Goal: Transaction & Acquisition: Purchase product/service

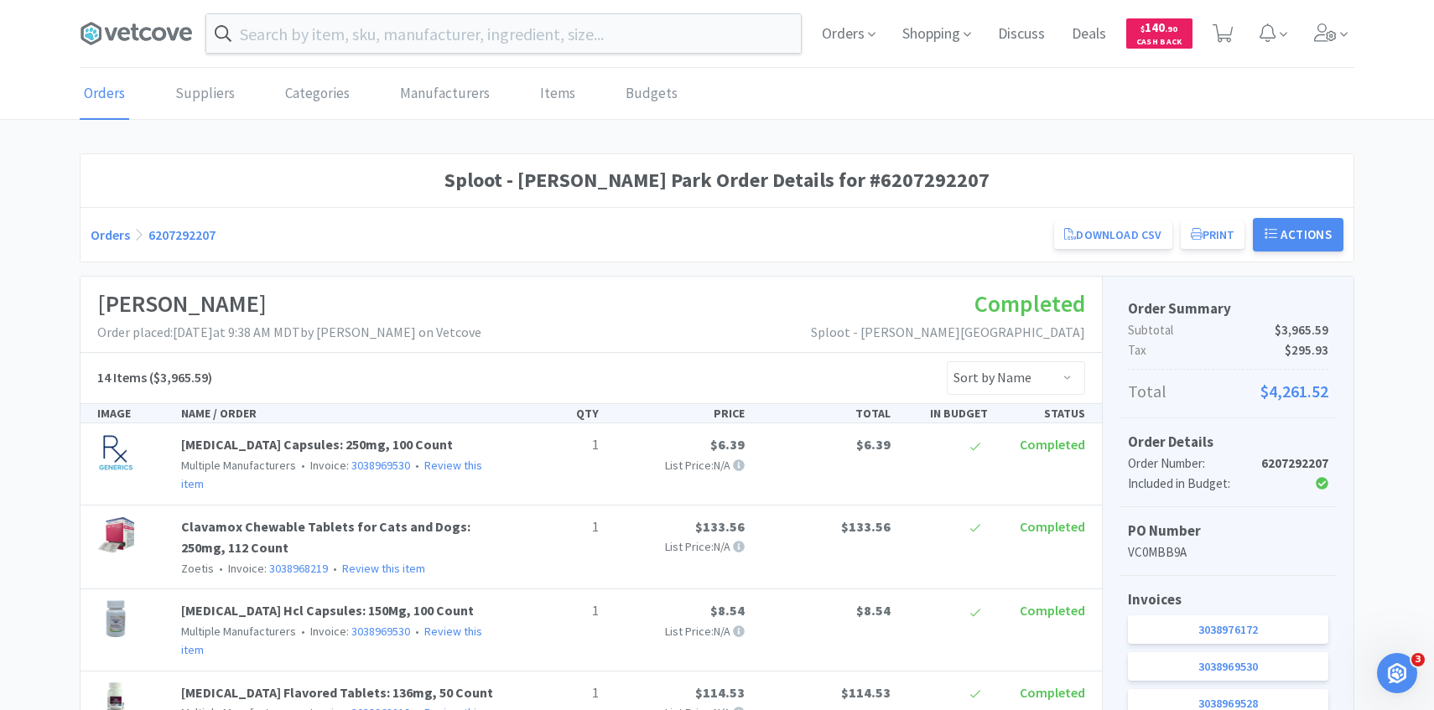
click at [813, 59] on div "Orders Shopping Discuss Discuss Deals Deals $ 140 . 90 Cash Back" at bounding box center [1081, 33] width 546 height 67
click at [1333, 35] on icon at bounding box center [1325, 32] width 23 height 18
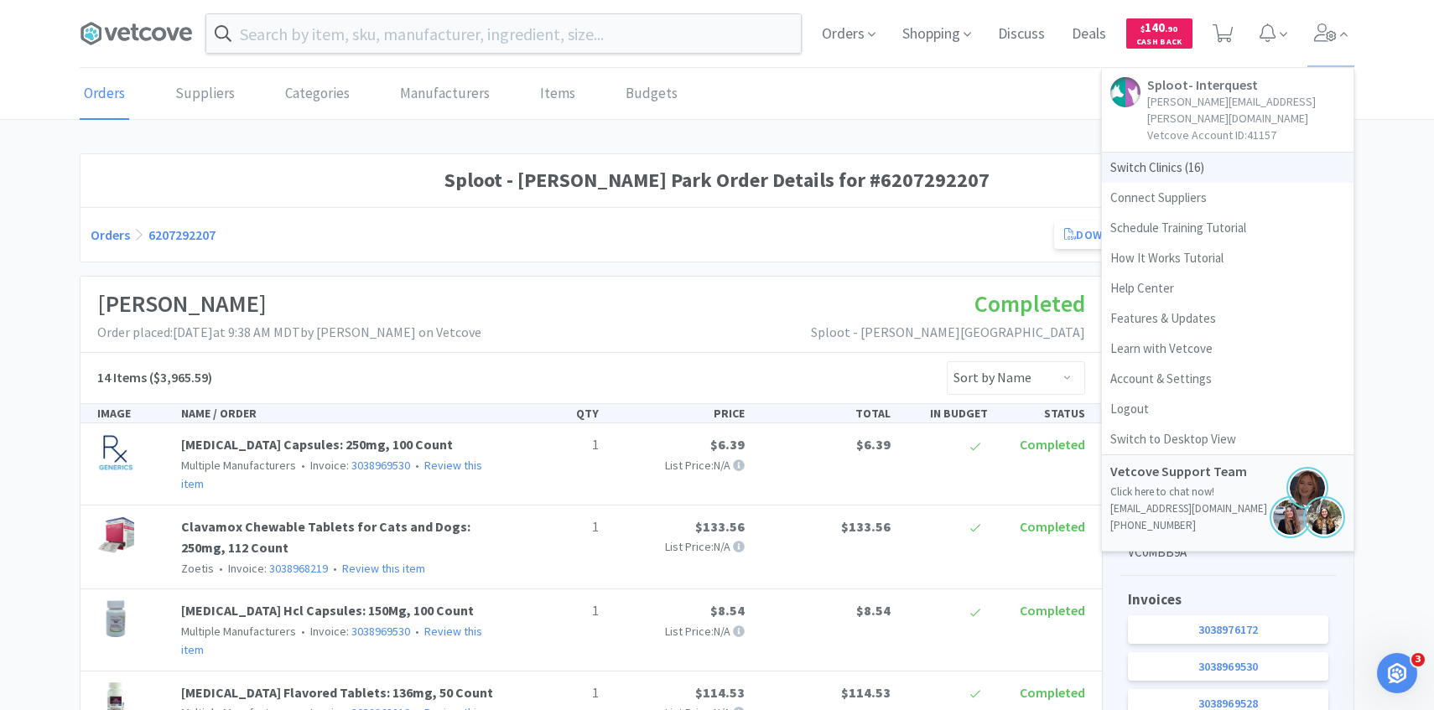
click at [1176, 164] on span "Switch Clinics ( 16 )" at bounding box center [1228, 168] width 252 height 30
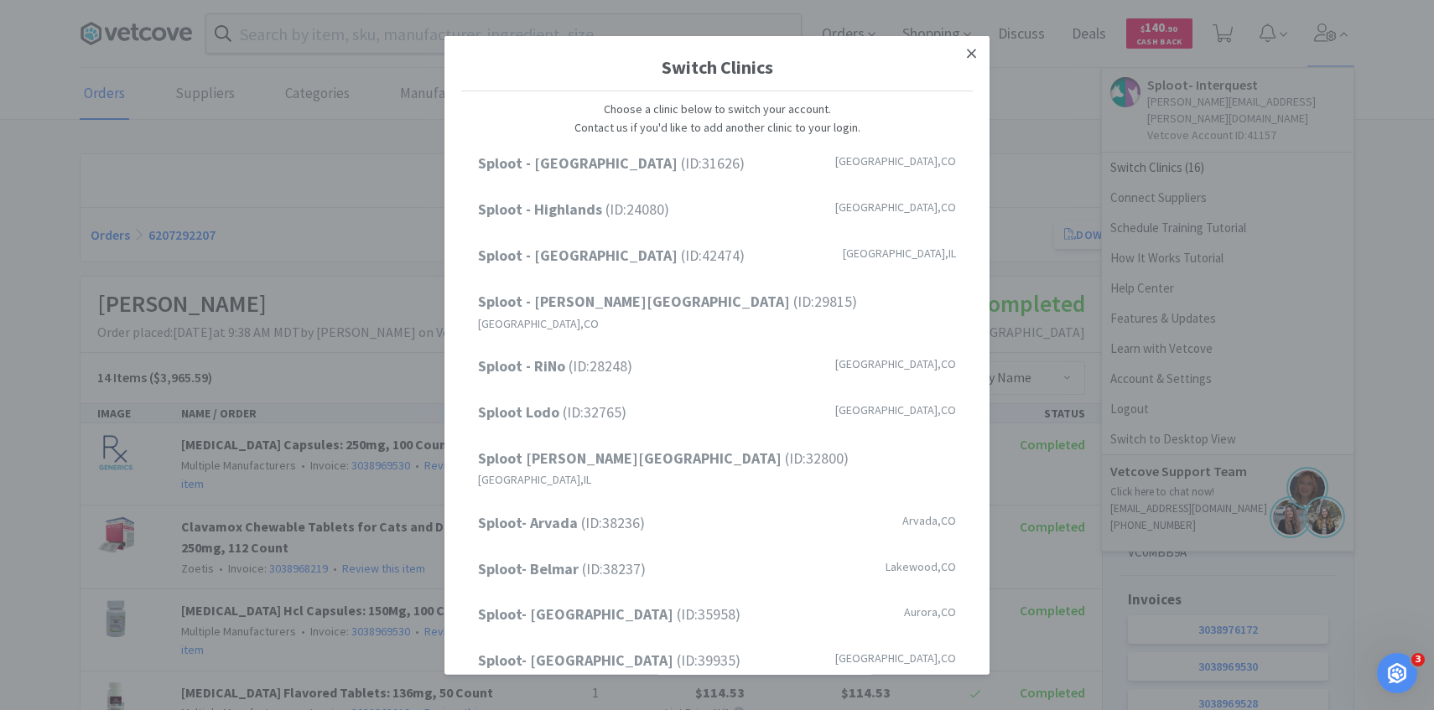
click at [970, 38] on link at bounding box center [971, 53] width 29 height 36
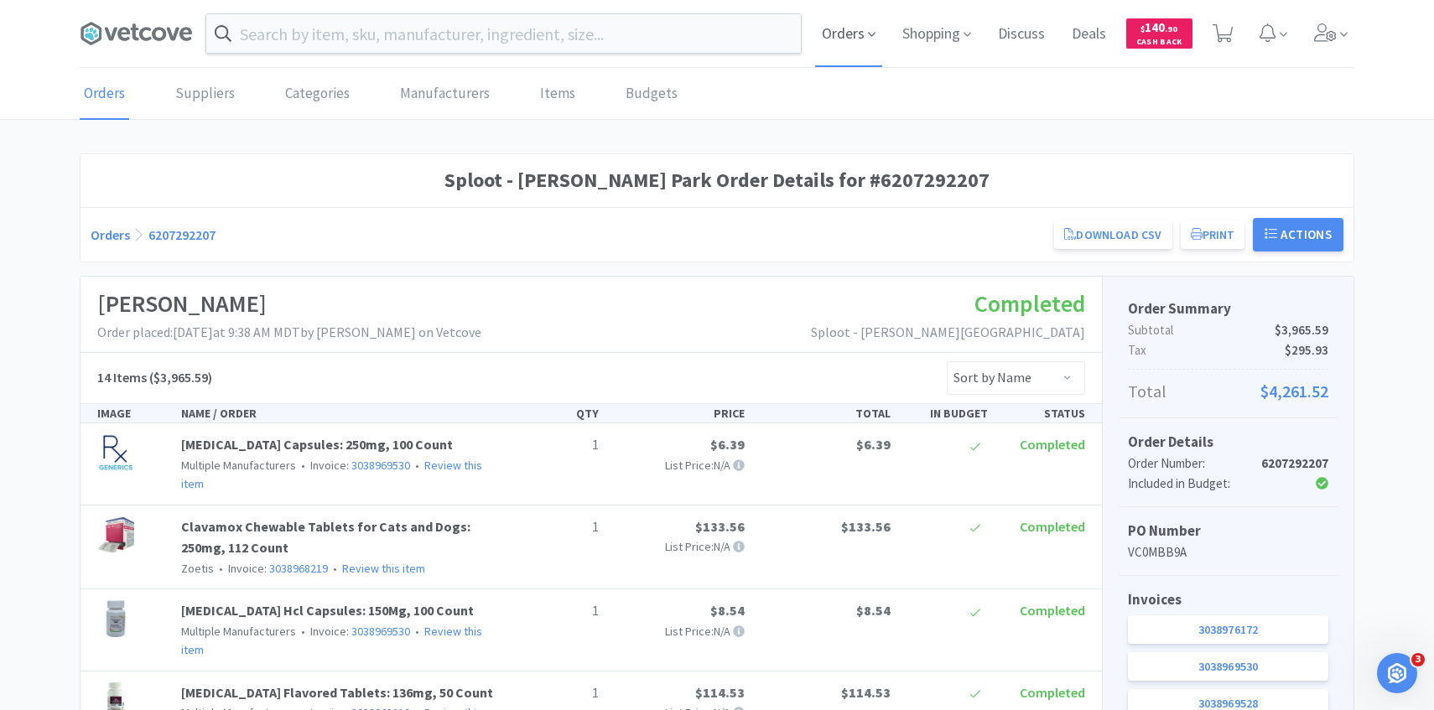
click at [849, 29] on span "Orders" at bounding box center [848, 33] width 67 height 67
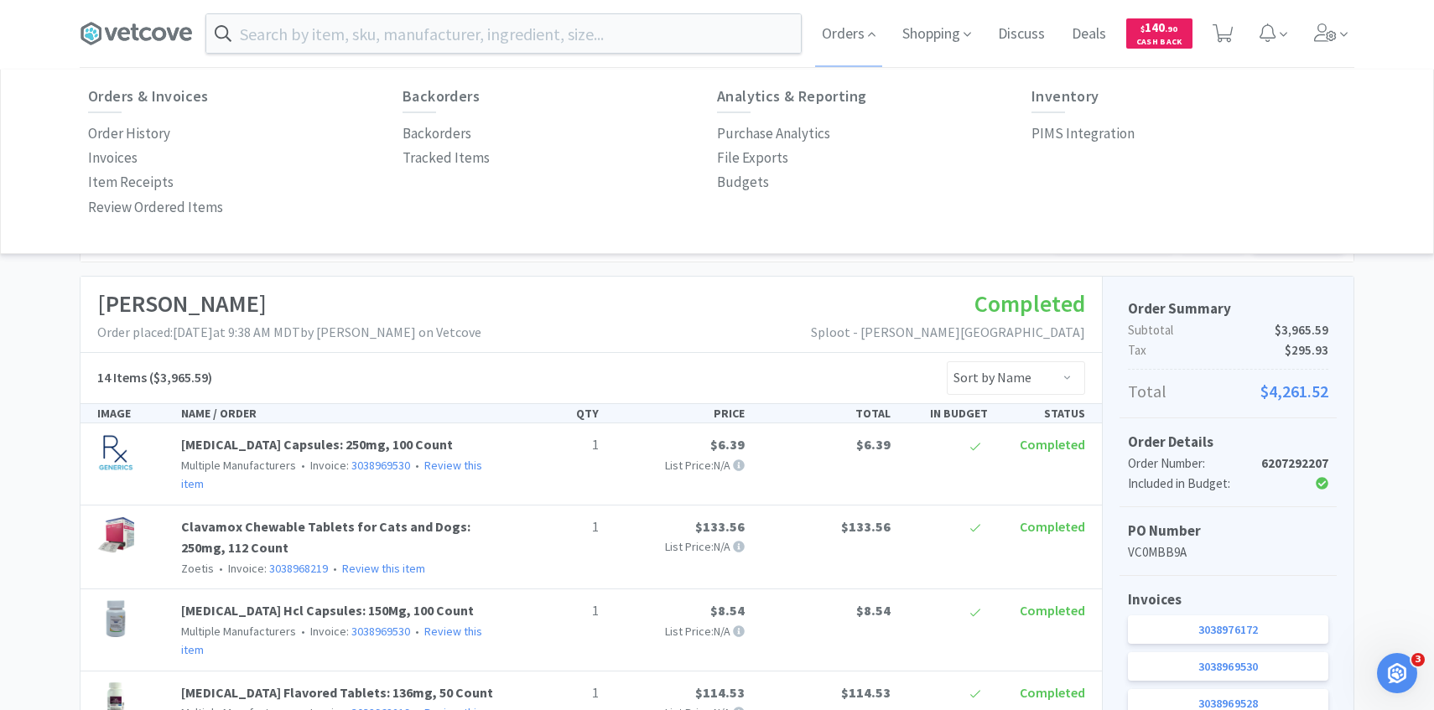
click at [1095, 148] on div "Orders & Invoices Order History Invoices Item Receipts Review Ordered Items Bac…" at bounding box center [717, 154] width 1258 height 132
click at [1095, 137] on p "PIMS Integration" at bounding box center [1082, 133] width 103 height 23
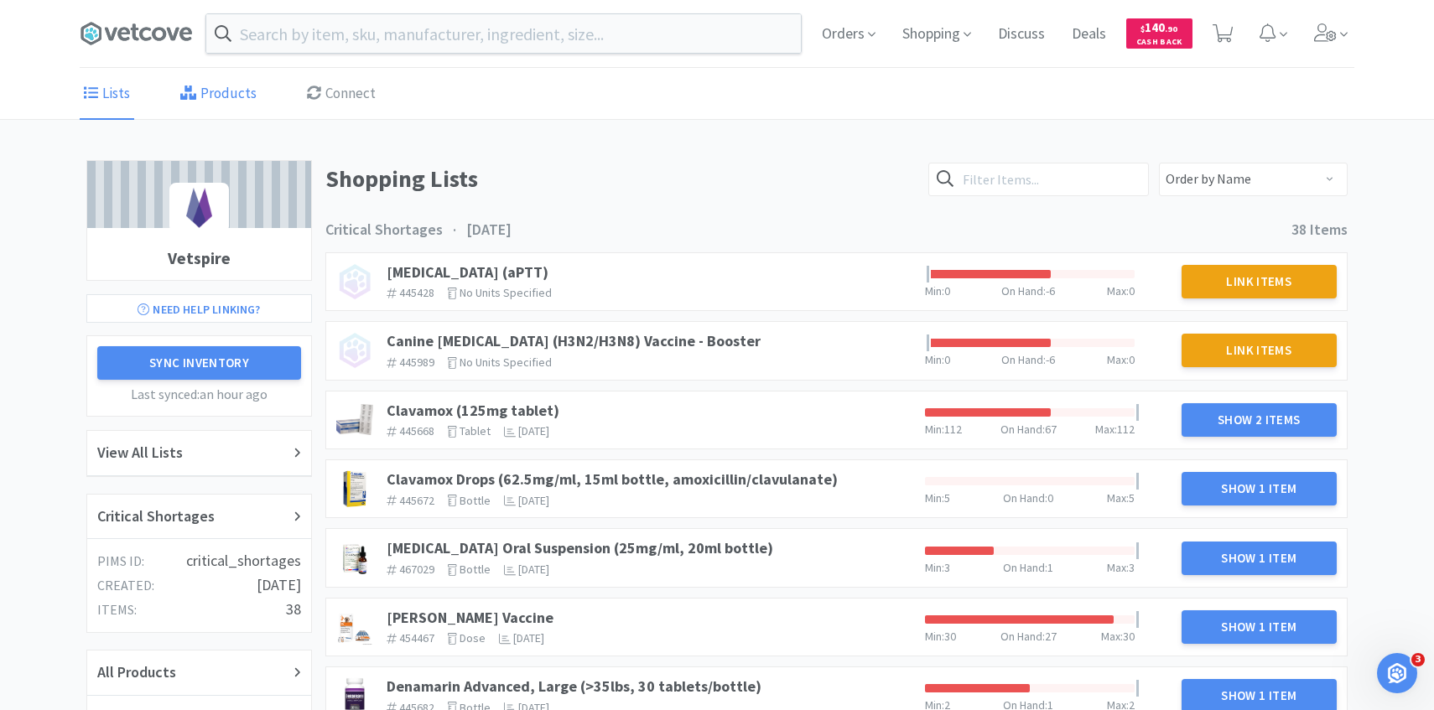
click at [209, 75] on link "Products" at bounding box center [218, 94] width 85 height 51
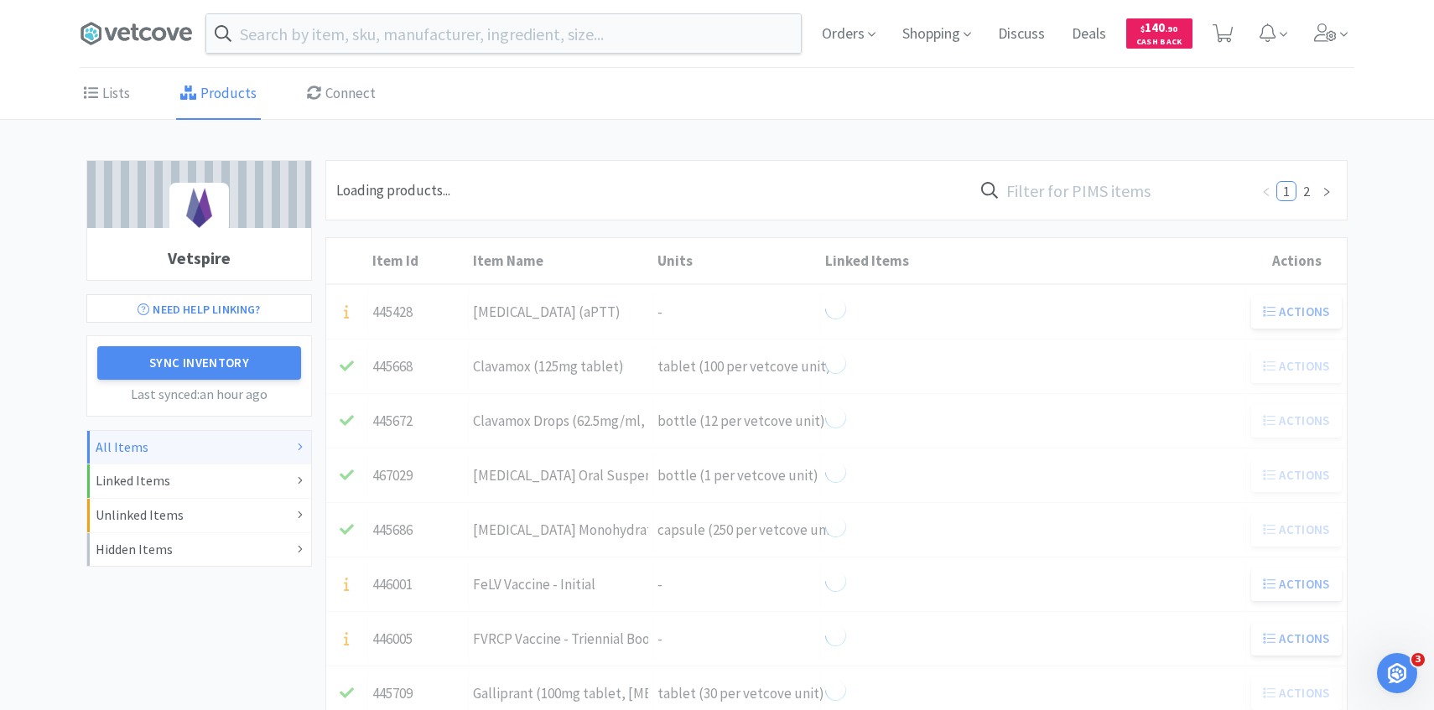
click at [1173, 189] on input "text" at bounding box center [1111, 190] width 277 height 39
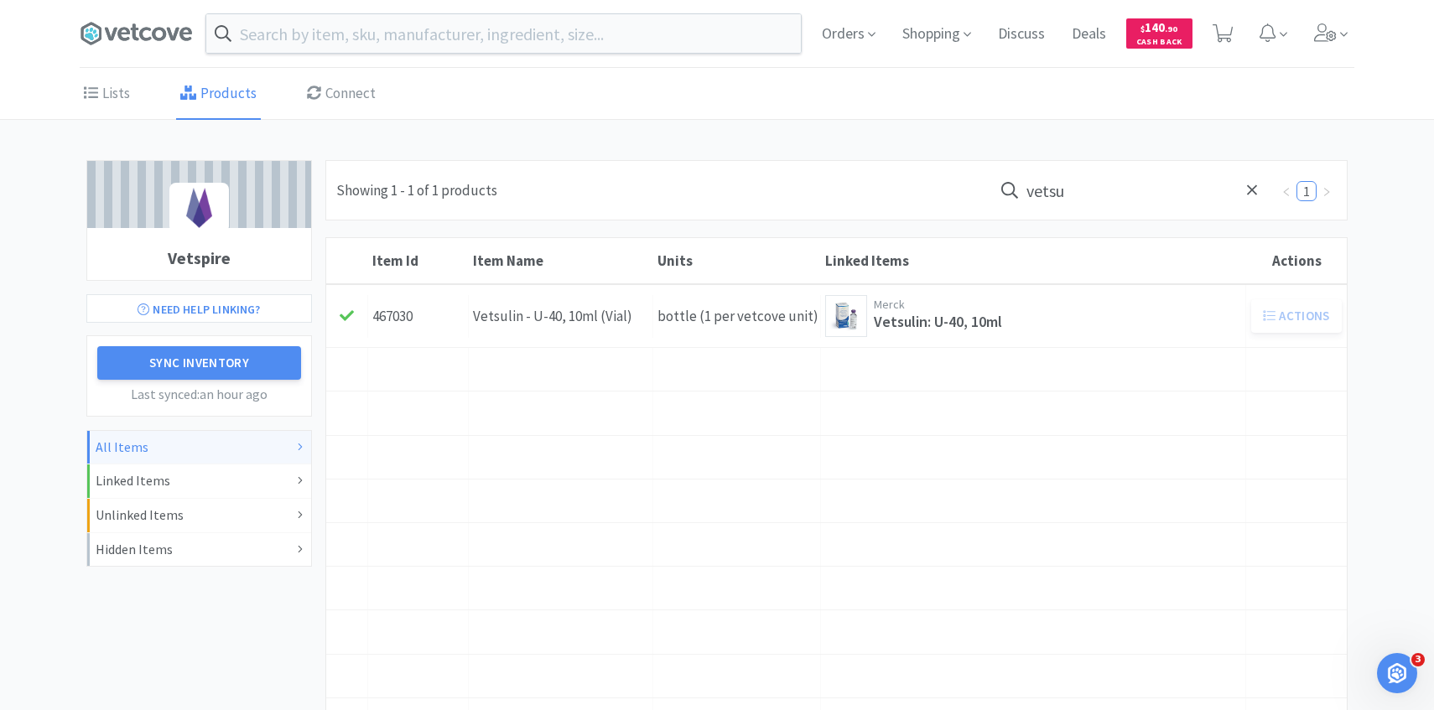
type input "vetsu"
click at [672, 314] on div "Units bottle (1 per vetcove unit)" at bounding box center [737, 316] width 168 height 43
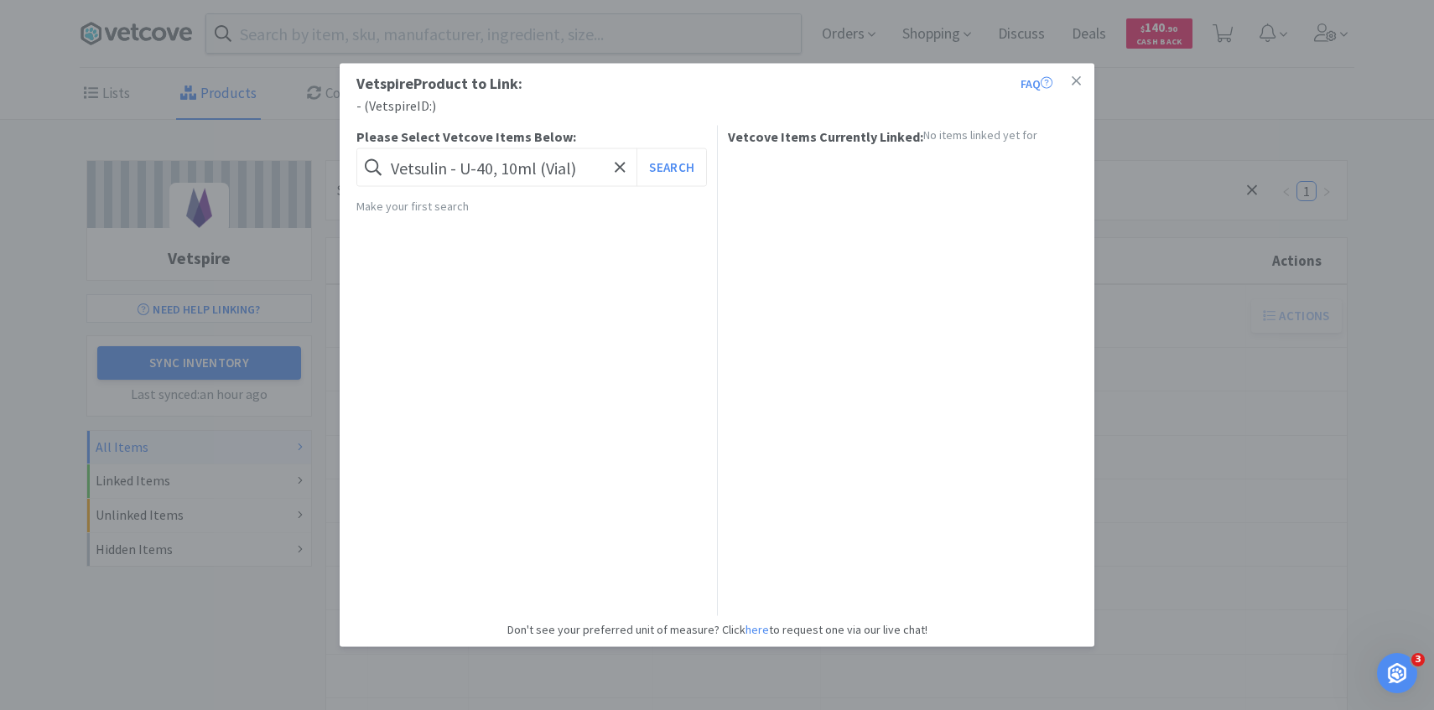
click at [1269, 384] on div "Vetspire Product to Link: FAQ - ( Vetspire ID: ) Please Select Vetcove Items Be…" at bounding box center [717, 355] width 1434 height 710
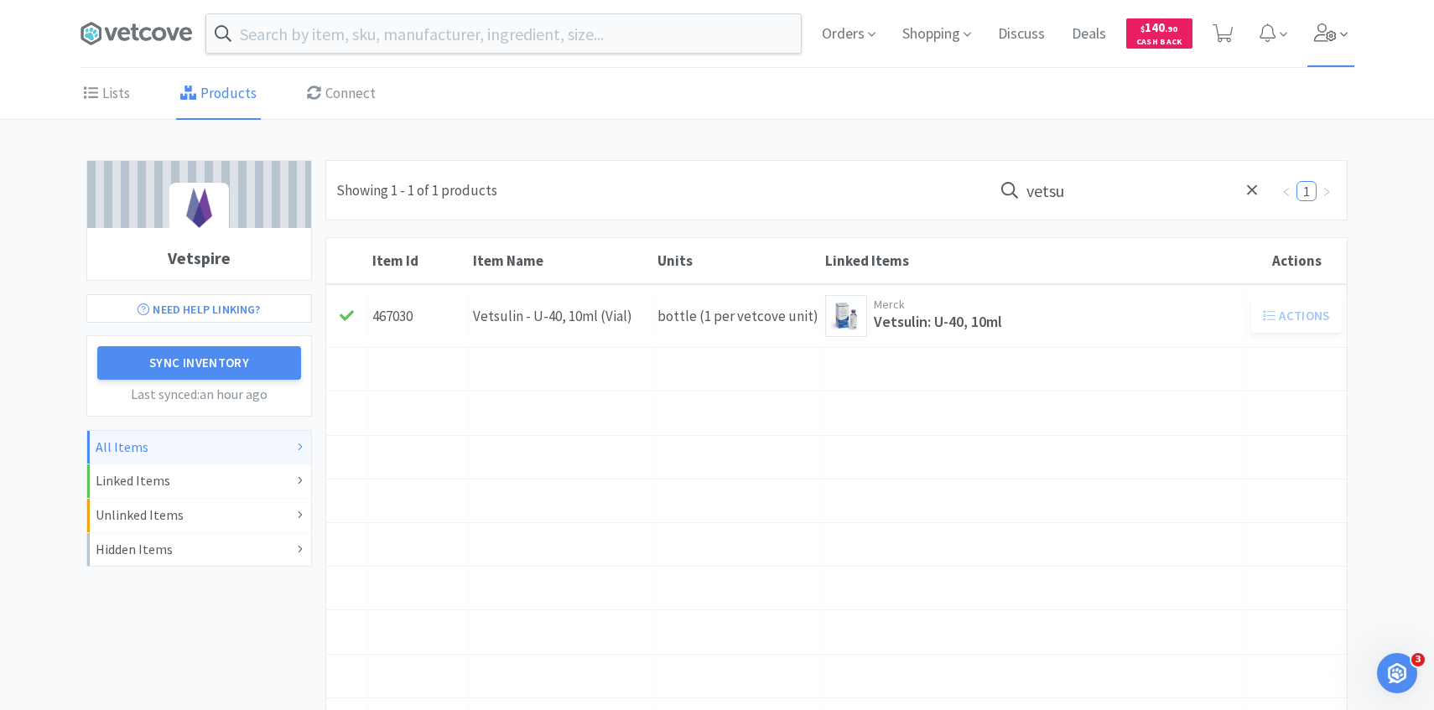
click at [1326, 56] on span at bounding box center [1331, 33] width 48 height 67
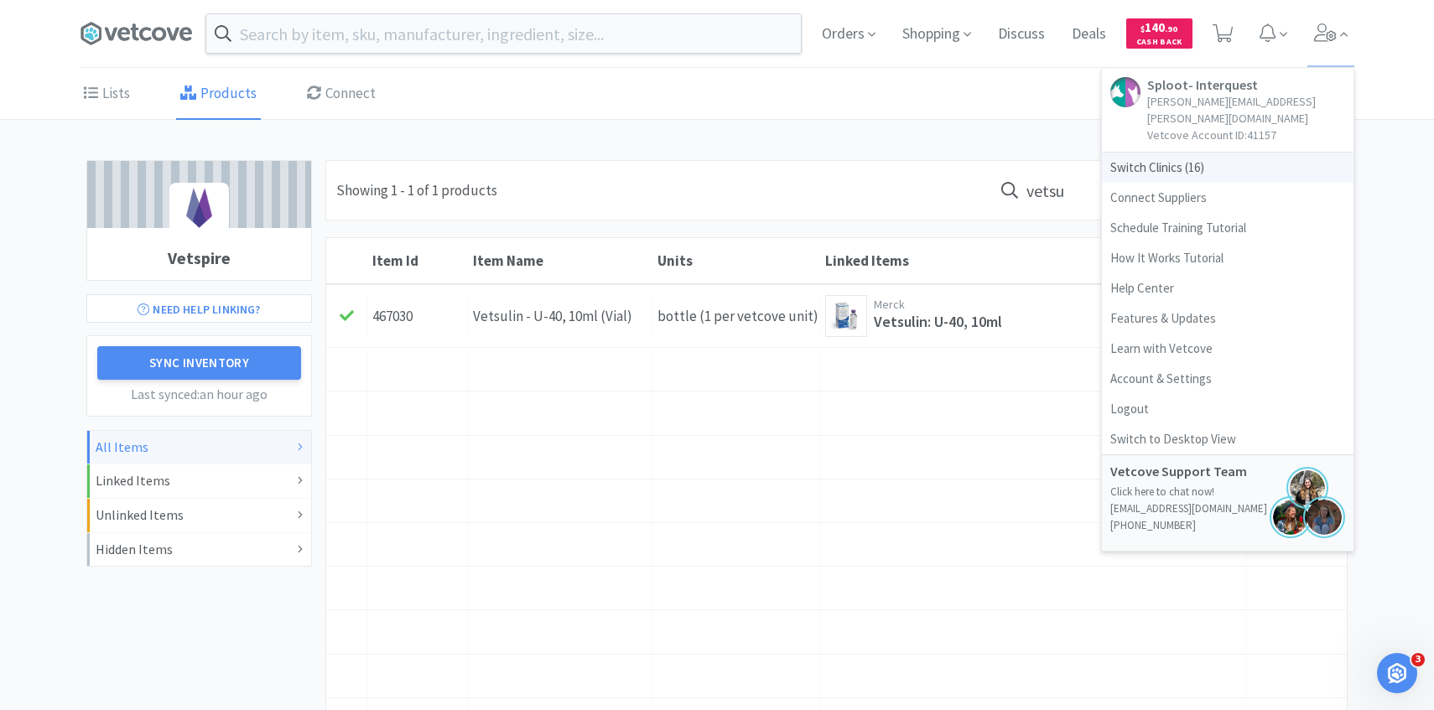
click at [1192, 154] on span "Switch Clinics ( 16 )" at bounding box center [1228, 168] width 252 height 30
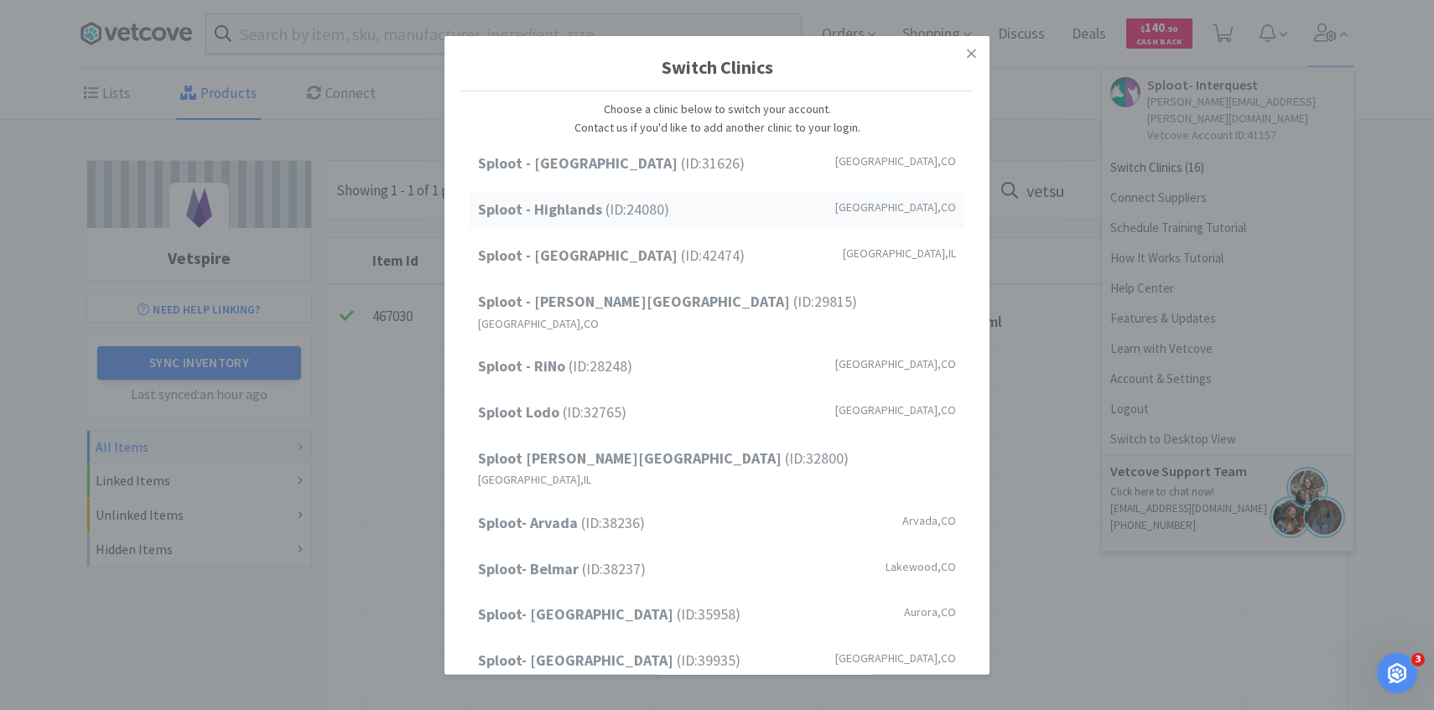
click at [651, 211] on span "Sploot - Highlands (ID: 24080 )" at bounding box center [573, 210] width 191 height 24
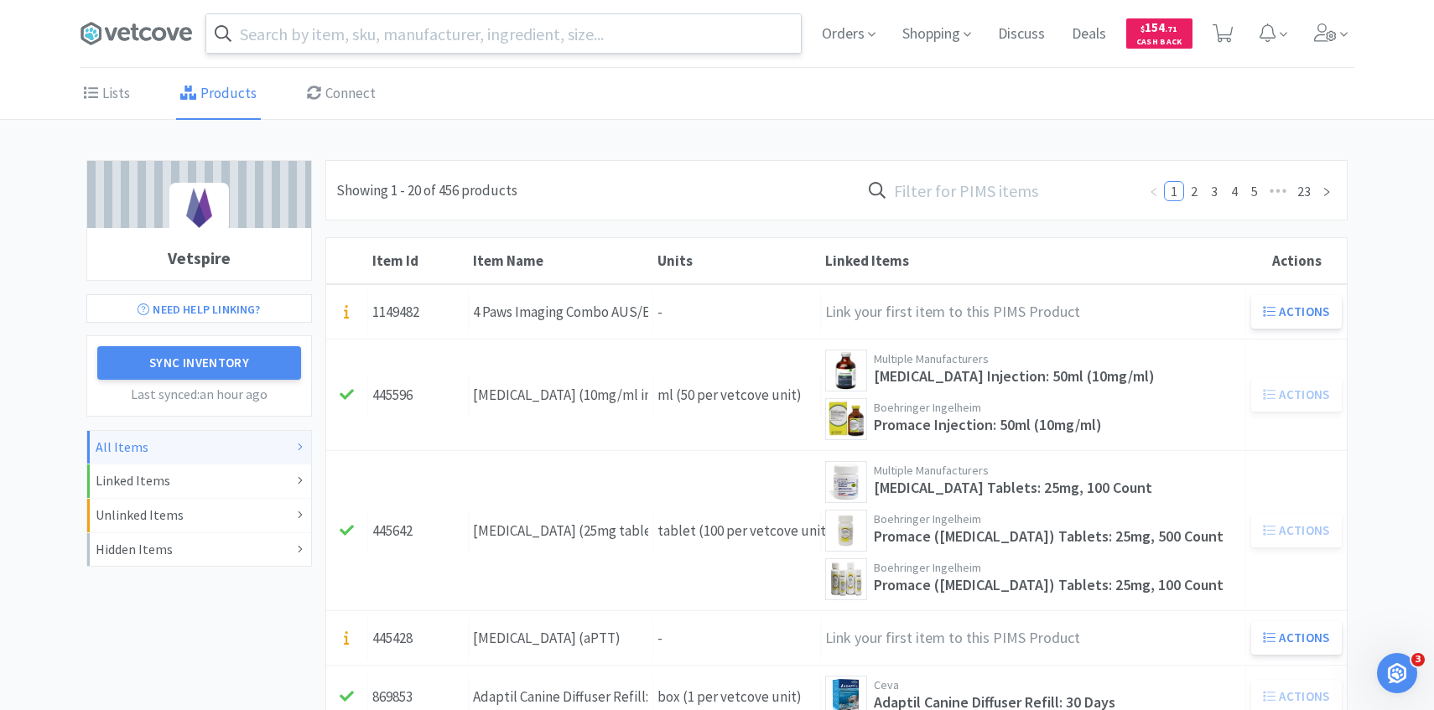
click at [594, 33] on input "text" at bounding box center [503, 33] width 594 height 39
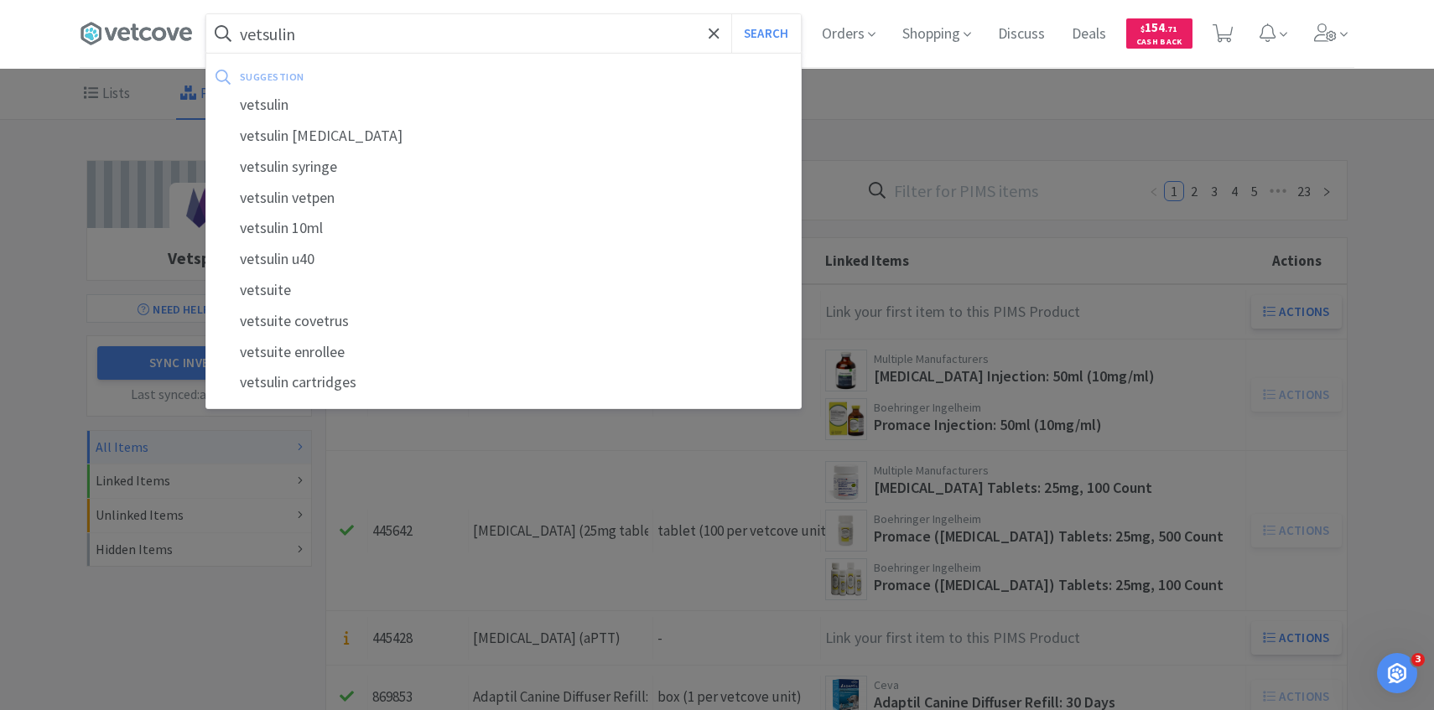
type input "vetsulin"
click at [731, 14] on button "Search" at bounding box center [766, 33] width 70 height 39
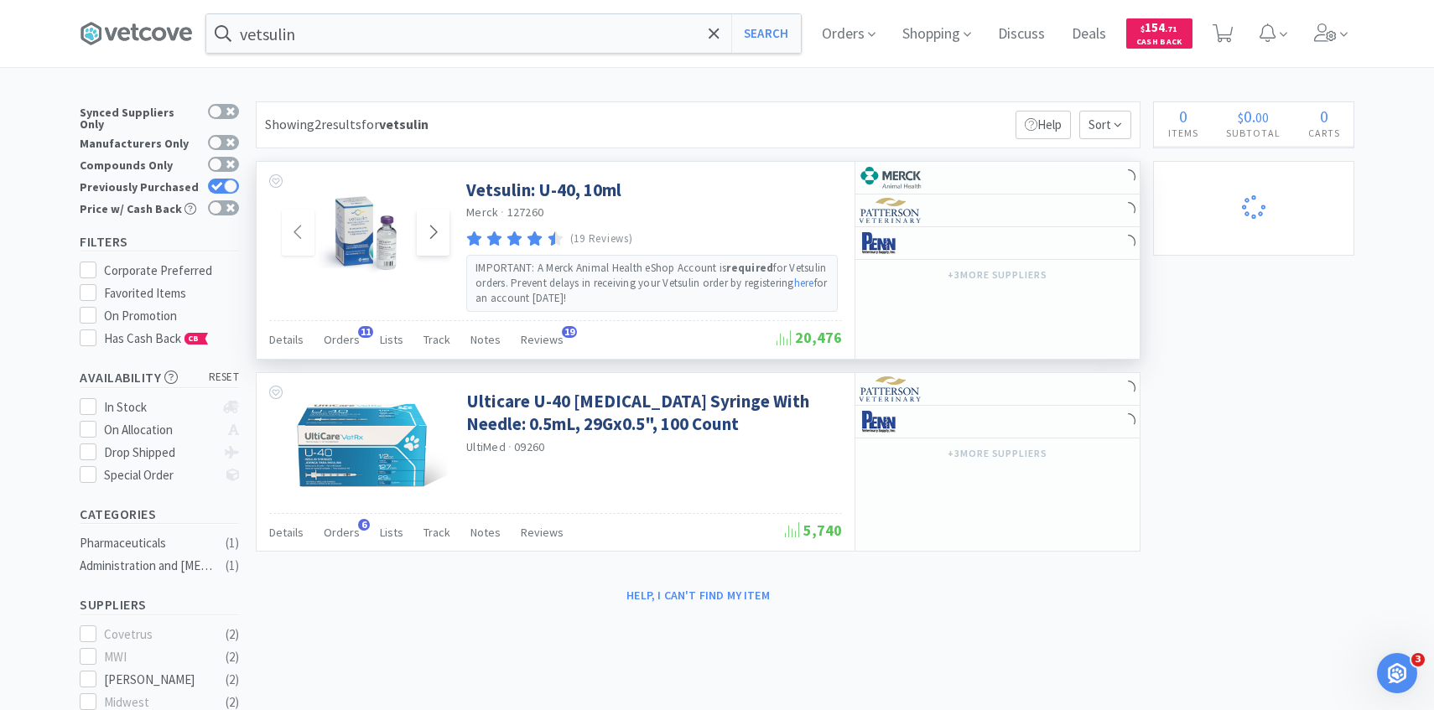
select select "4"
select select "10"
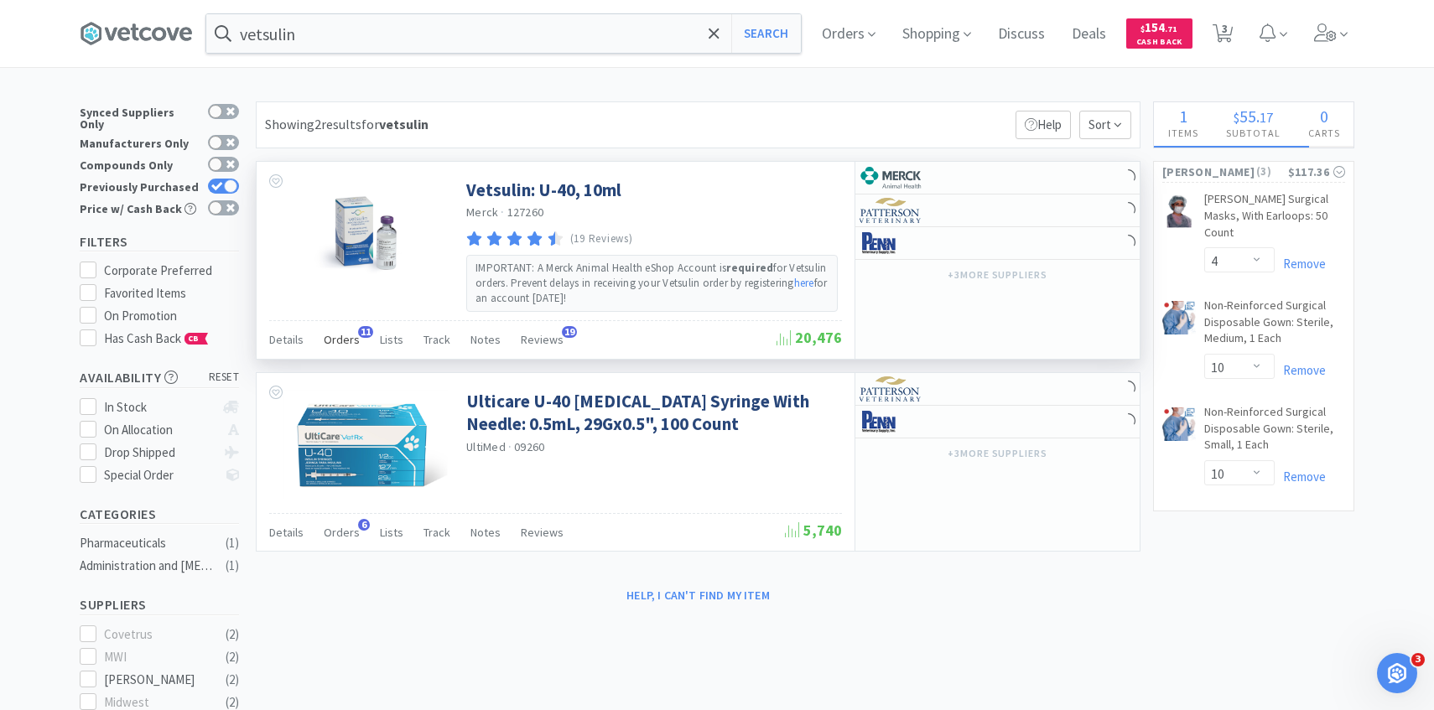
click at [338, 335] on span "Orders" at bounding box center [342, 339] width 36 height 15
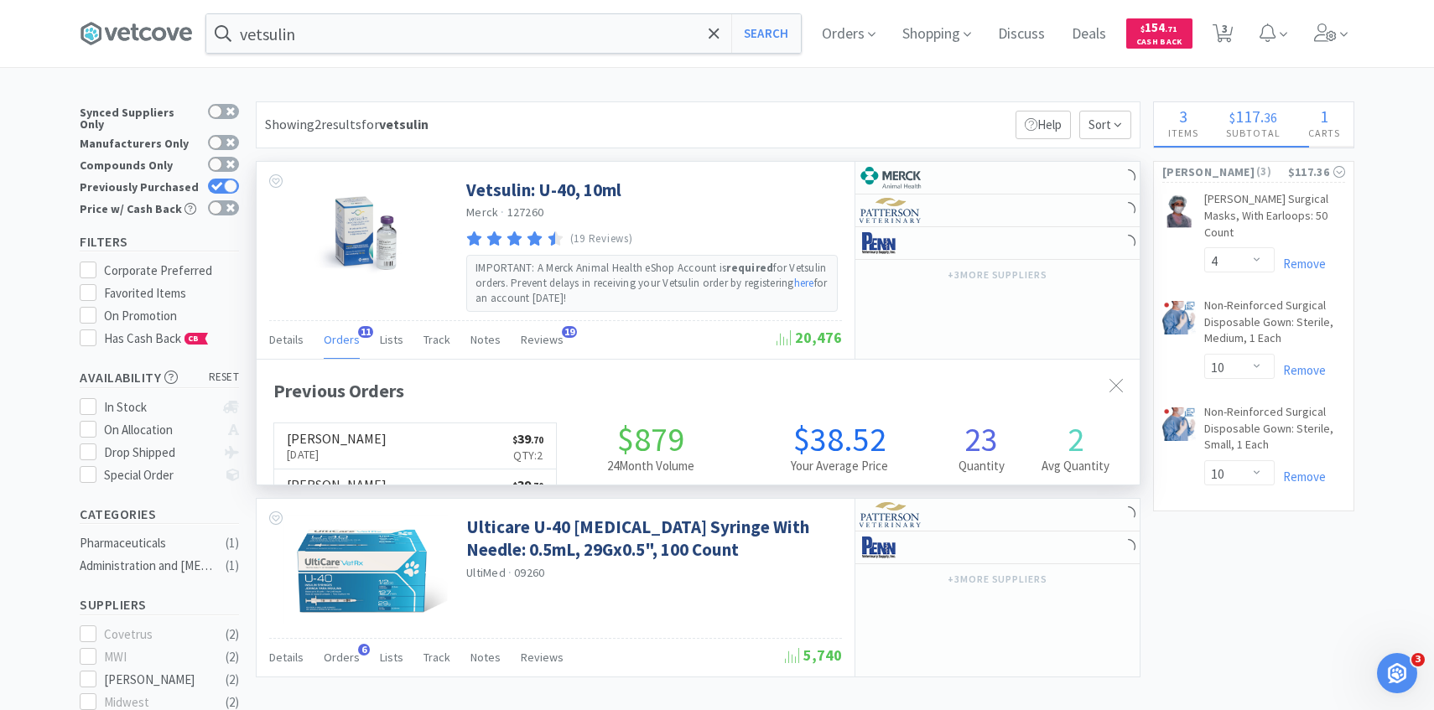
scroll to position [449, 883]
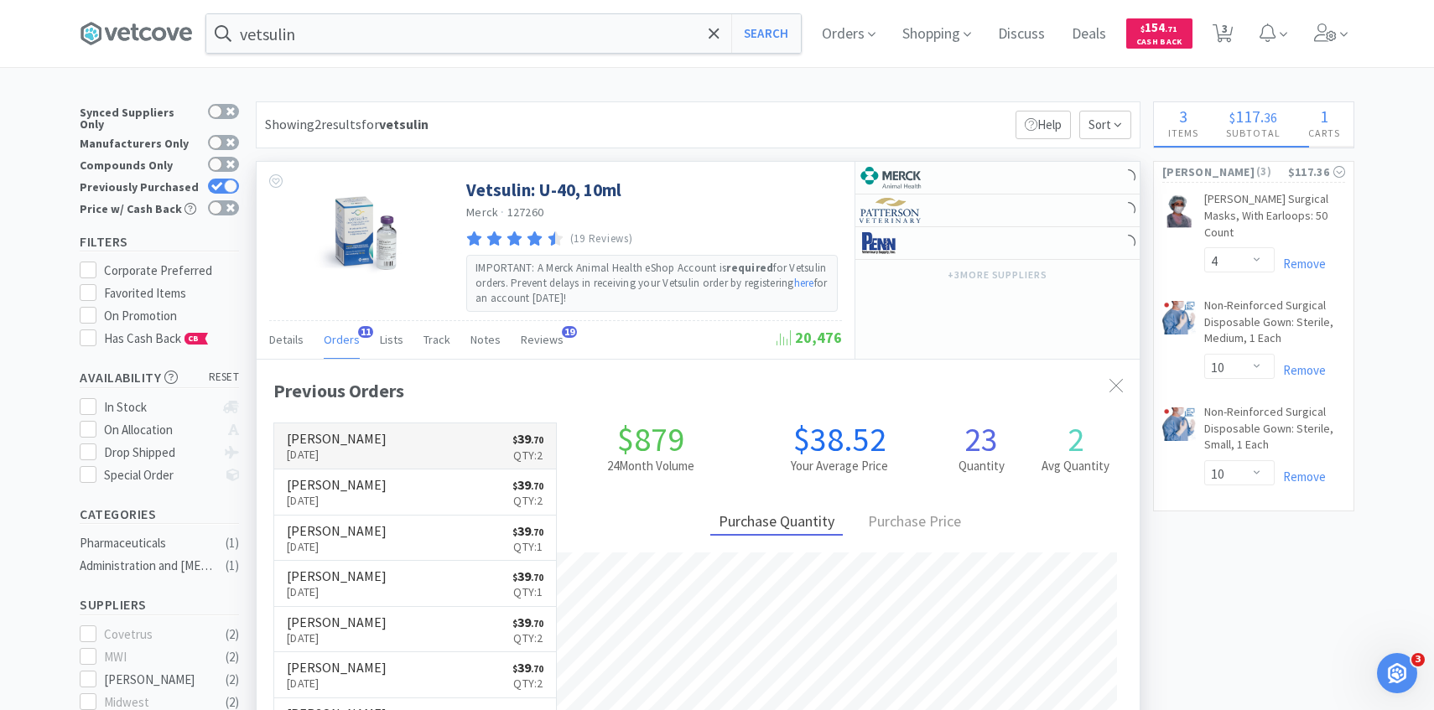
click at [365, 440] on h6 "[PERSON_NAME]" at bounding box center [337, 438] width 100 height 13
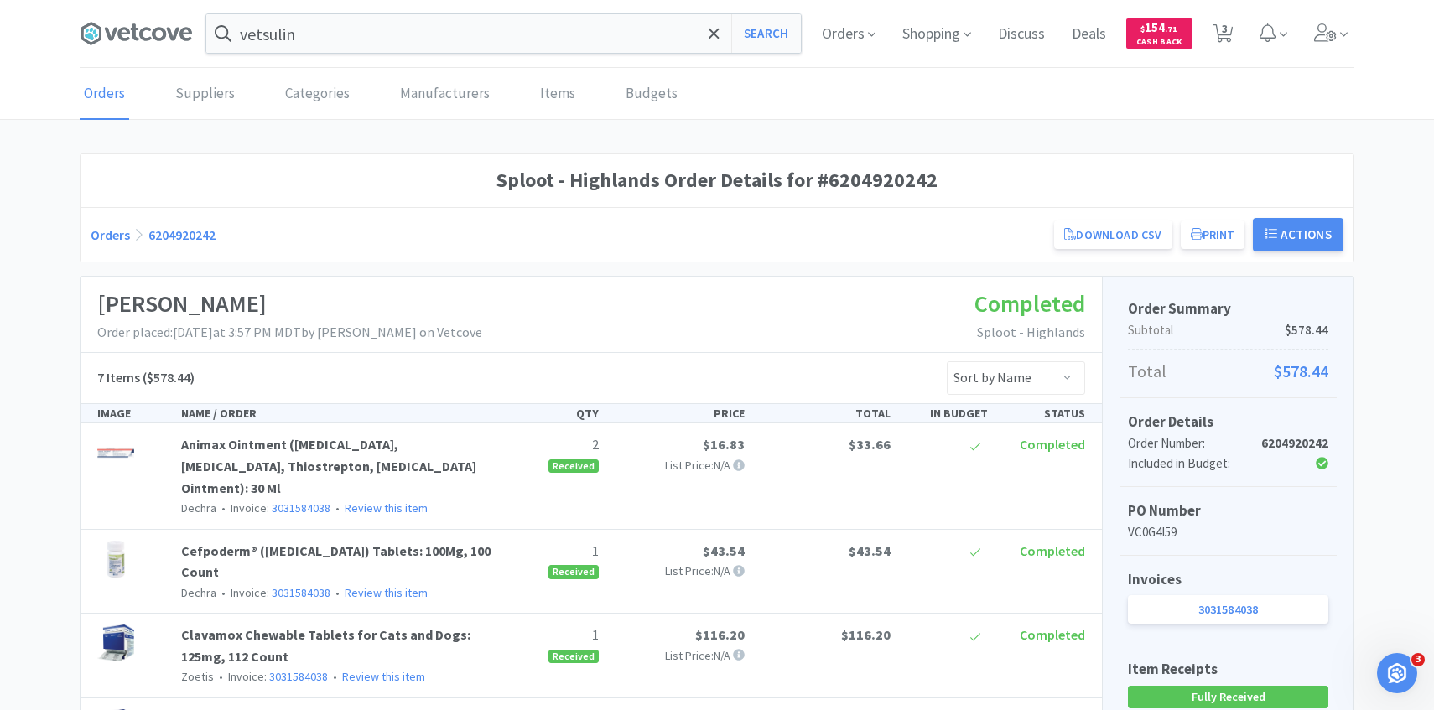
click at [1204, 59] on div "Orders Shopping Discuss Discuss Deals Deals $ 154 . 71 Cash Back 3 3" at bounding box center [1081, 33] width 546 height 67
click at [1227, 52] on span "3" at bounding box center [1225, 28] width 6 height 67
select select "4"
select select "10"
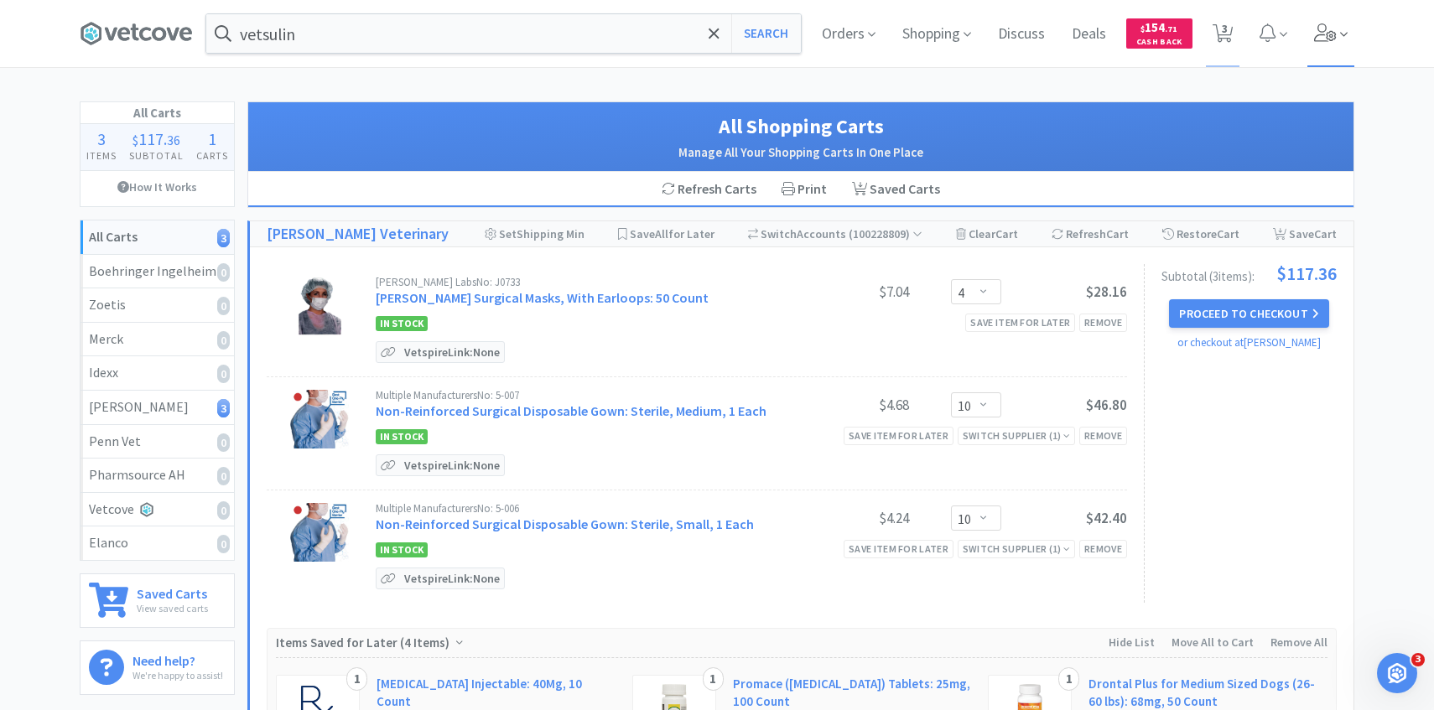
click at [1325, 51] on span at bounding box center [1331, 33] width 48 height 67
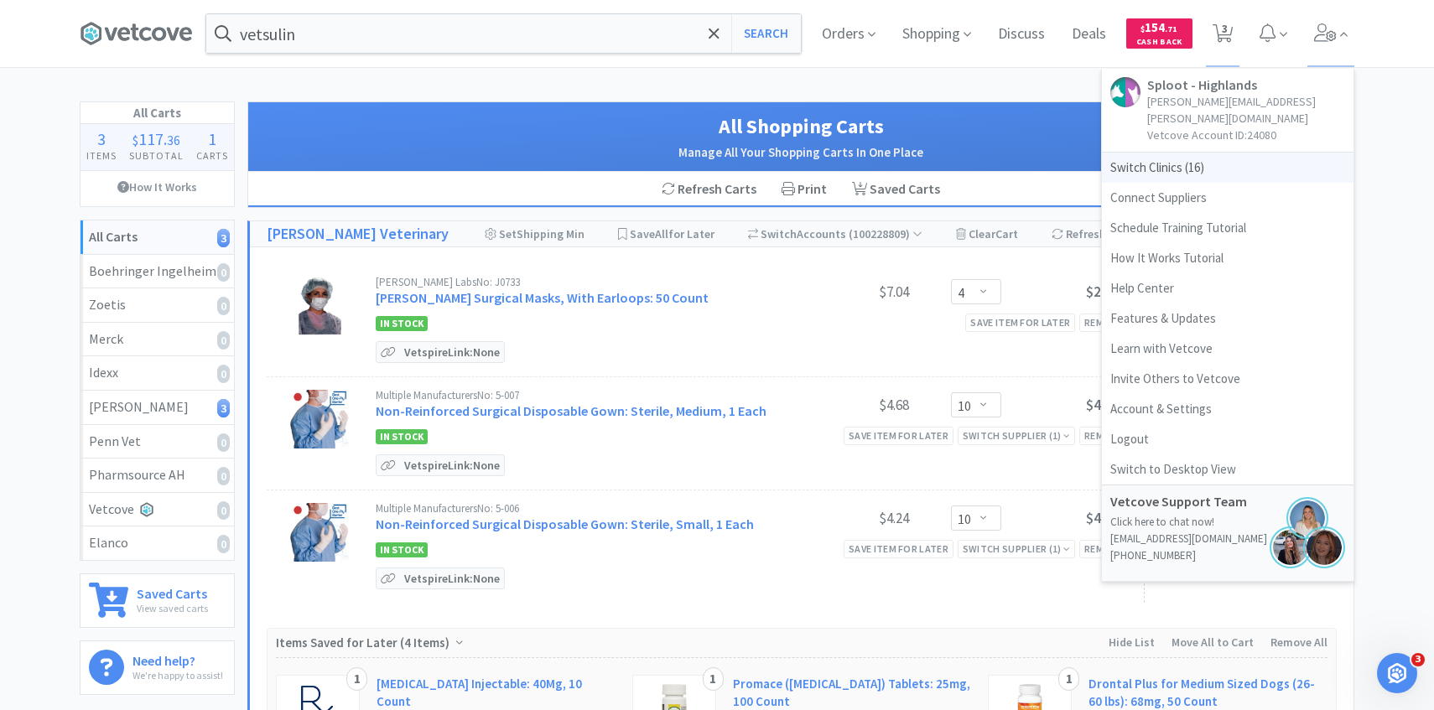
click at [1180, 153] on span "Switch Clinics ( 16 )" at bounding box center [1228, 168] width 252 height 30
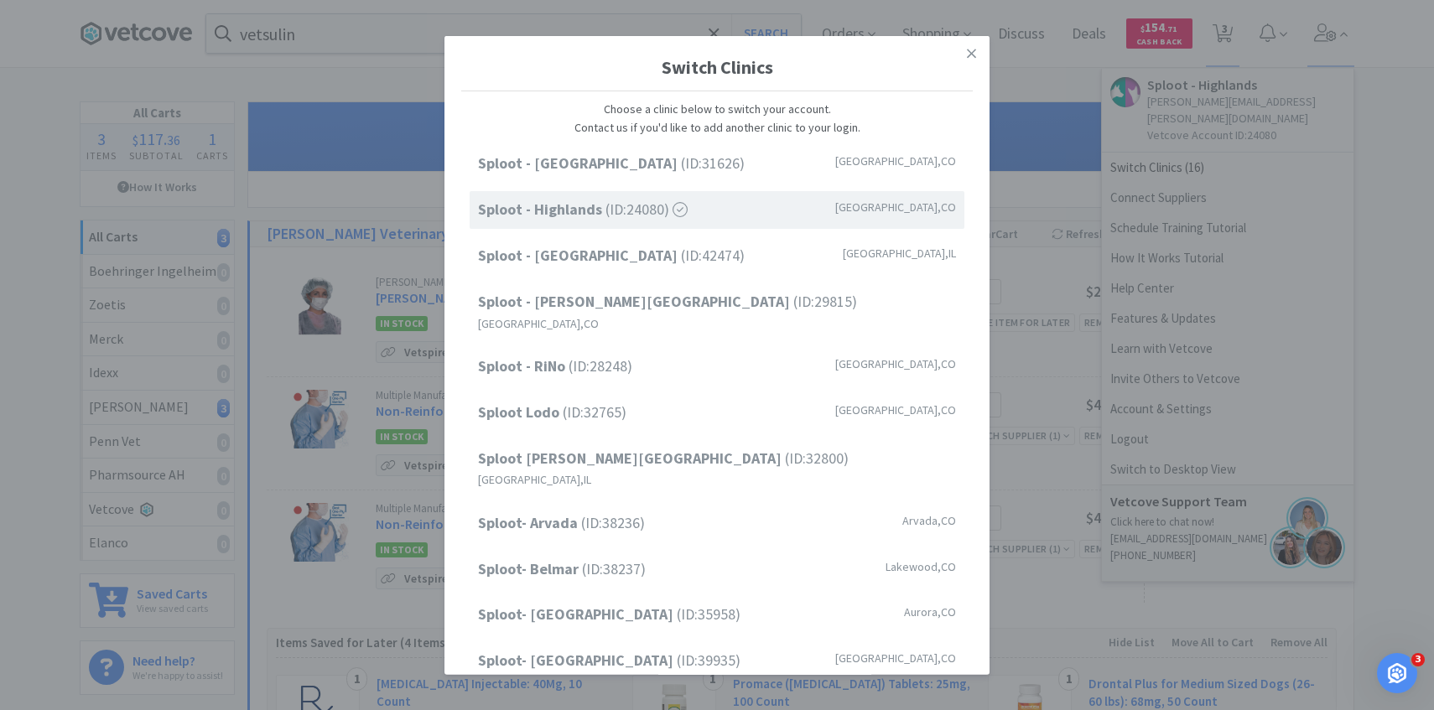
scroll to position [214, 0]
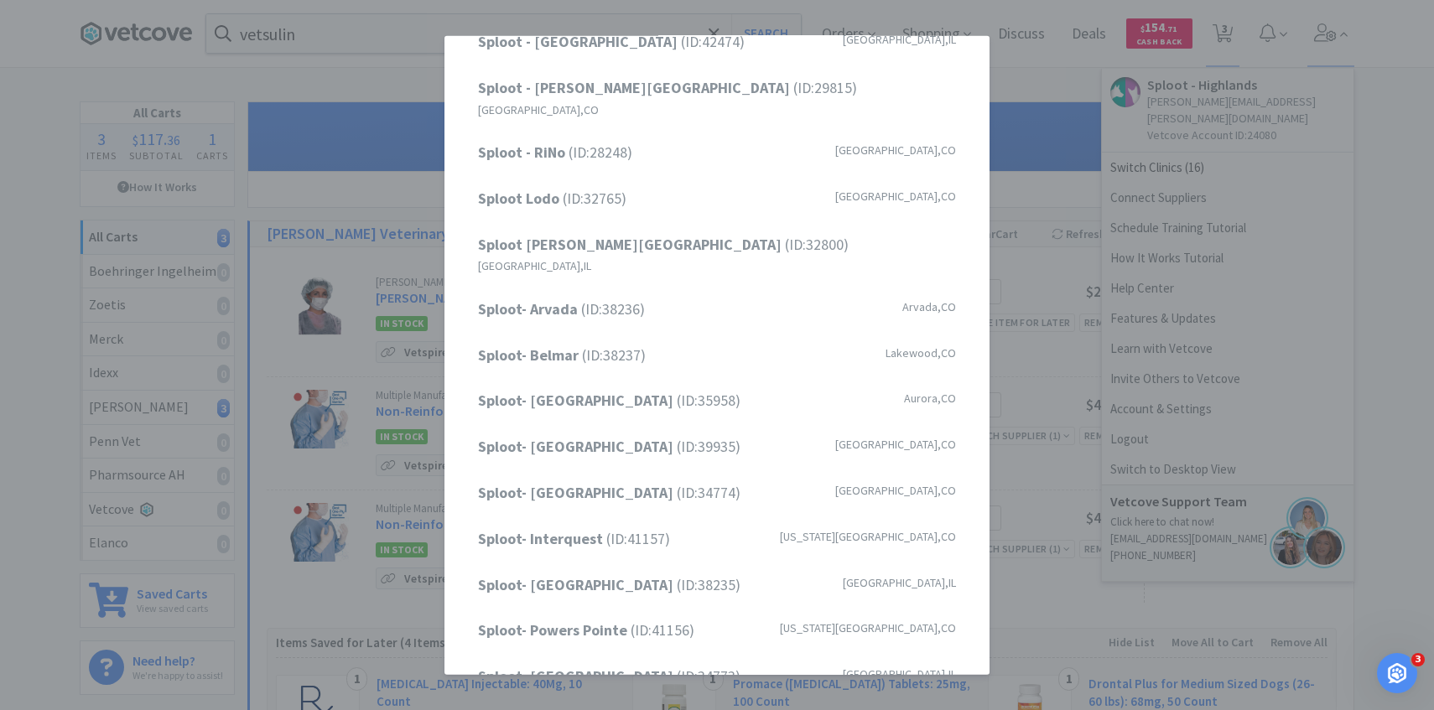
click at [662, 384] on div "Sploot - Cherry Creek (ID: 31626 ) Denver , CO Sploot - Highlands (ID: 24080 ) …" at bounding box center [716, 313] width 511 height 765
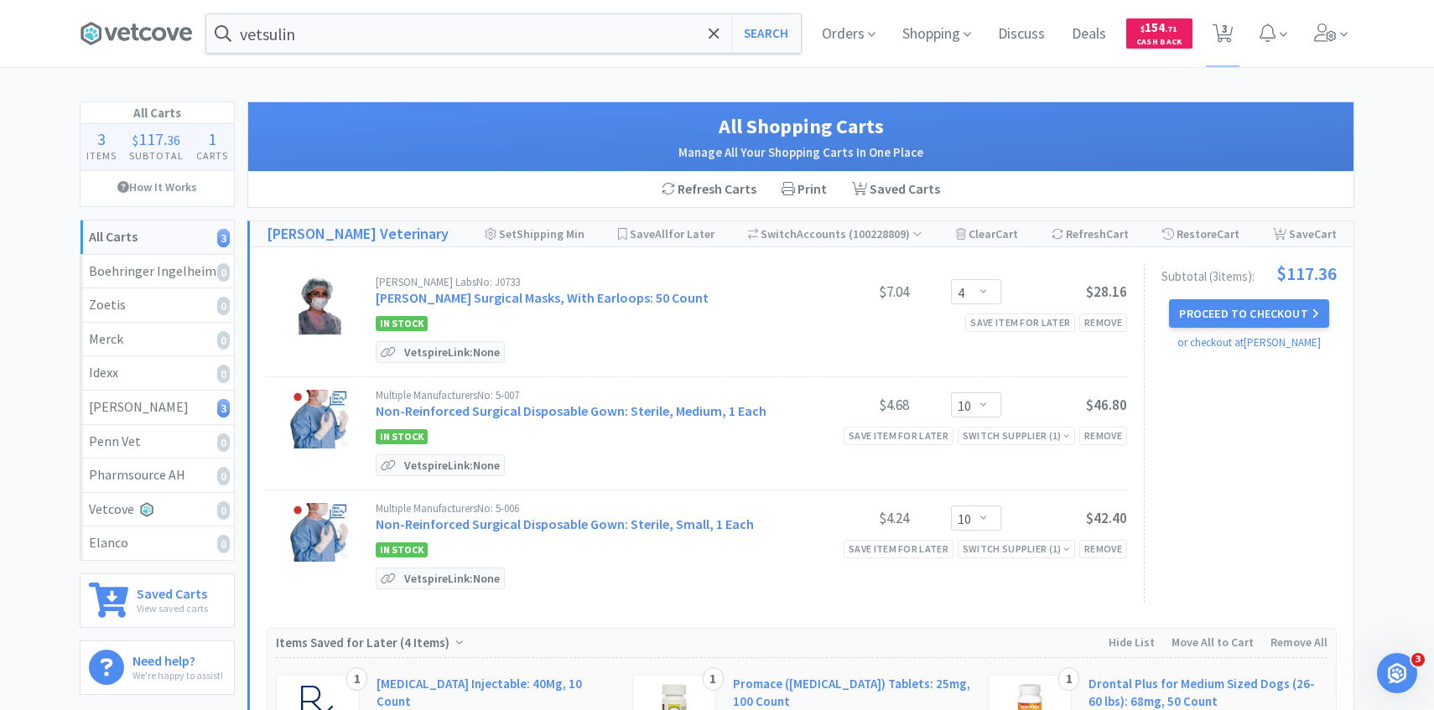
click at [1359, 32] on div "vetsulin Search Orders Shopping Discuss Discuss Deals Deals $ 154 . 71 Cash Bac…" at bounding box center [716, 33] width 1291 height 67
click at [1327, 39] on icon at bounding box center [1325, 32] width 23 height 18
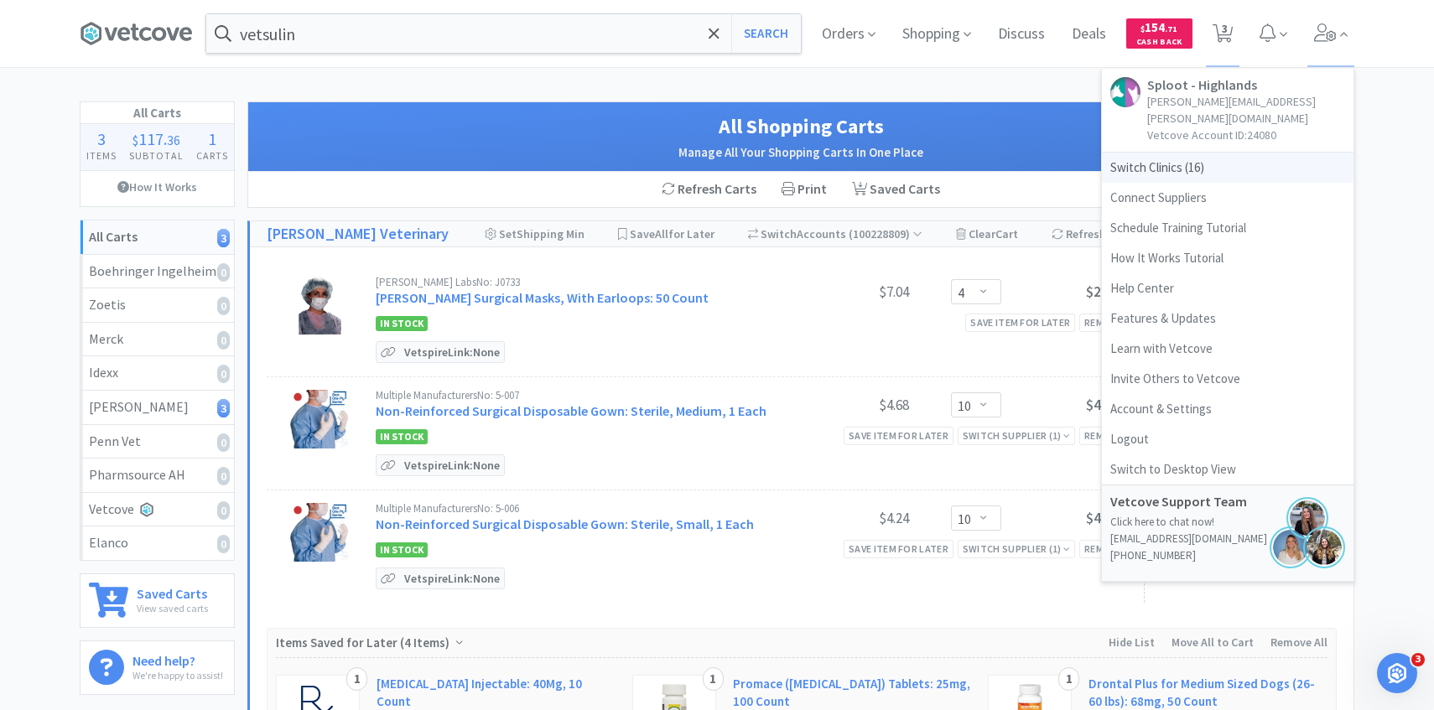
click at [1196, 153] on span "Switch Clinics ( 16 )" at bounding box center [1228, 168] width 252 height 30
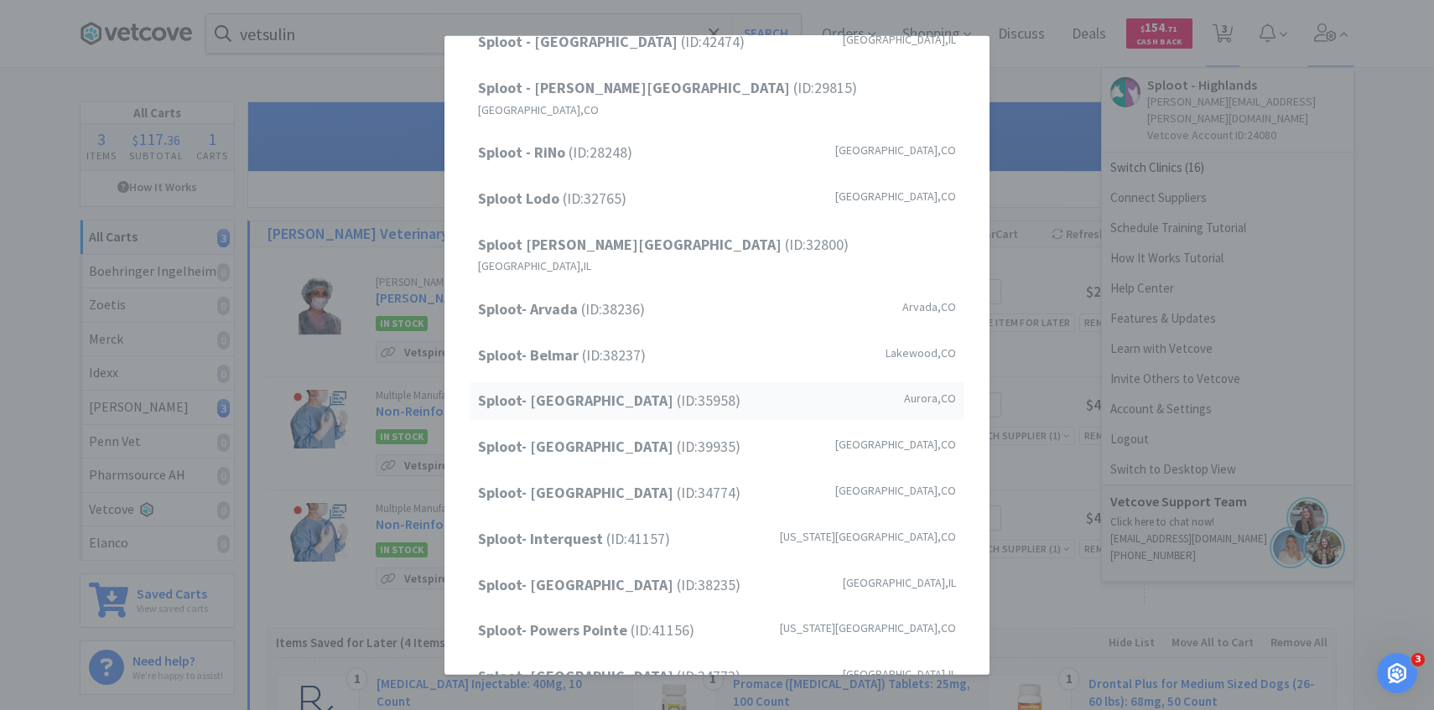
click at [633, 389] on span "Sploot- Central Park (ID: 35958 )" at bounding box center [609, 401] width 262 height 24
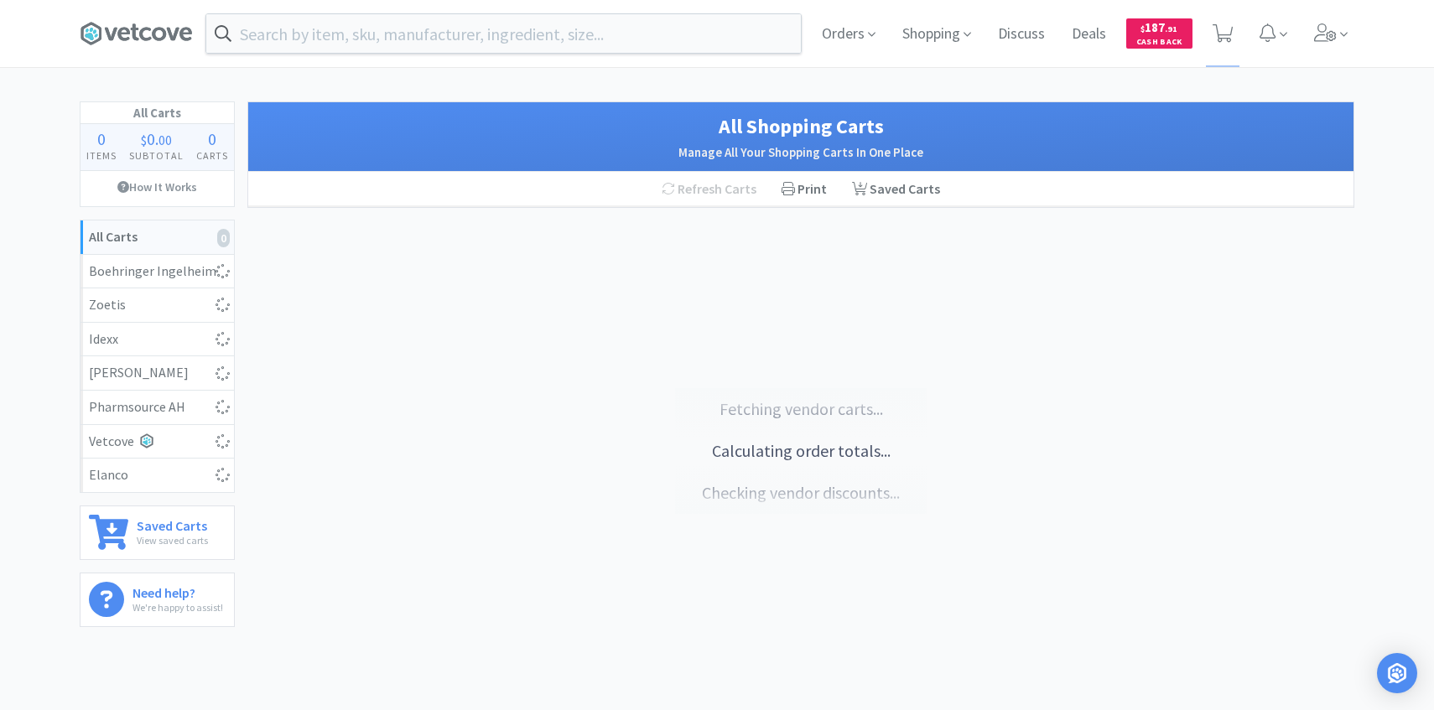
select select "10"
select select "5"
select select "1"
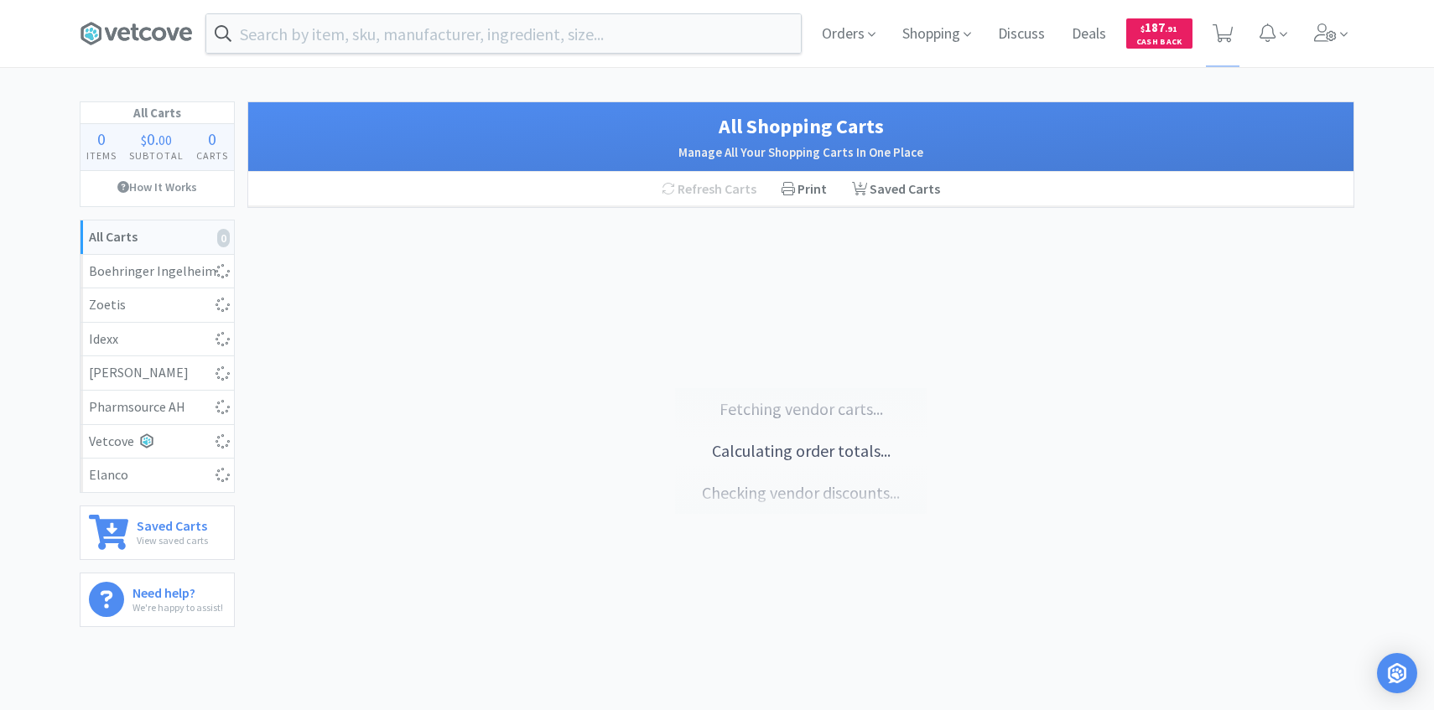
select select "2"
select select "3"
select select "2"
select select "1"
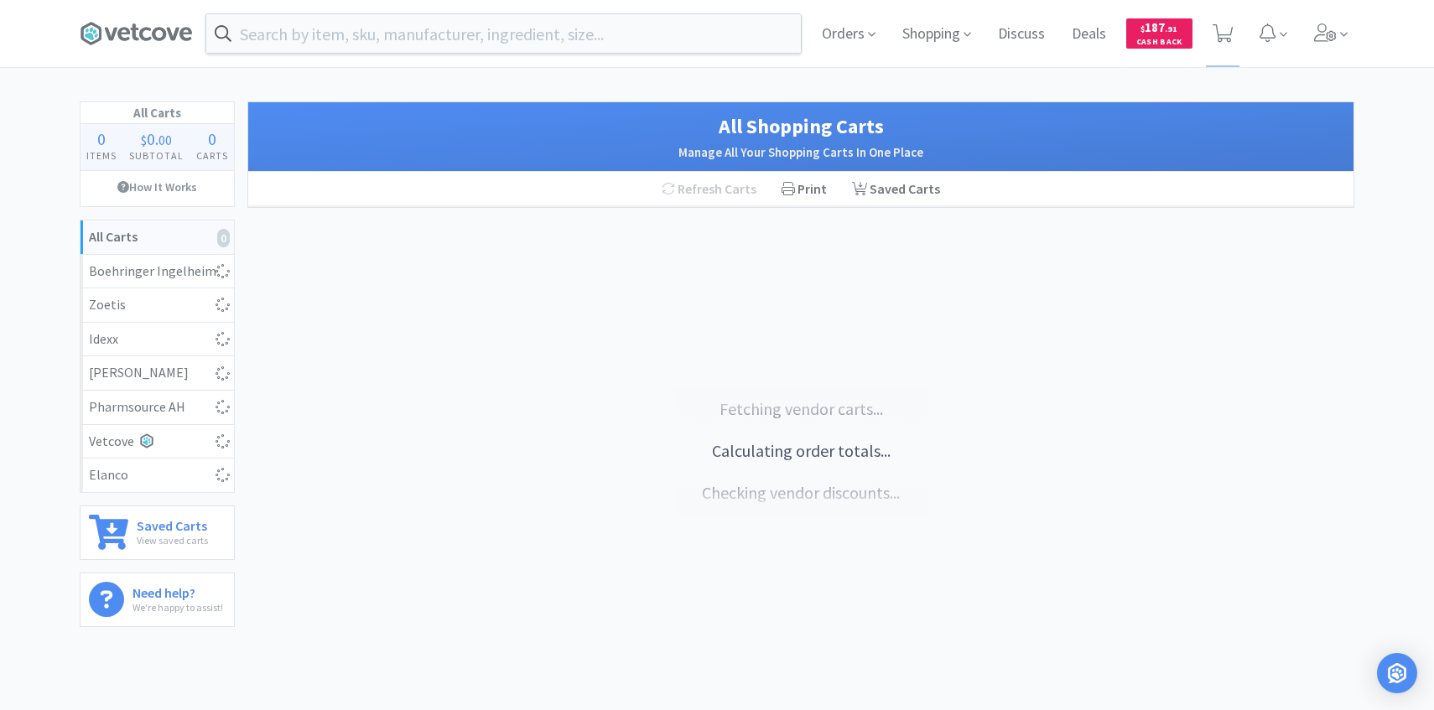
select select "1"
select select "4"
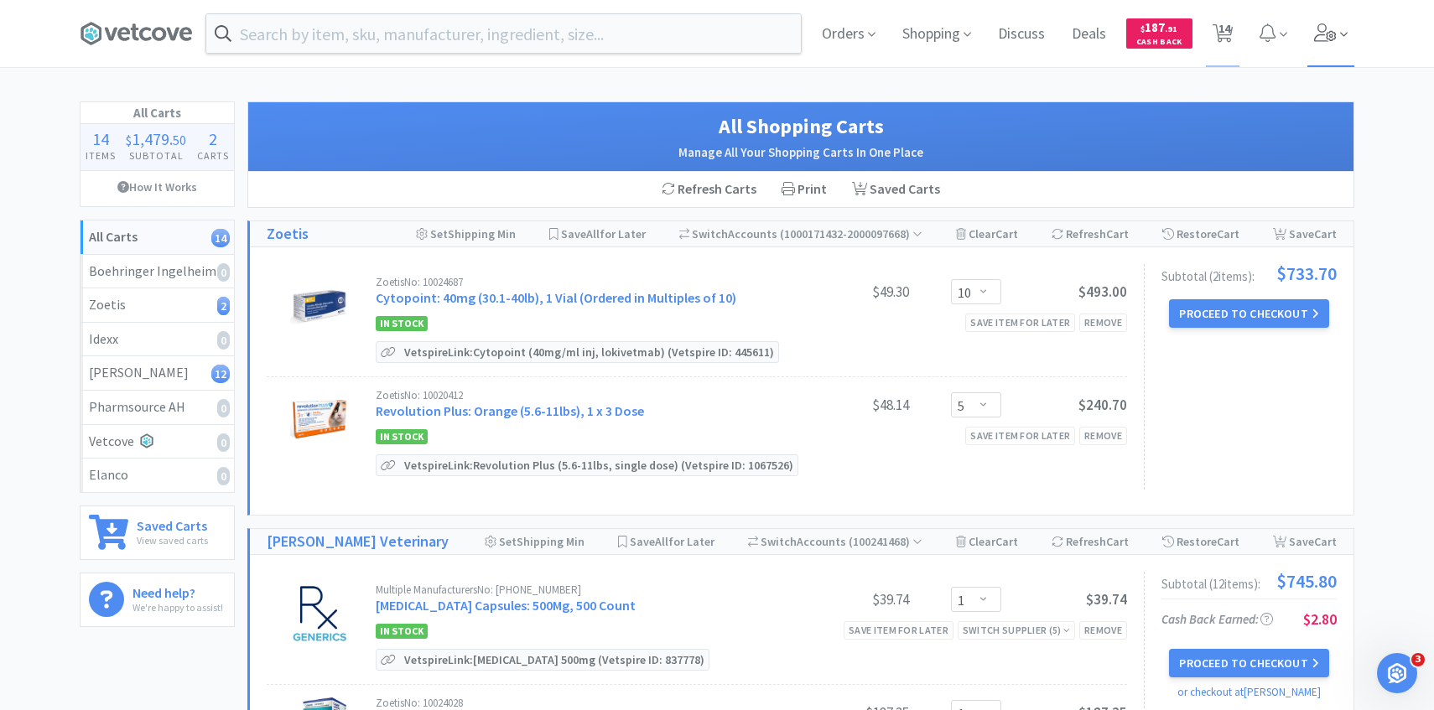
click at [1337, 45] on span at bounding box center [1331, 33] width 48 height 67
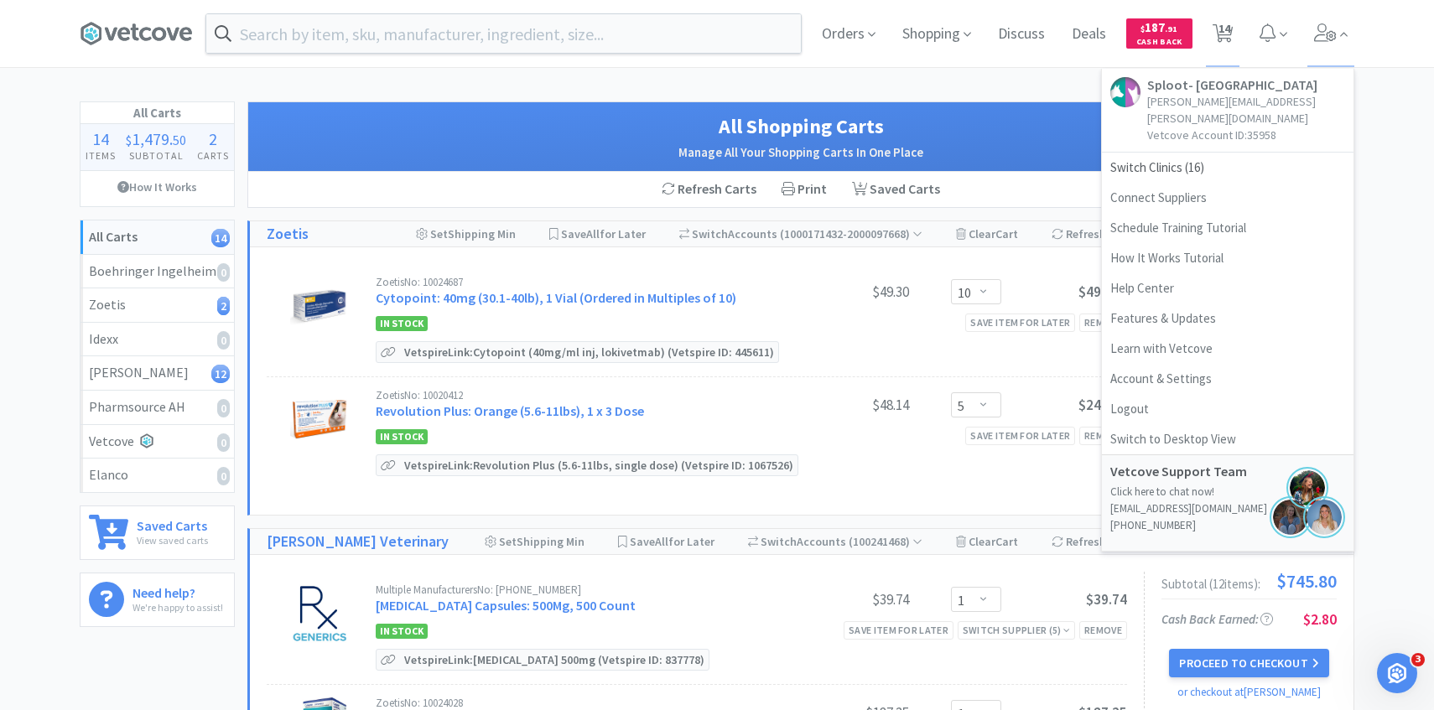
click at [501, 122] on h1 "All Shopping Carts" at bounding box center [801, 127] width 1072 height 32
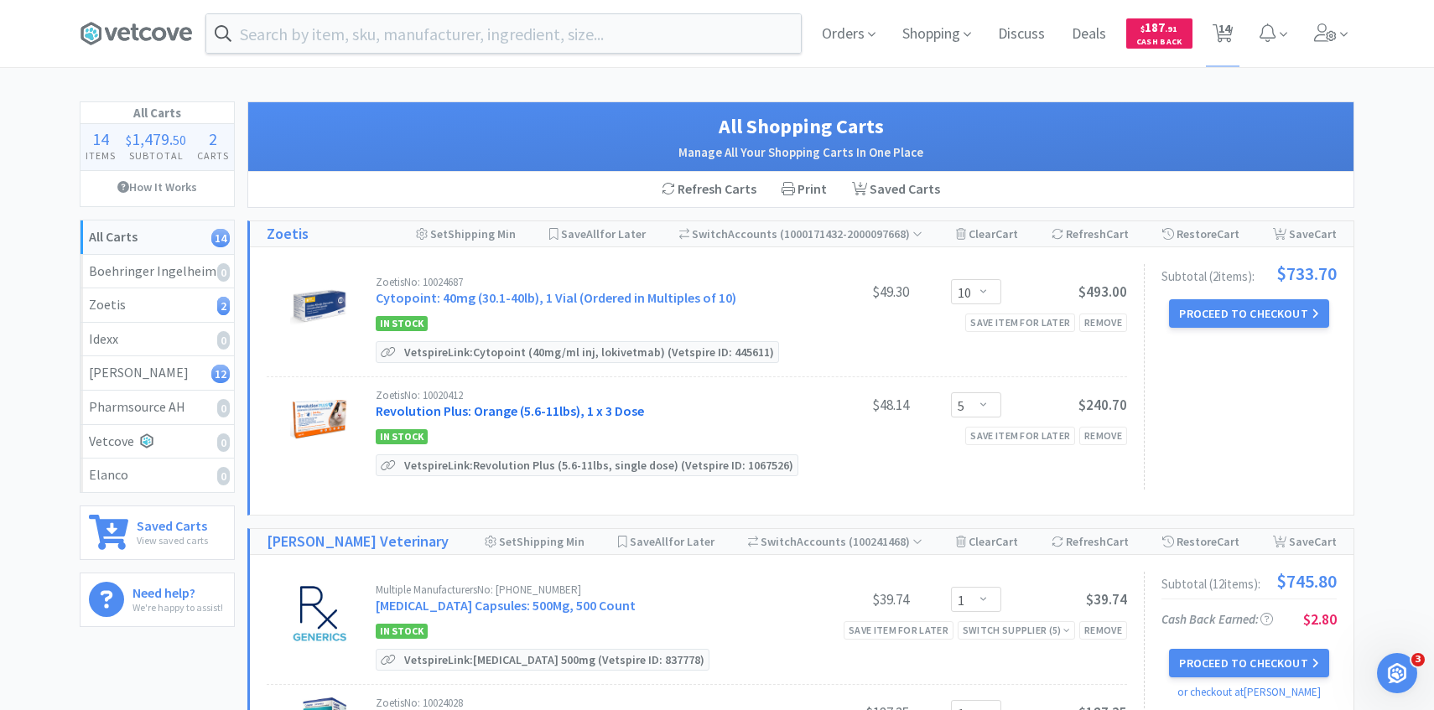
click at [589, 413] on link "Revolution Plus: Orange (5.6-11lbs), 1 x 3 Dose" at bounding box center [510, 410] width 268 height 17
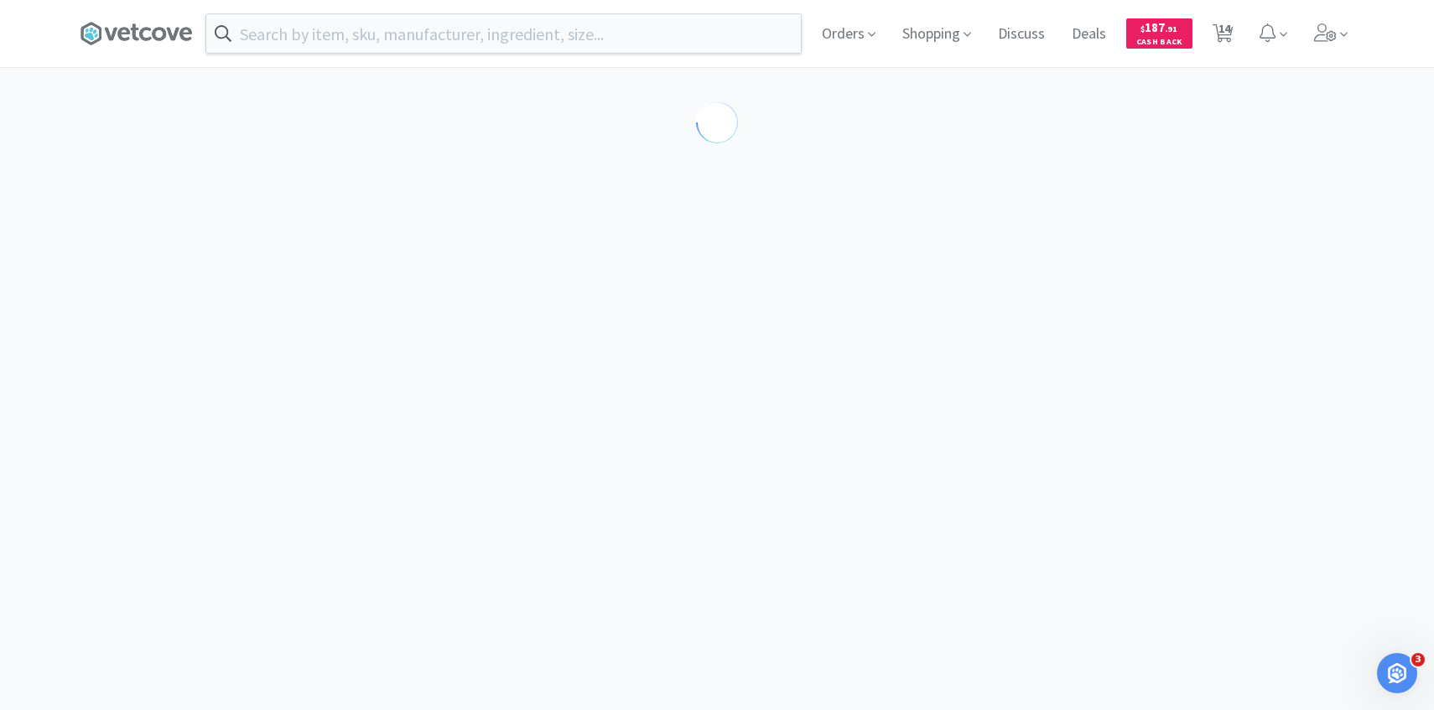
select select "286816"
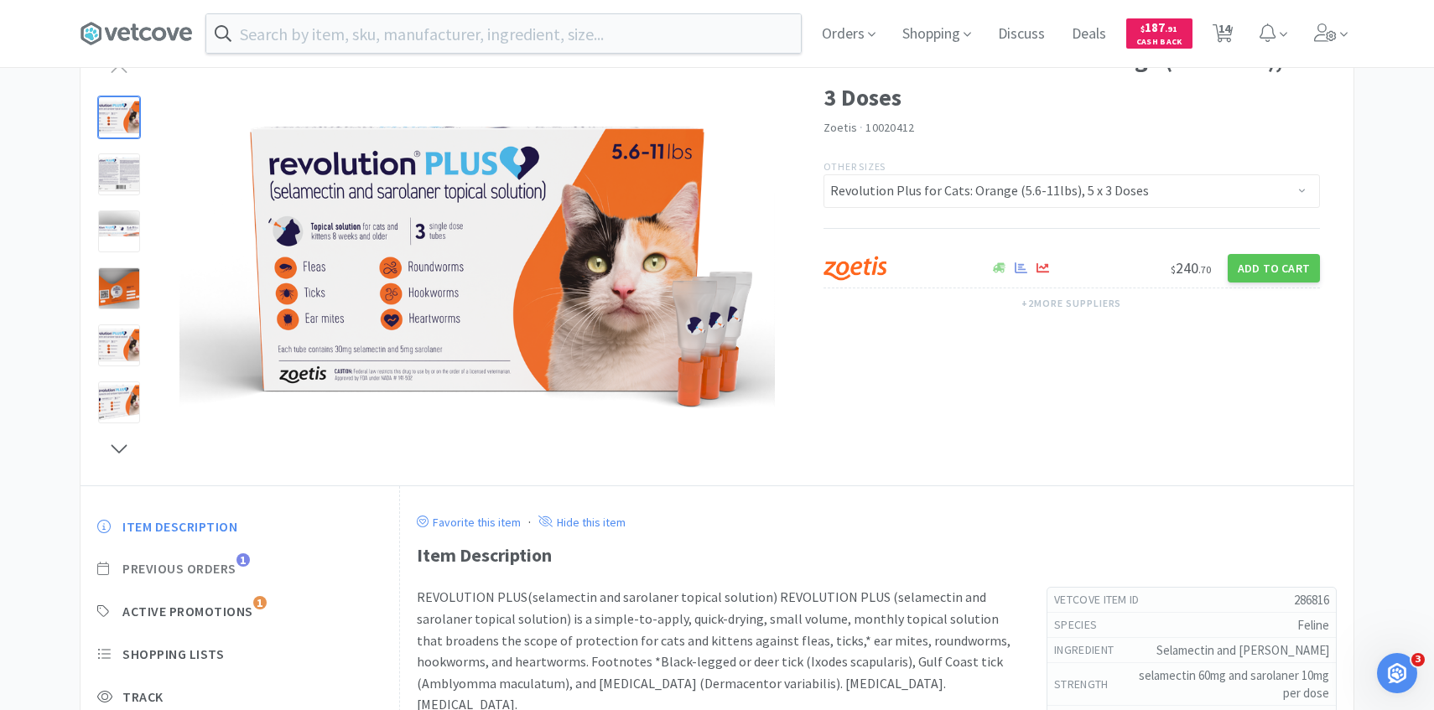
scroll to position [135, 0]
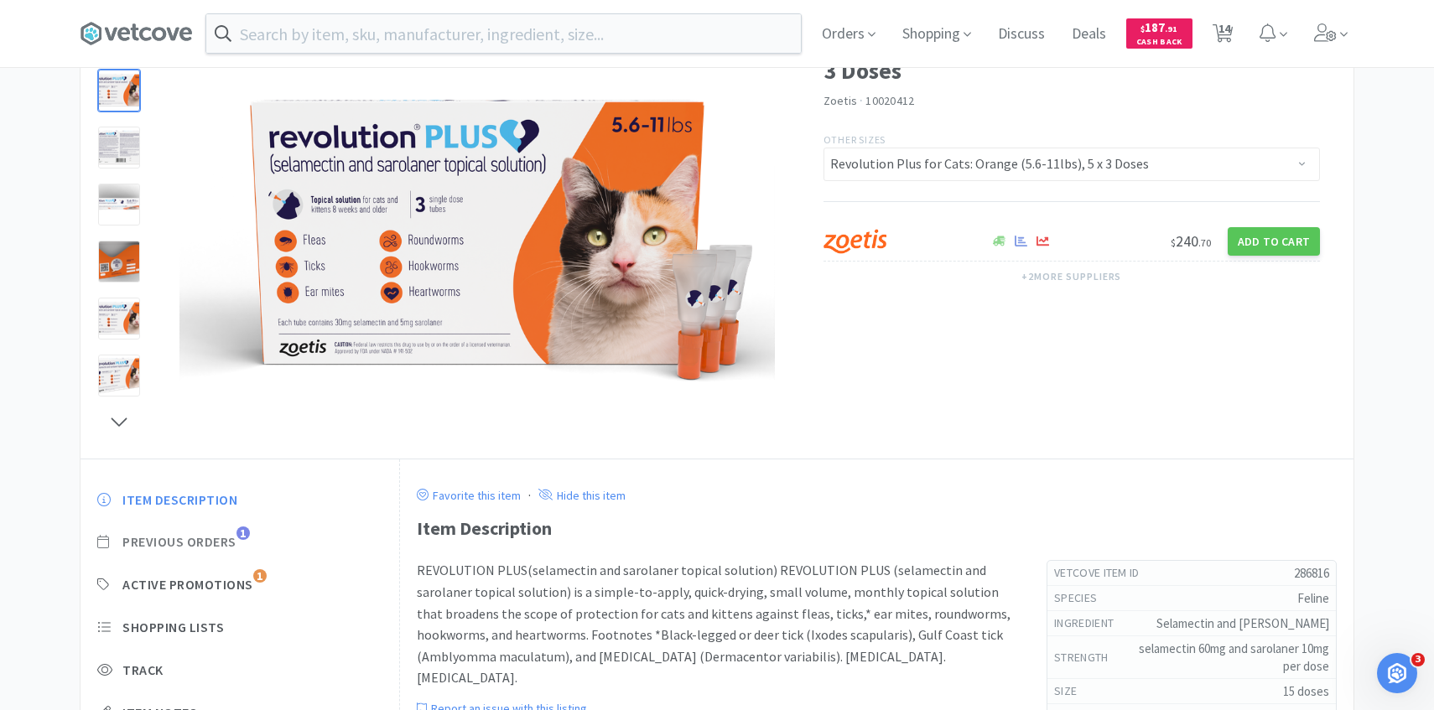
click at [230, 540] on span "Previous Orders" at bounding box center [179, 542] width 114 height 18
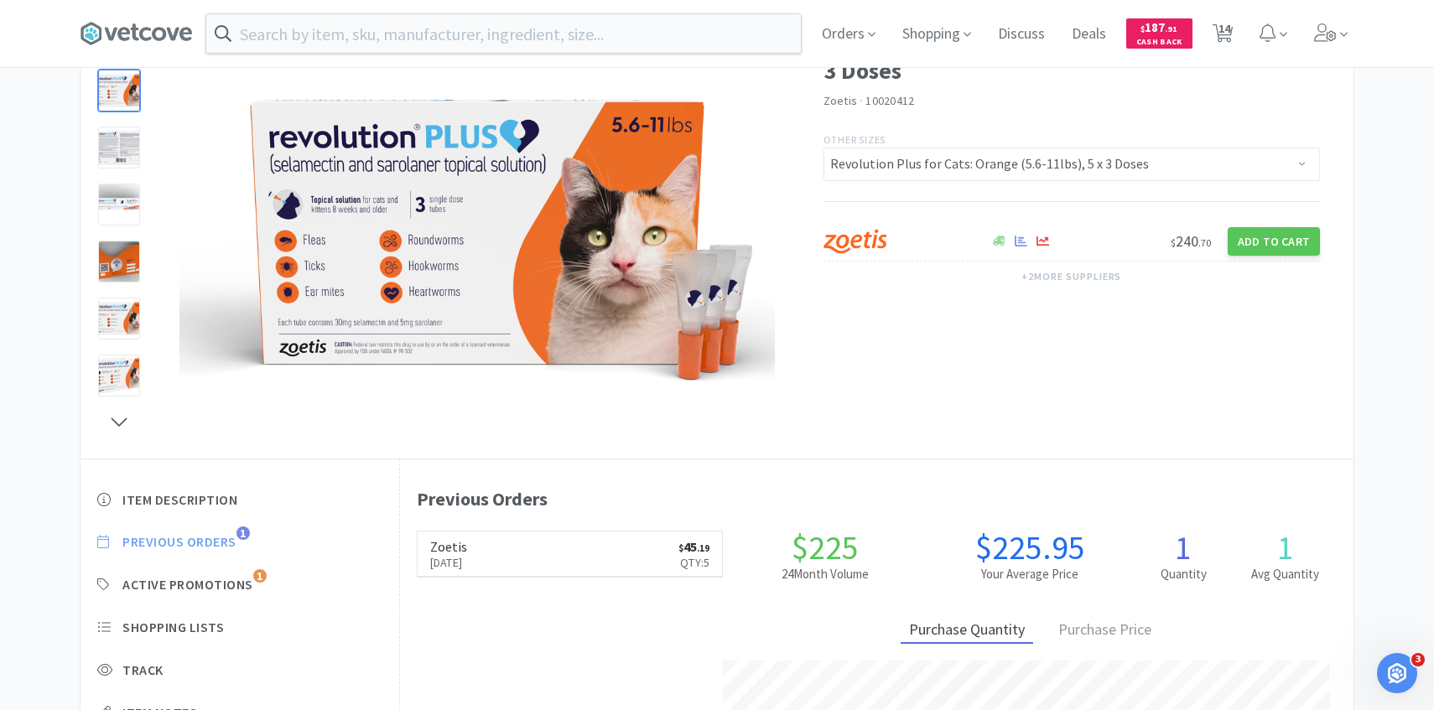
scroll to position [460, 953]
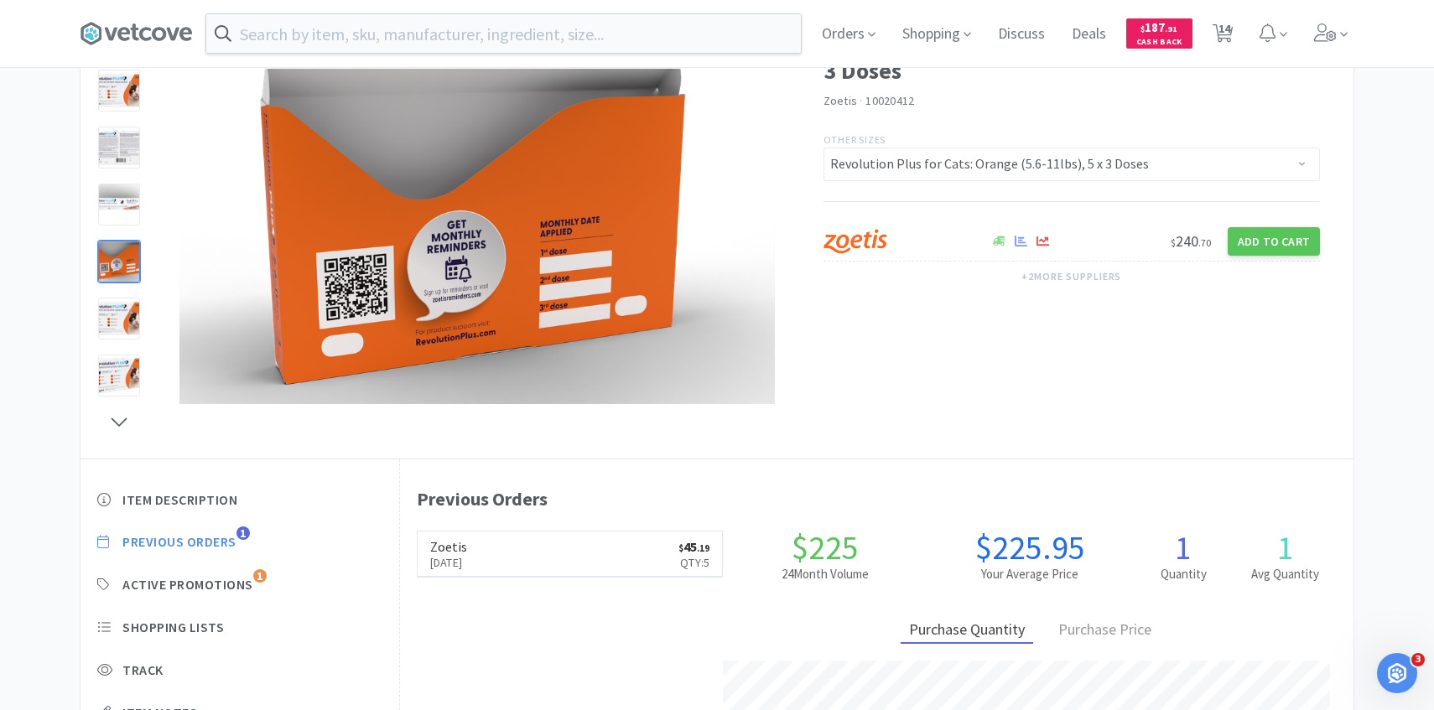
select select "10"
select select "5"
select select "1"
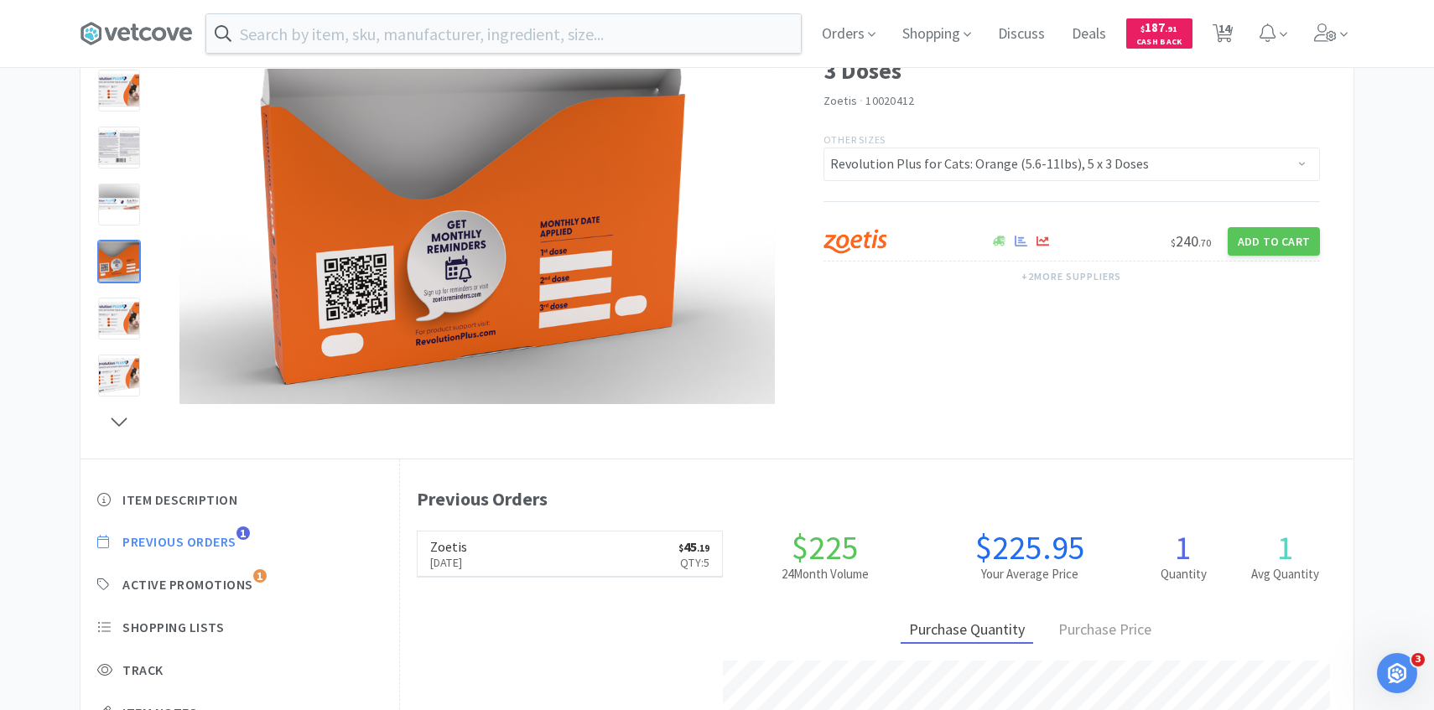
select select "2"
select select "3"
select select "2"
select select "1"
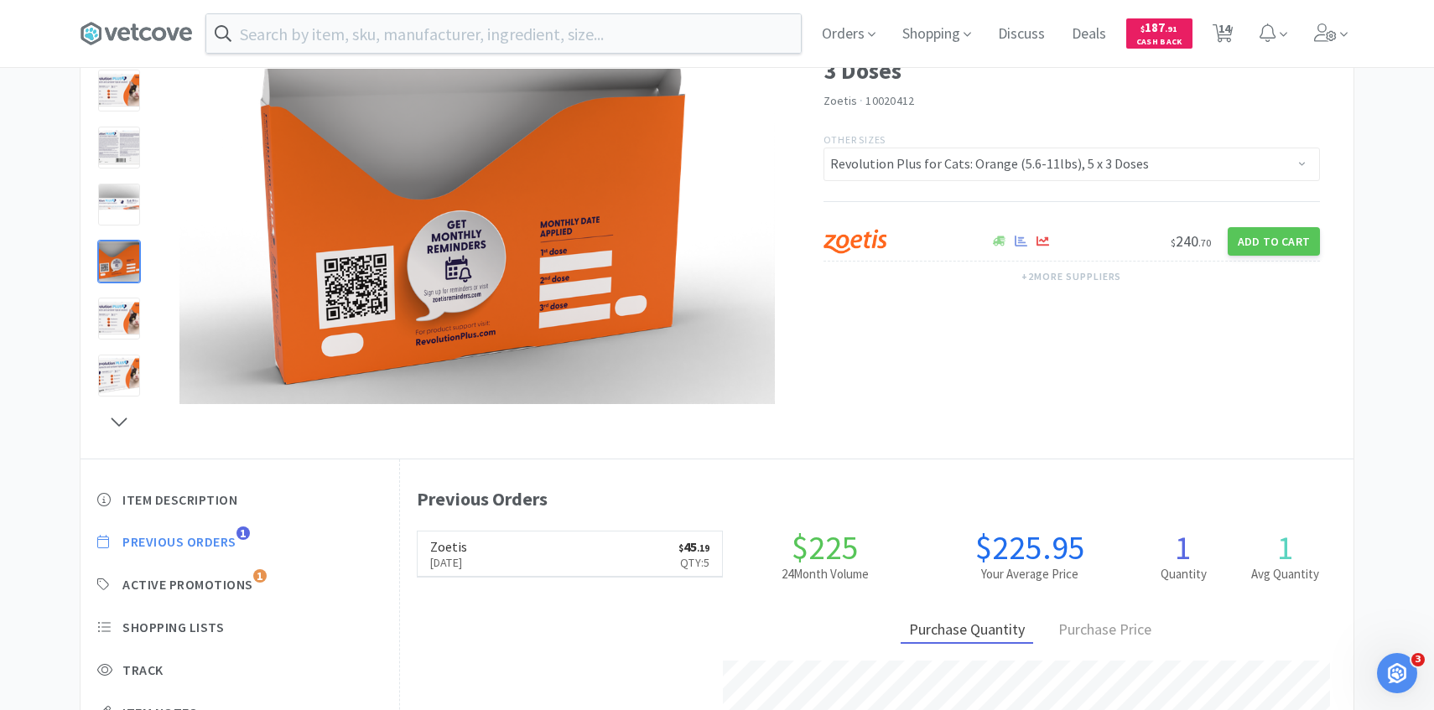
select select "1"
select select "4"
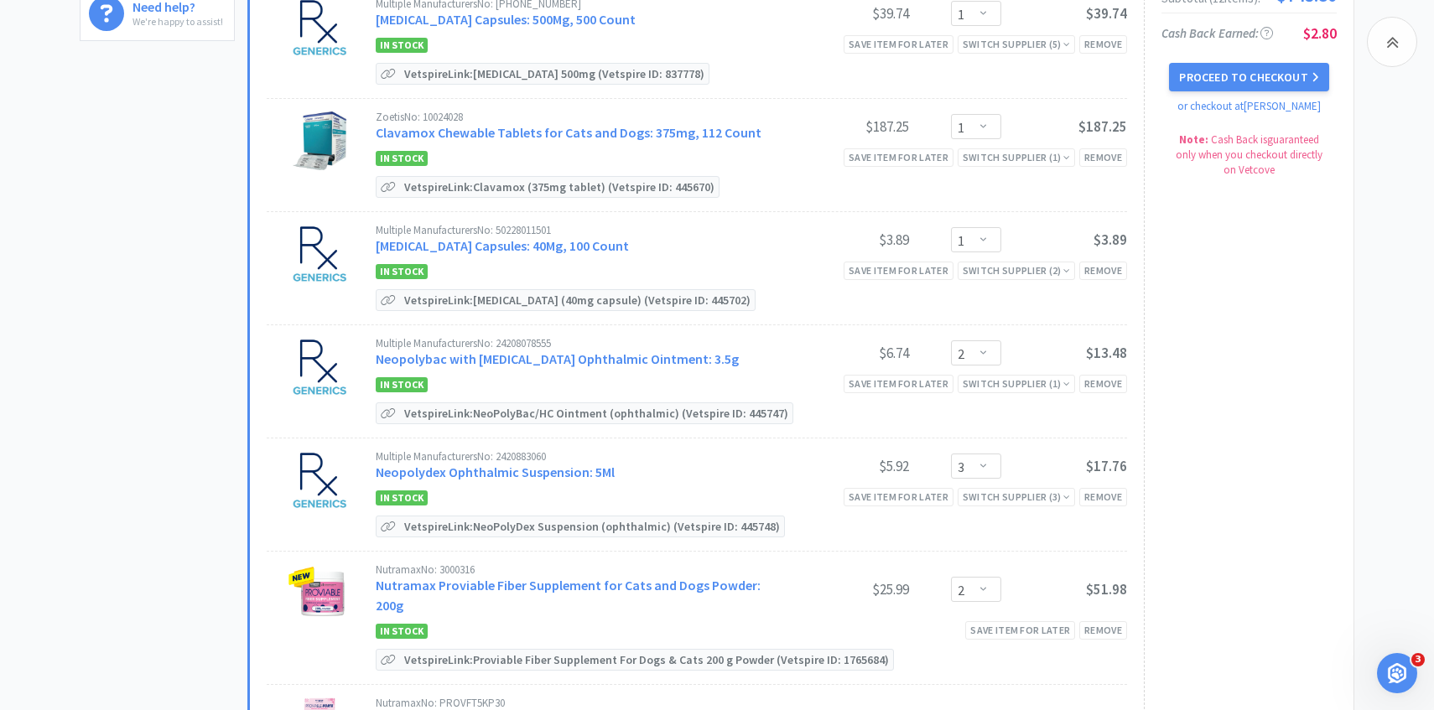
scroll to position [596, 0]
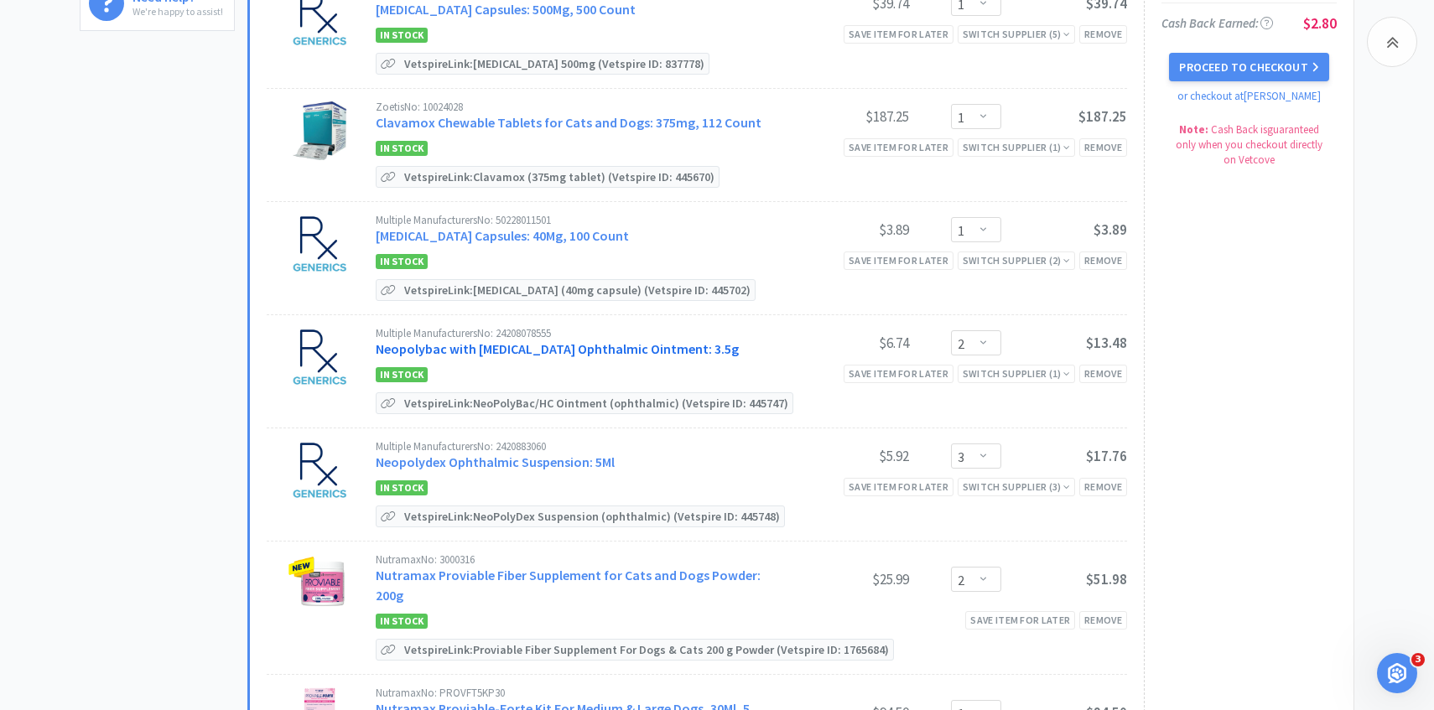
click at [496, 343] on link "Neopolybac with Hydrocortisone Ophthalmic Ointment: 3.5g" at bounding box center [557, 348] width 363 height 17
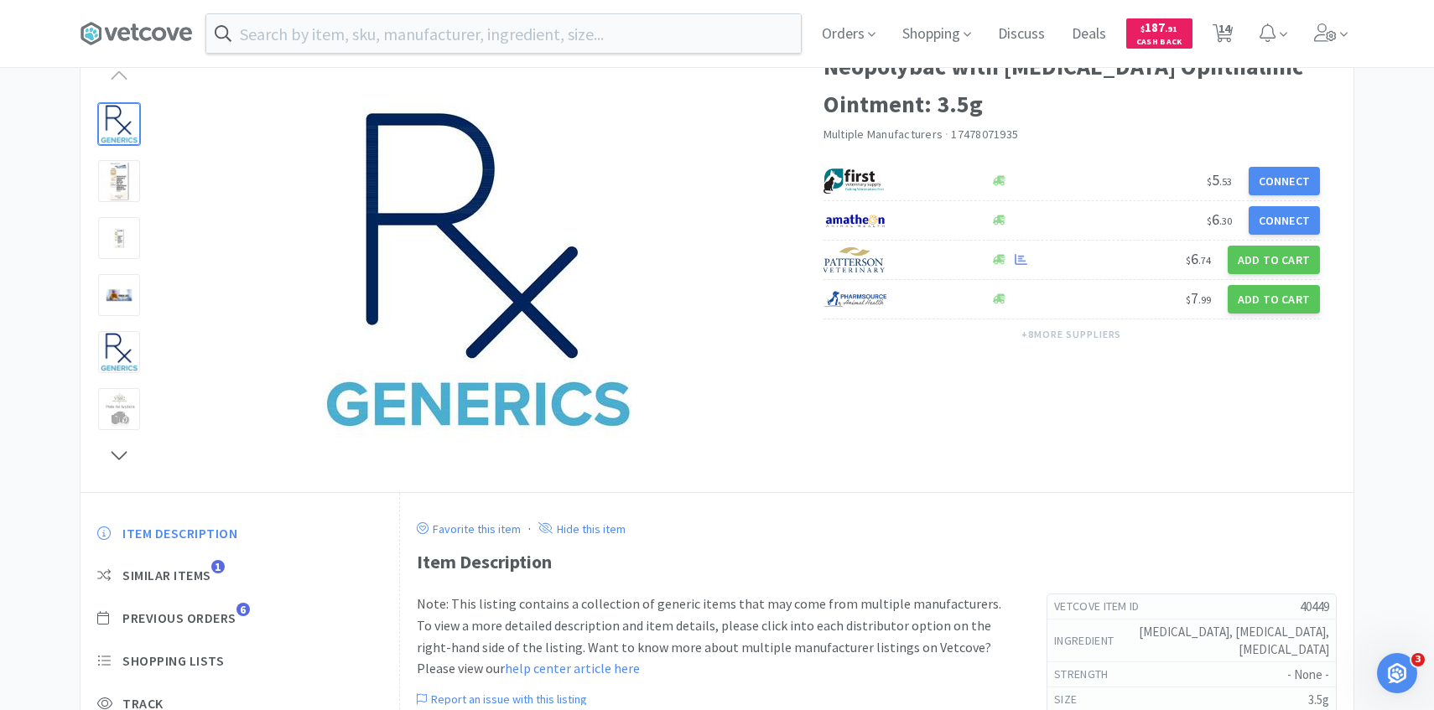
scroll to position [262, 0]
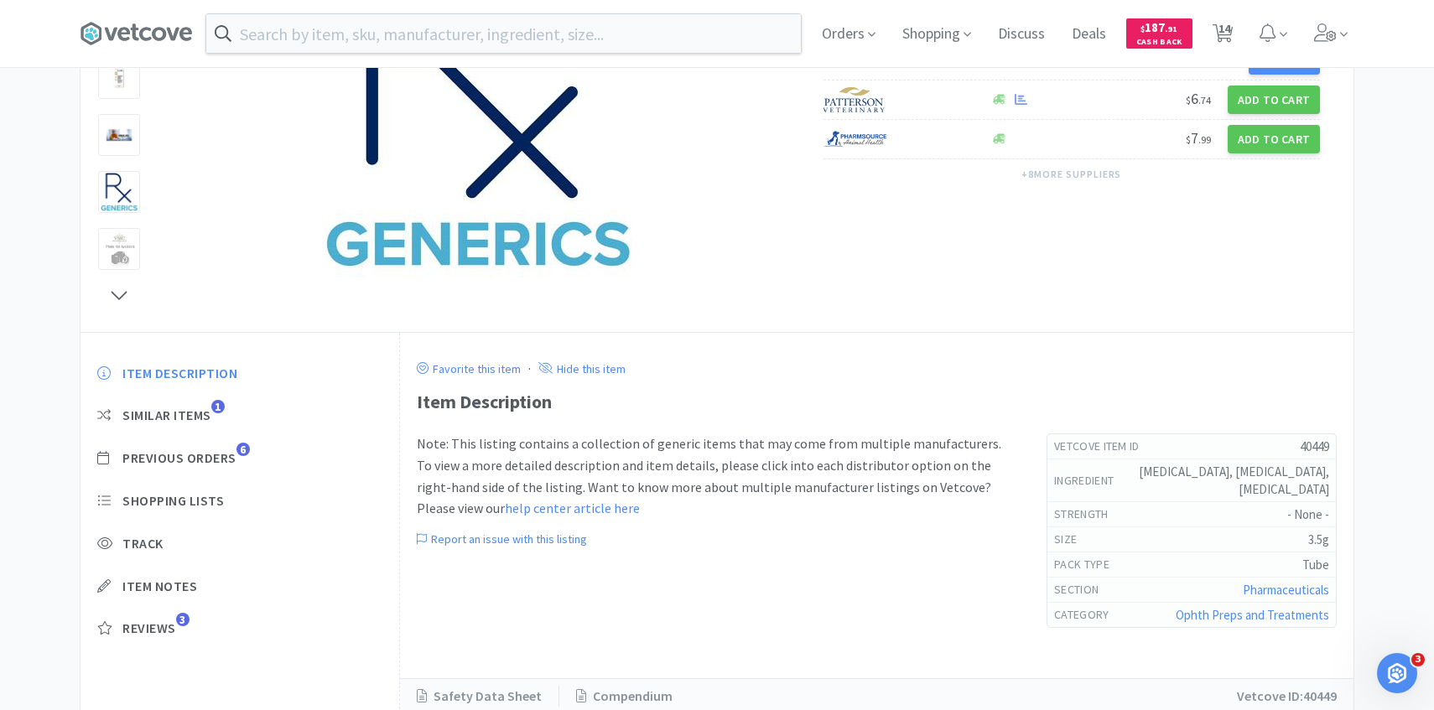
click at [220, 467] on div "Item Description Similar Items 1 Previous Orders 6 Shopping Lists Track Item No…" at bounding box center [239, 514] width 319 height 332
click at [220, 464] on span "Previous Orders" at bounding box center [179, 458] width 114 height 18
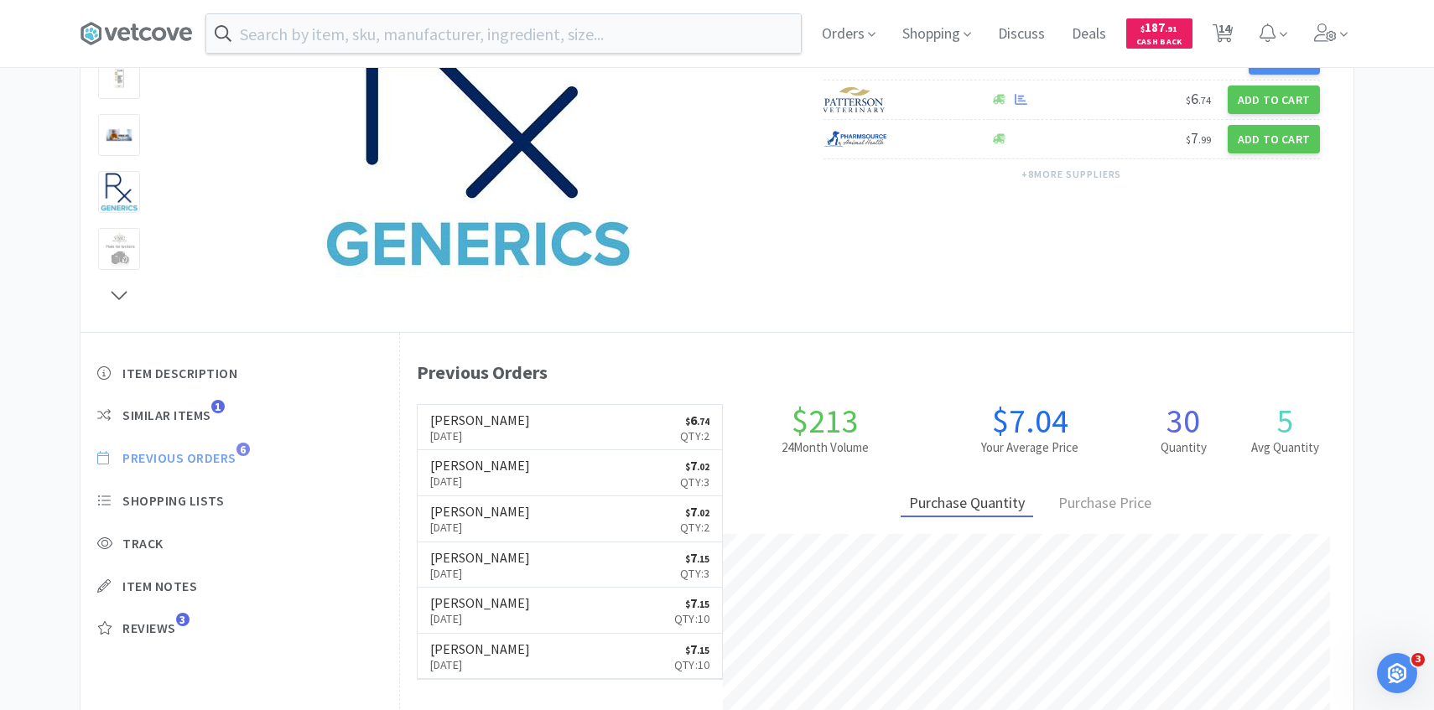
scroll to position [460, 953]
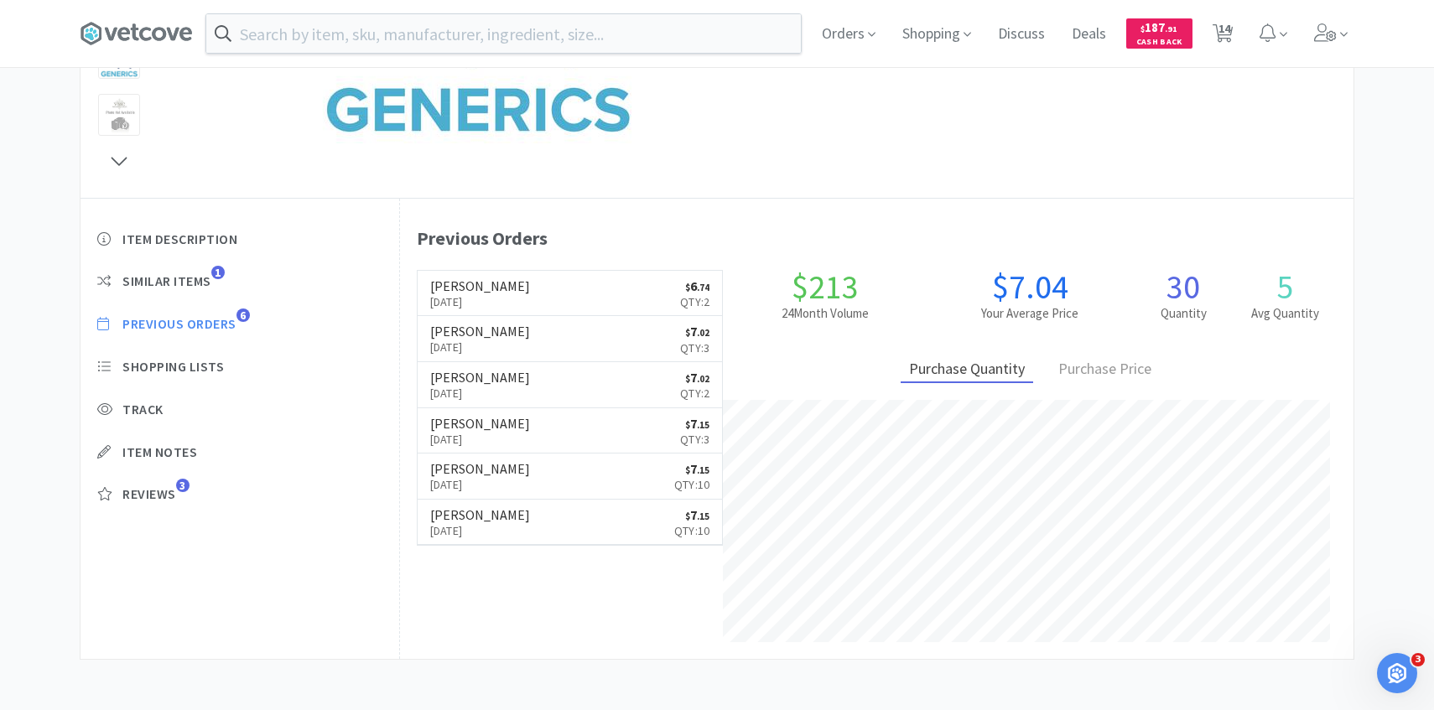
select select "10"
select select "5"
select select "1"
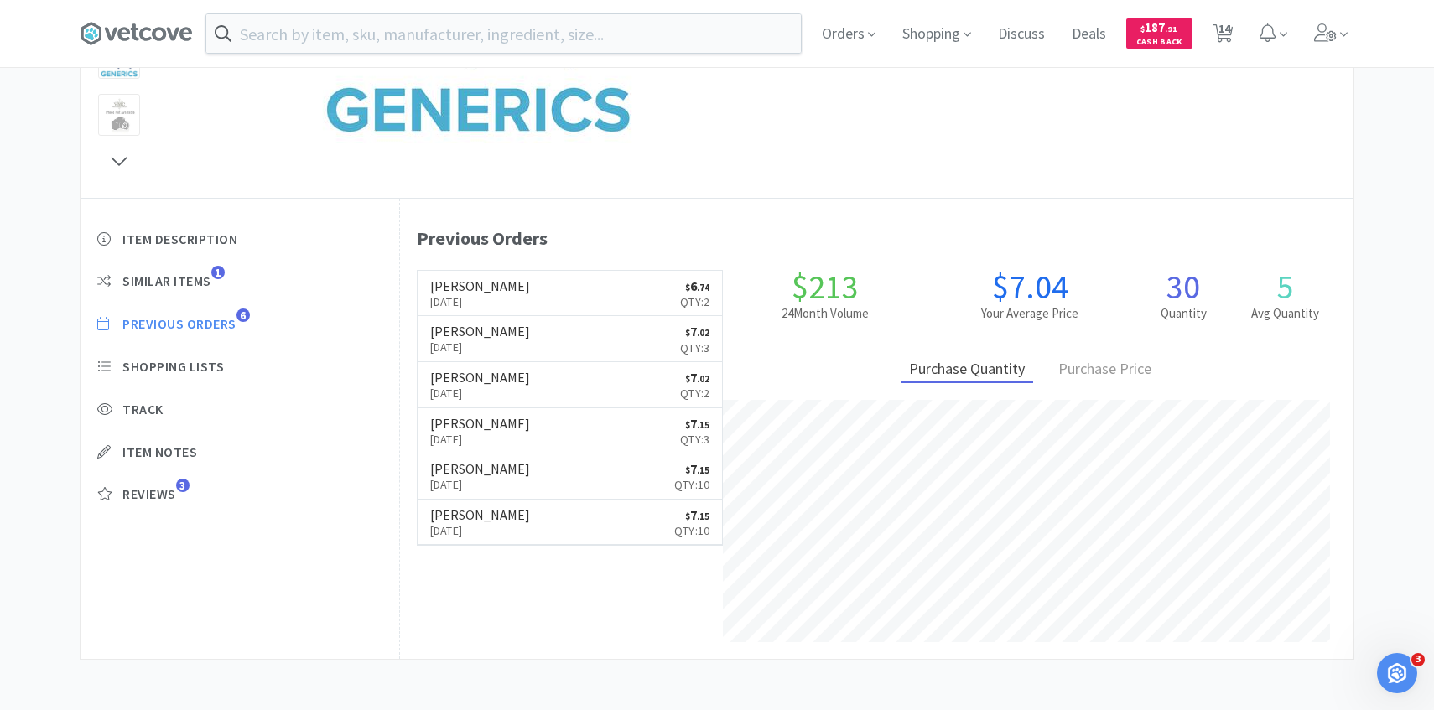
select select "2"
select select "3"
select select "2"
select select "1"
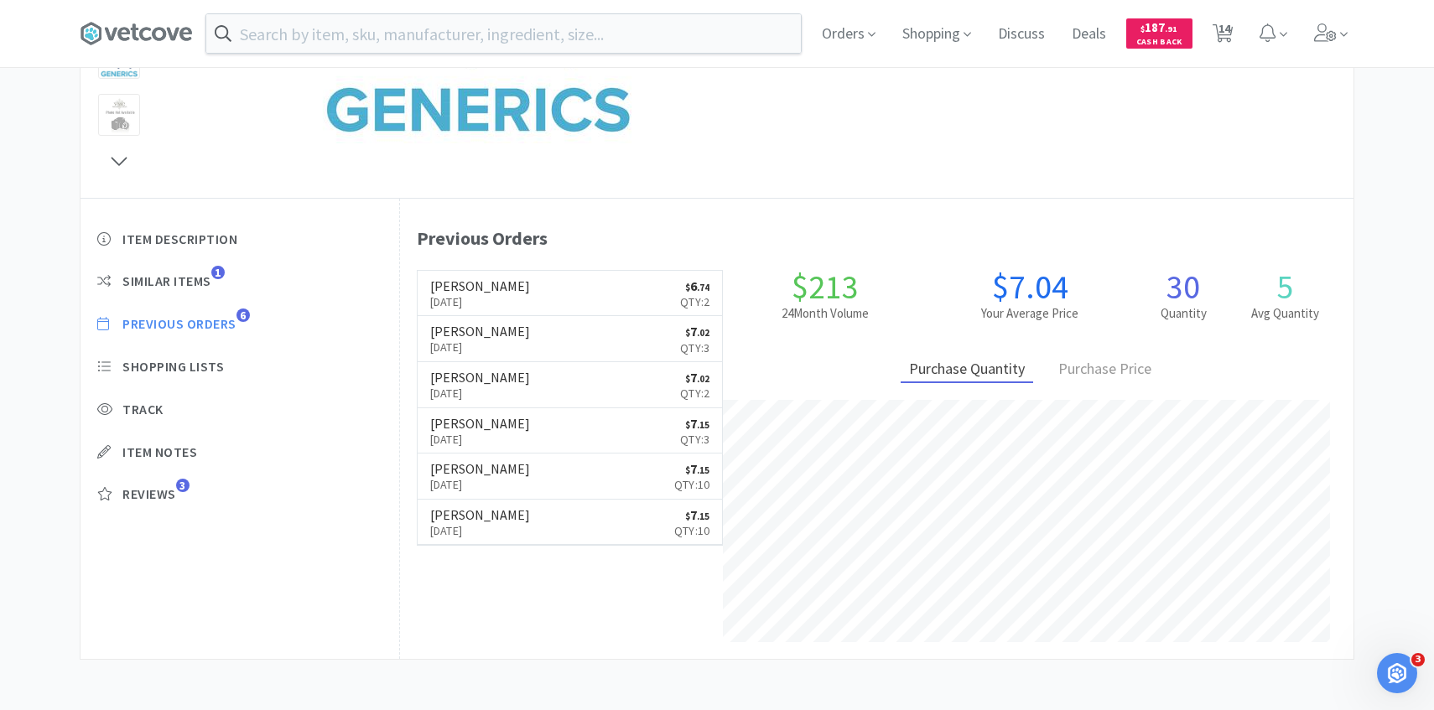
select select "1"
select select "4"
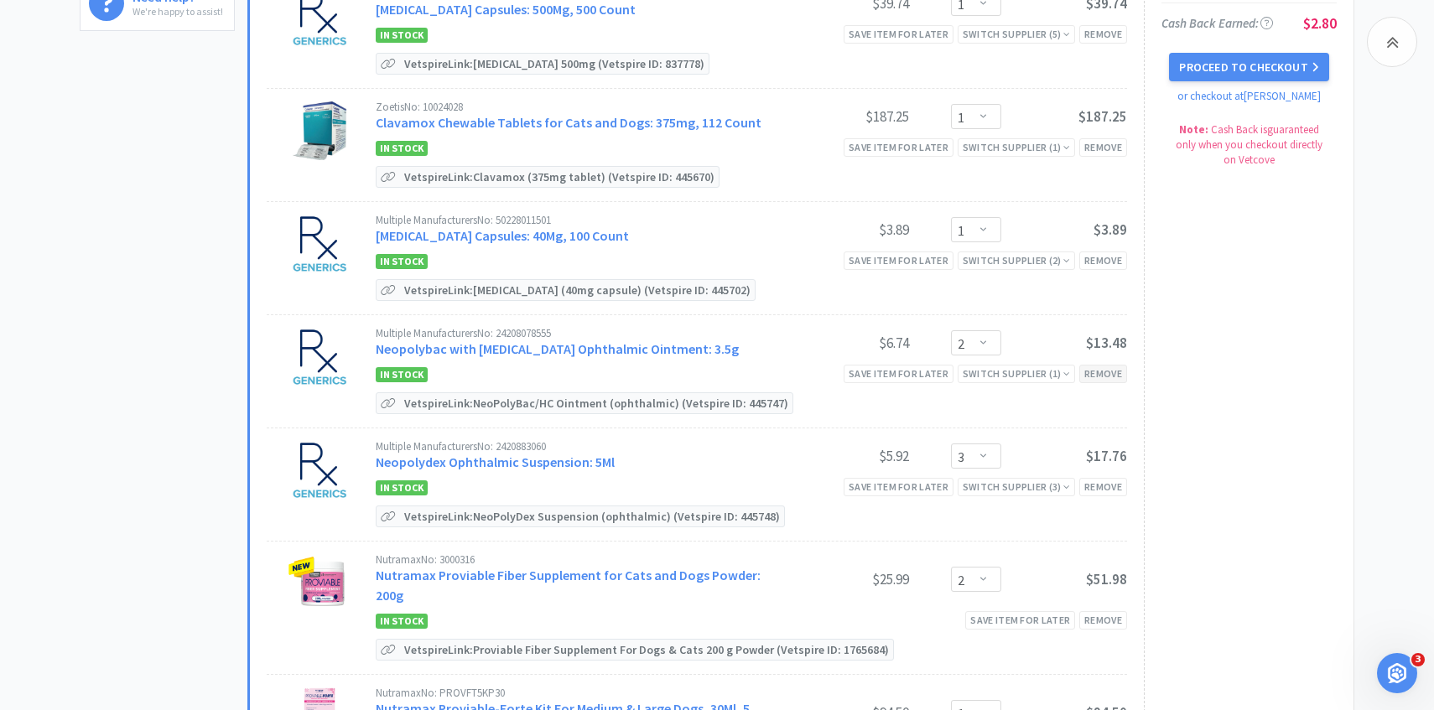
click at [1099, 370] on div "Remove" at bounding box center [1103, 374] width 48 height 18
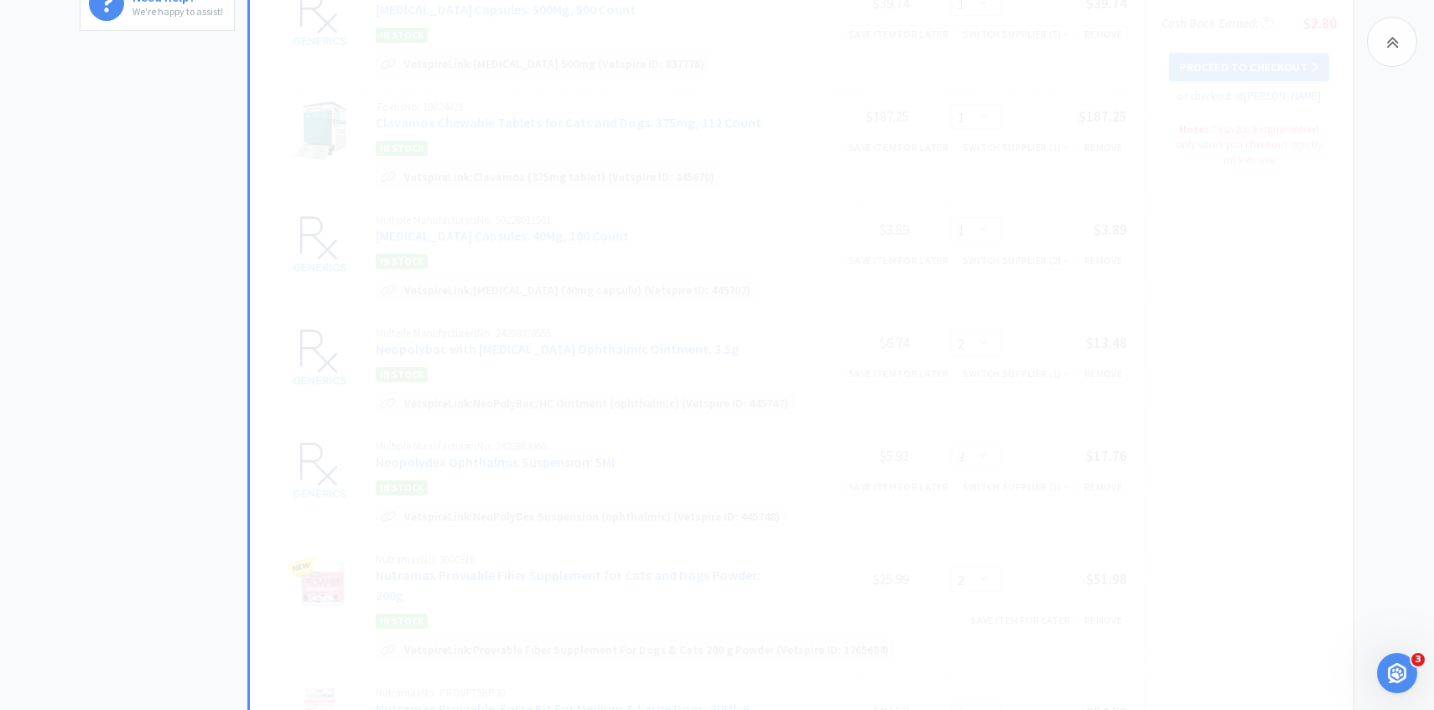
select select "3"
select select "2"
select select "1"
select select "4"
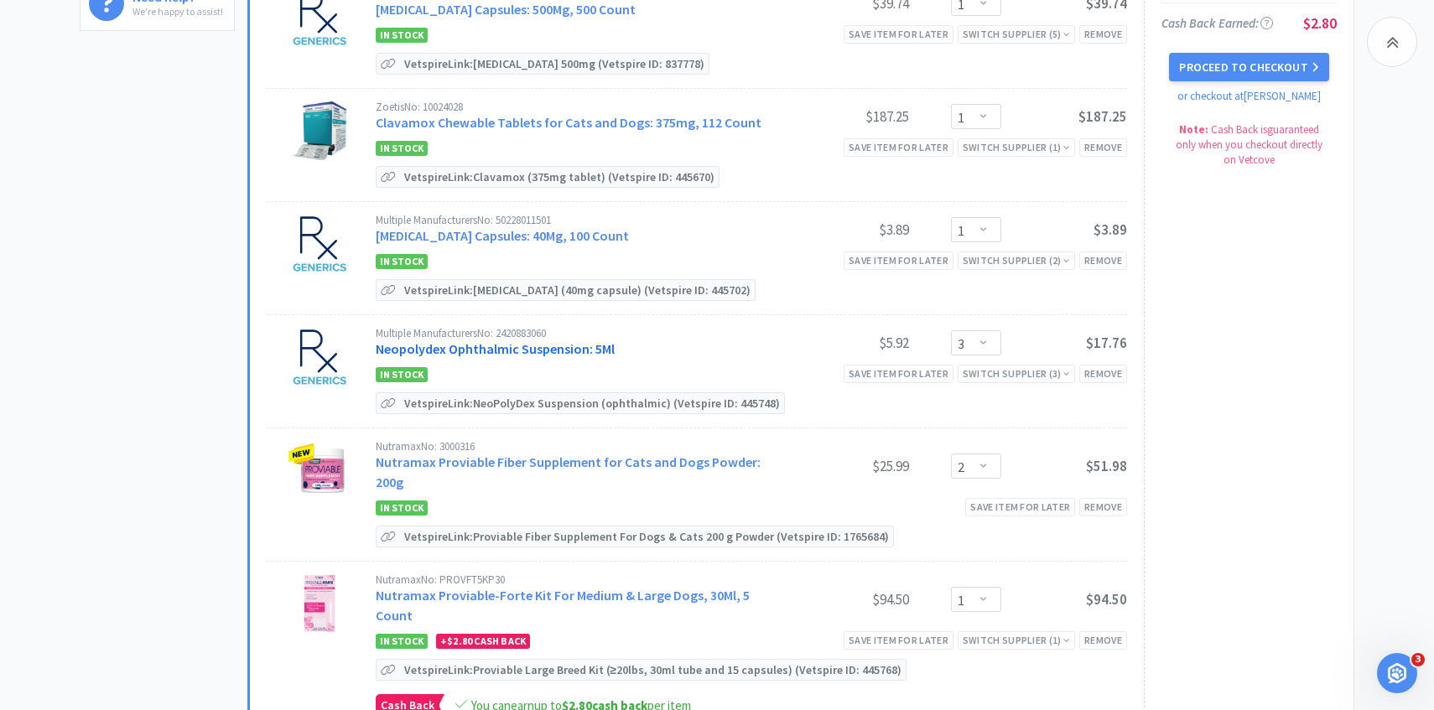
click at [508, 343] on link "Neopolydex Ophthalmic Suspension: 5Ml" at bounding box center [495, 348] width 239 height 17
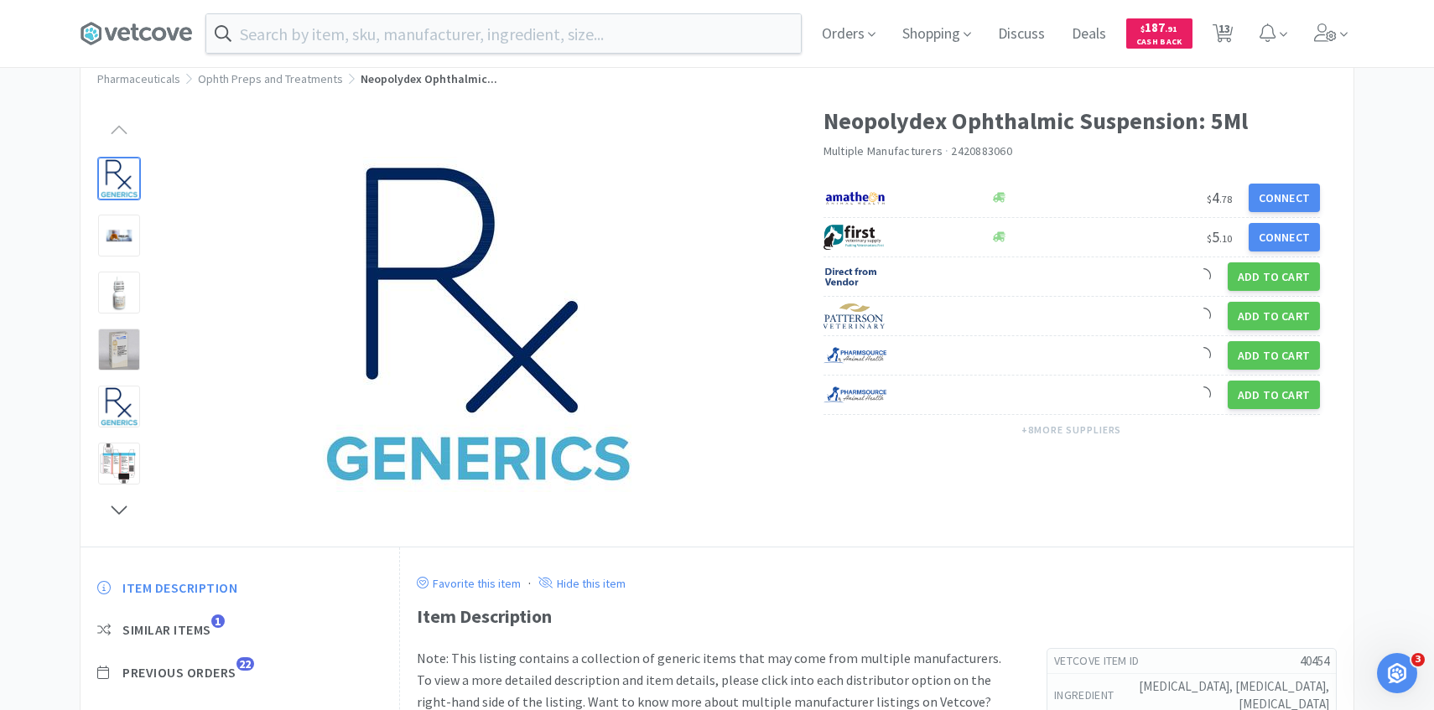
scroll to position [123, 0]
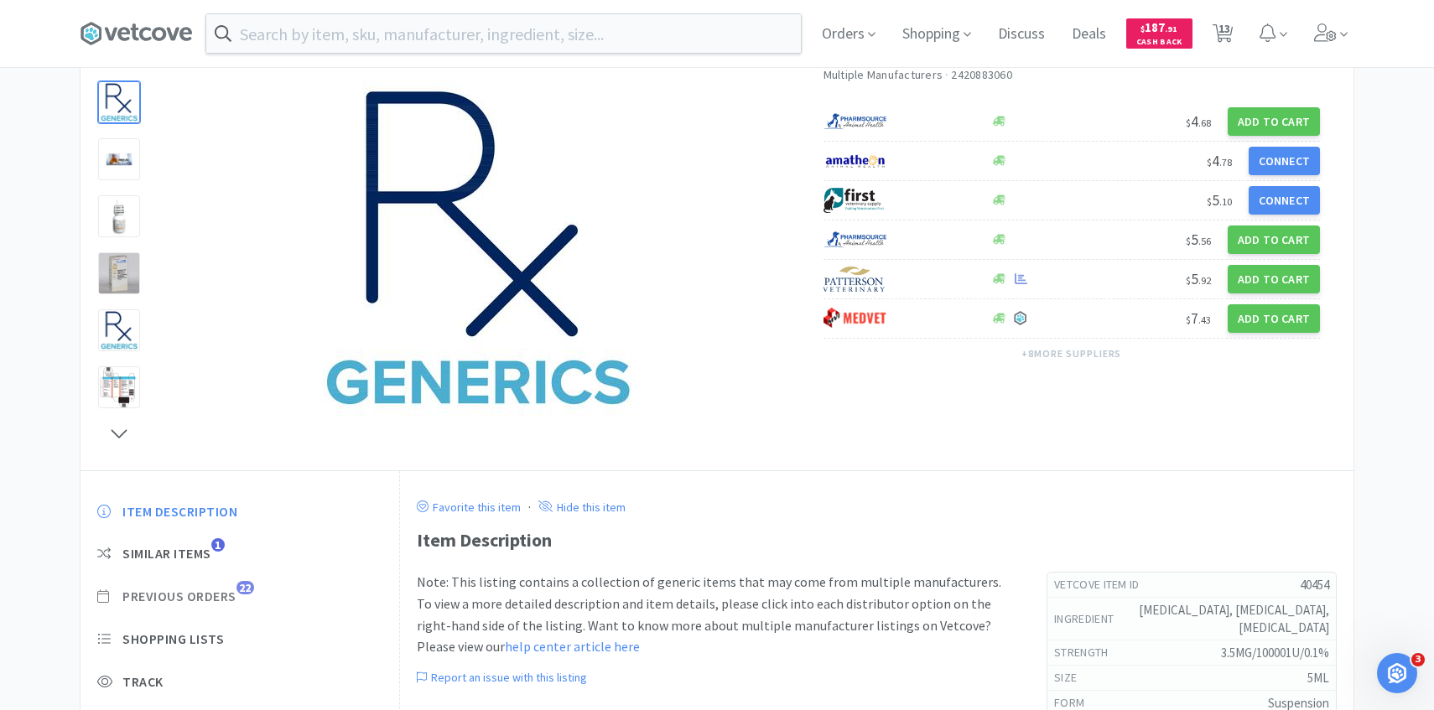
click at [213, 598] on span "Previous Orders" at bounding box center [179, 597] width 114 height 18
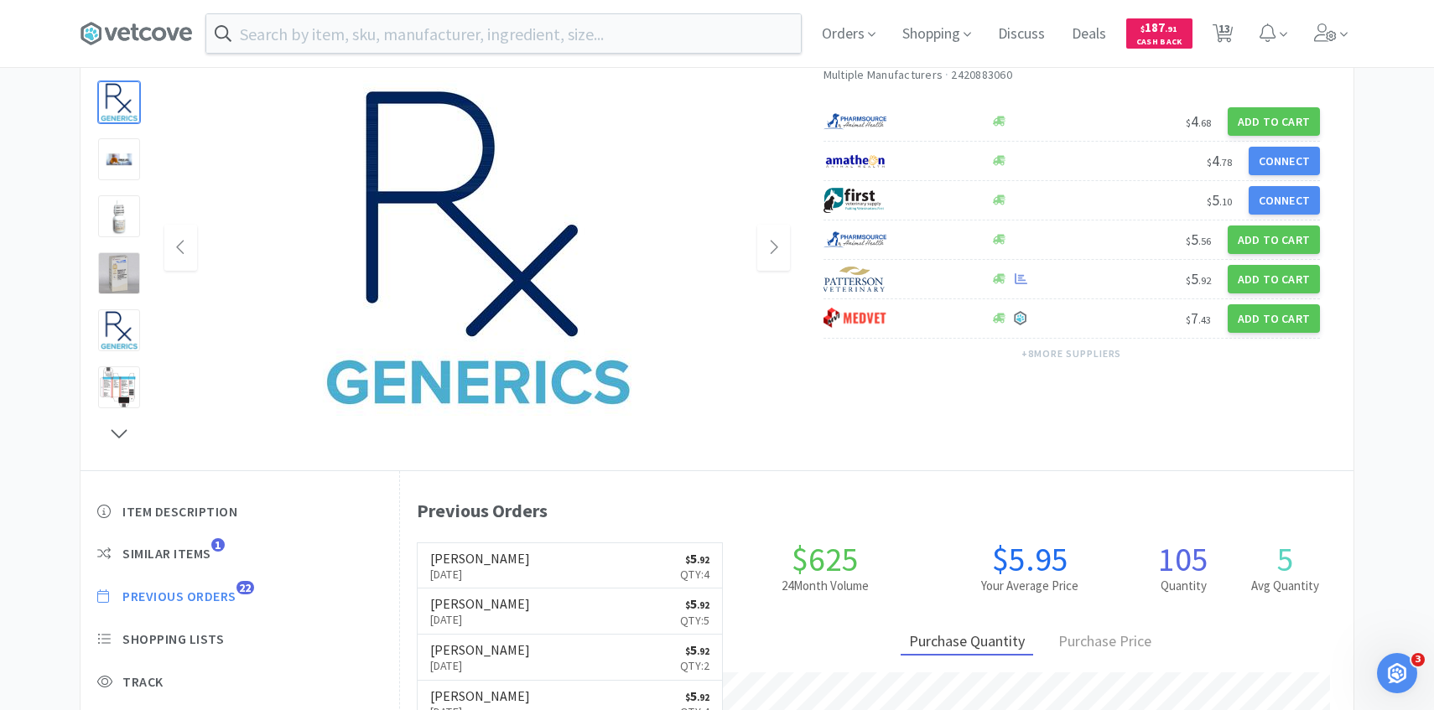
scroll to position [460, 953]
select select "10"
select select "5"
select select "1"
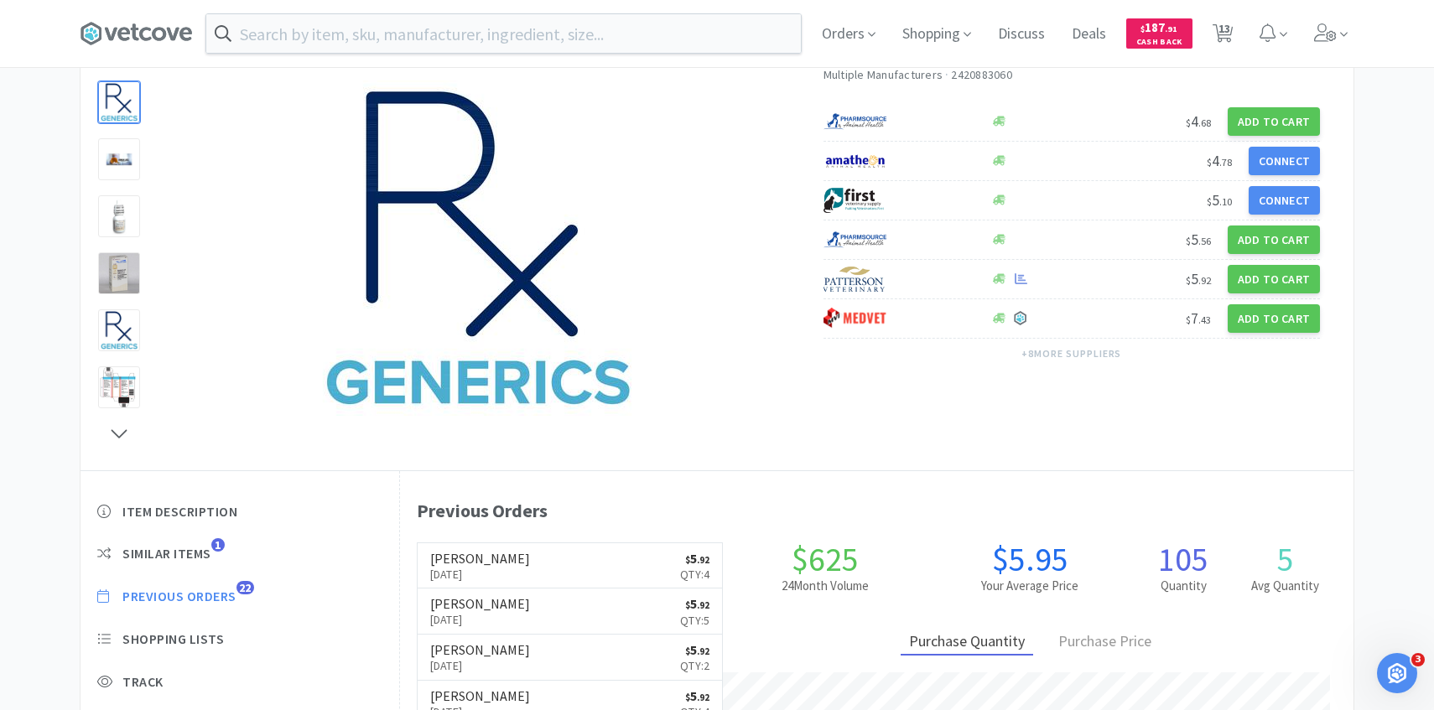
select select "1"
select select "3"
select select "2"
select select "1"
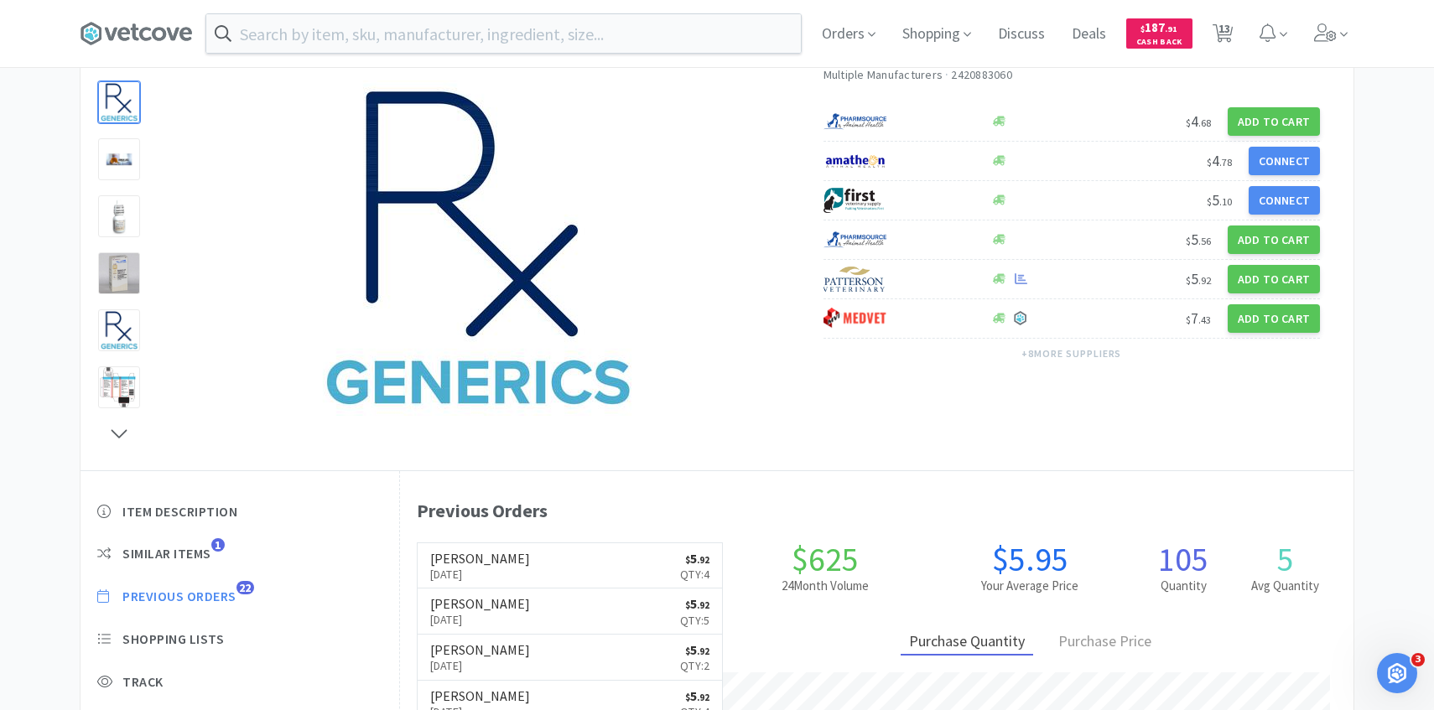
select select "1"
select select "4"
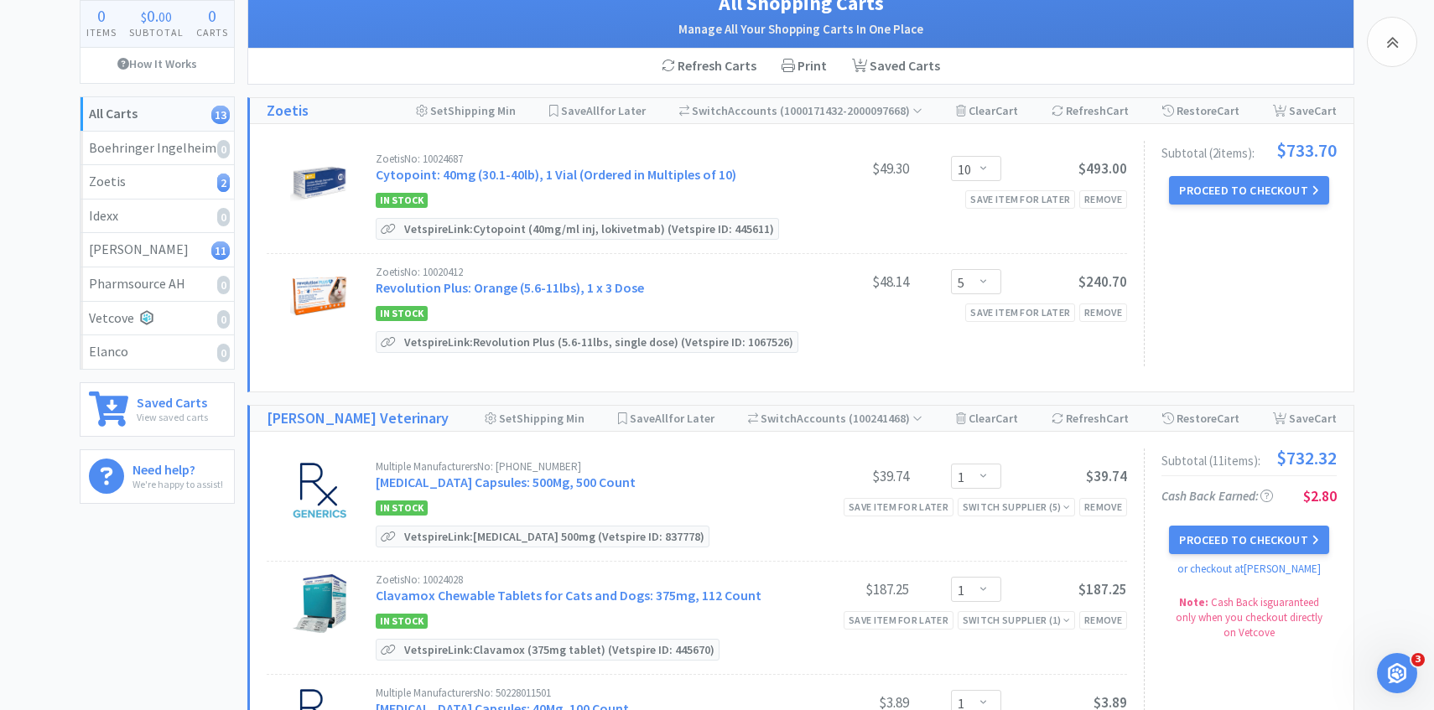
scroll to position [596, 0]
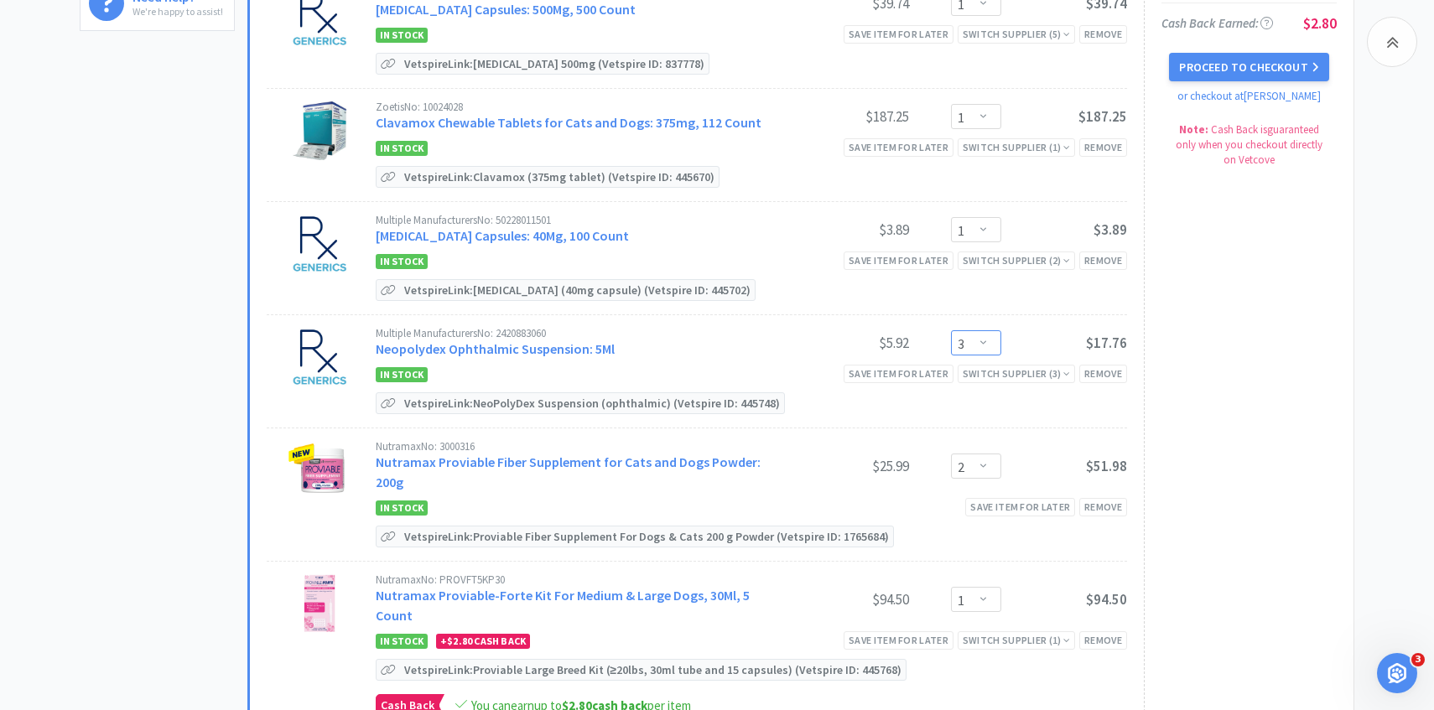
click at [968, 349] on select "Enter Quantity 1 2 3 4 5 6 7 8 9 10 11 12 13 14 15 16 17 18 19 20 Enter Quantity" at bounding box center [976, 342] width 50 height 25
click at [951, 330] on select "Enter Quantity 1 2 3 4 5 6 7 8 9 10 11 12 13 14 15 16 17 18 19 20 Enter Quantity" at bounding box center [976, 342] width 50 height 25
select select "3"
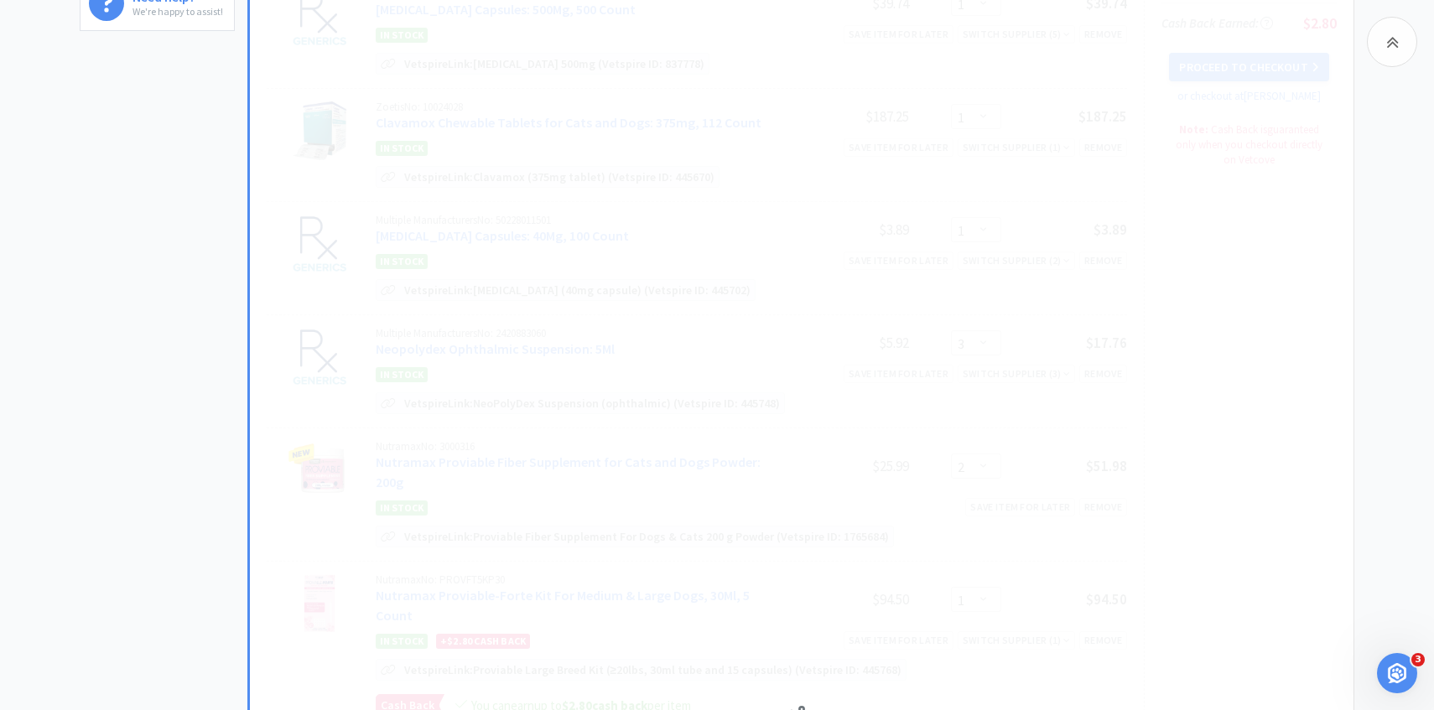
select select "3"
select select "1"
select select "4"
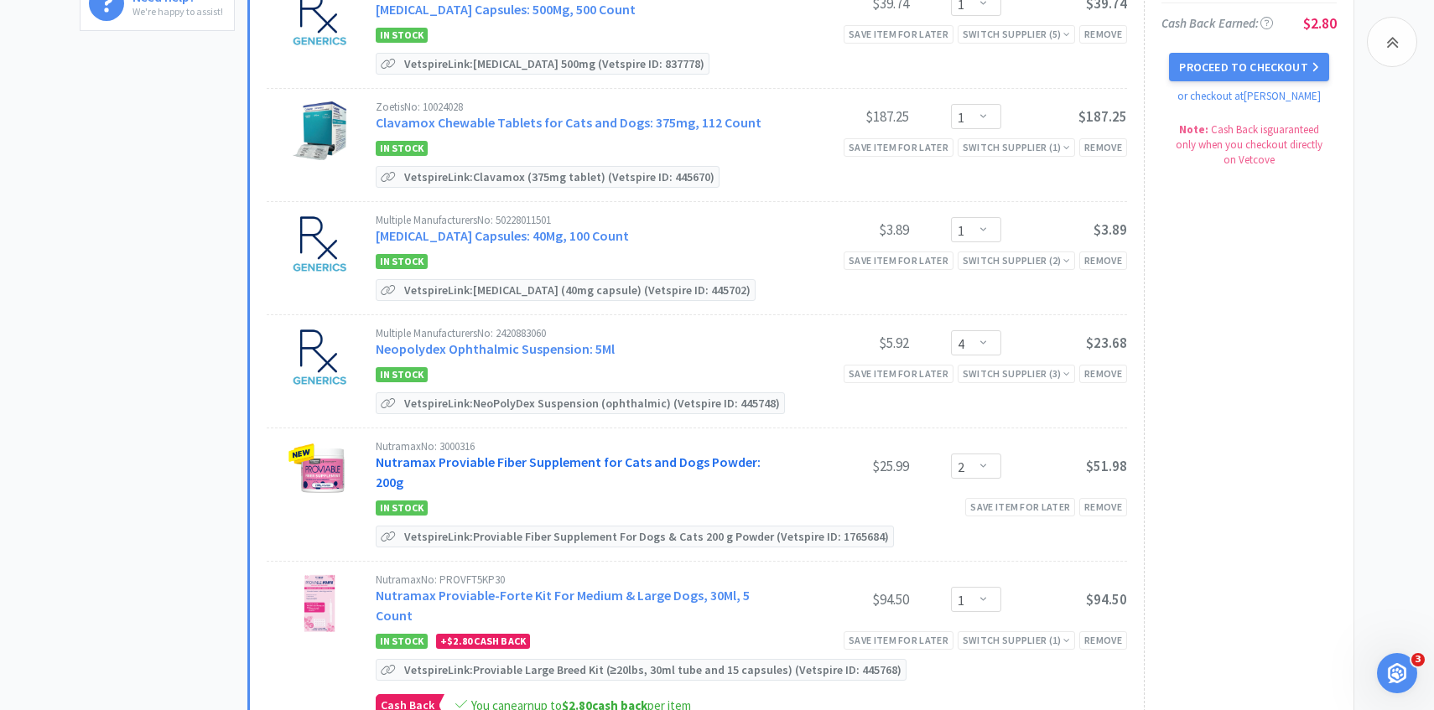
click at [528, 464] on link "Nutramax Proviable Fiber Supplement for Cats and Dogs Powder: 200g" at bounding box center [568, 472] width 385 height 37
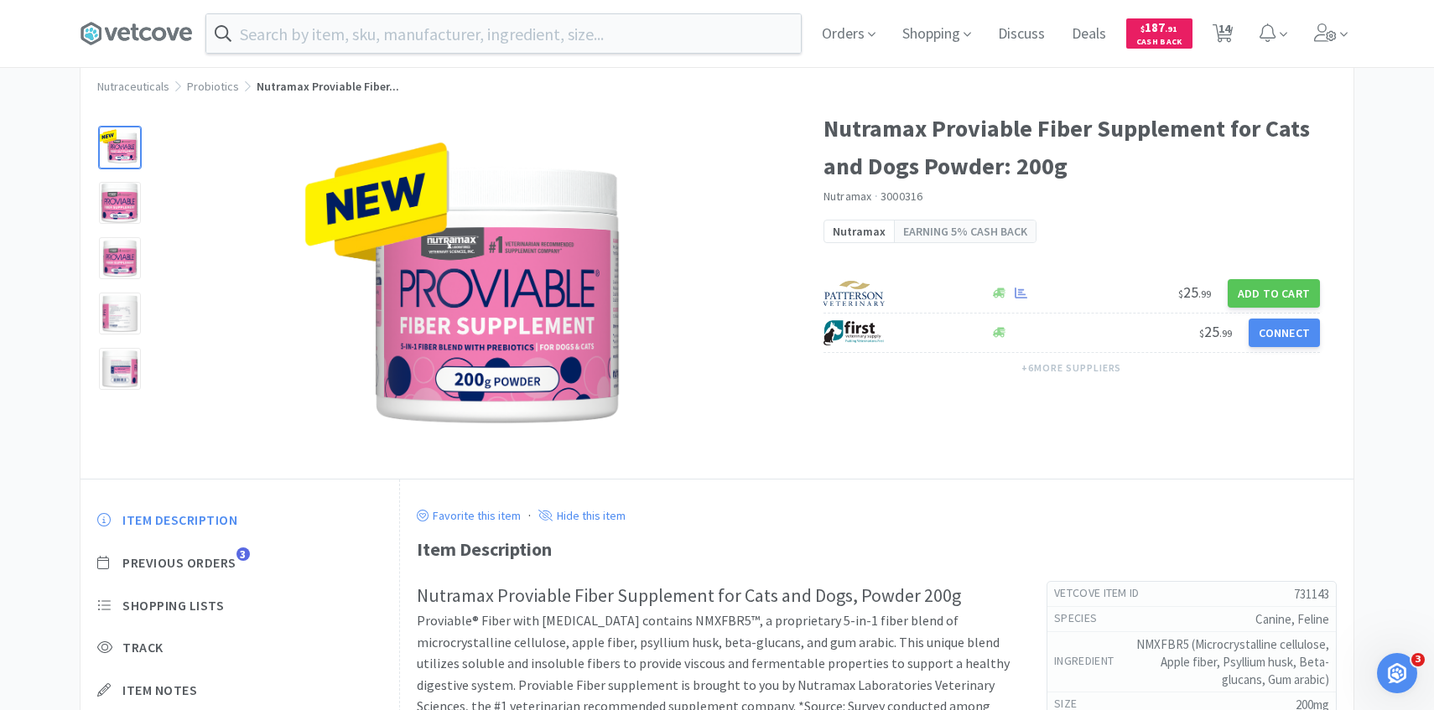
scroll to position [80, 0]
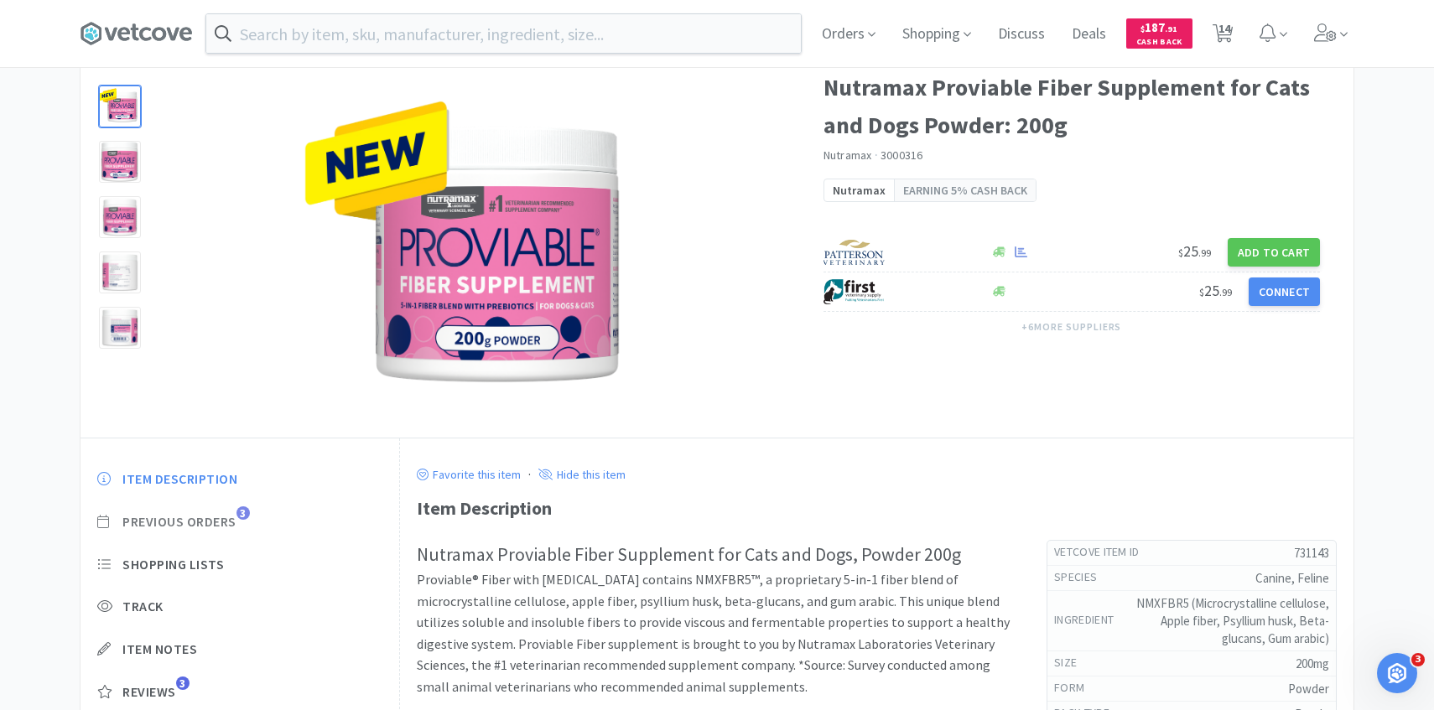
click at [208, 522] on span "Previous Orders" at bounding box center [179, 522] width 114 height 18
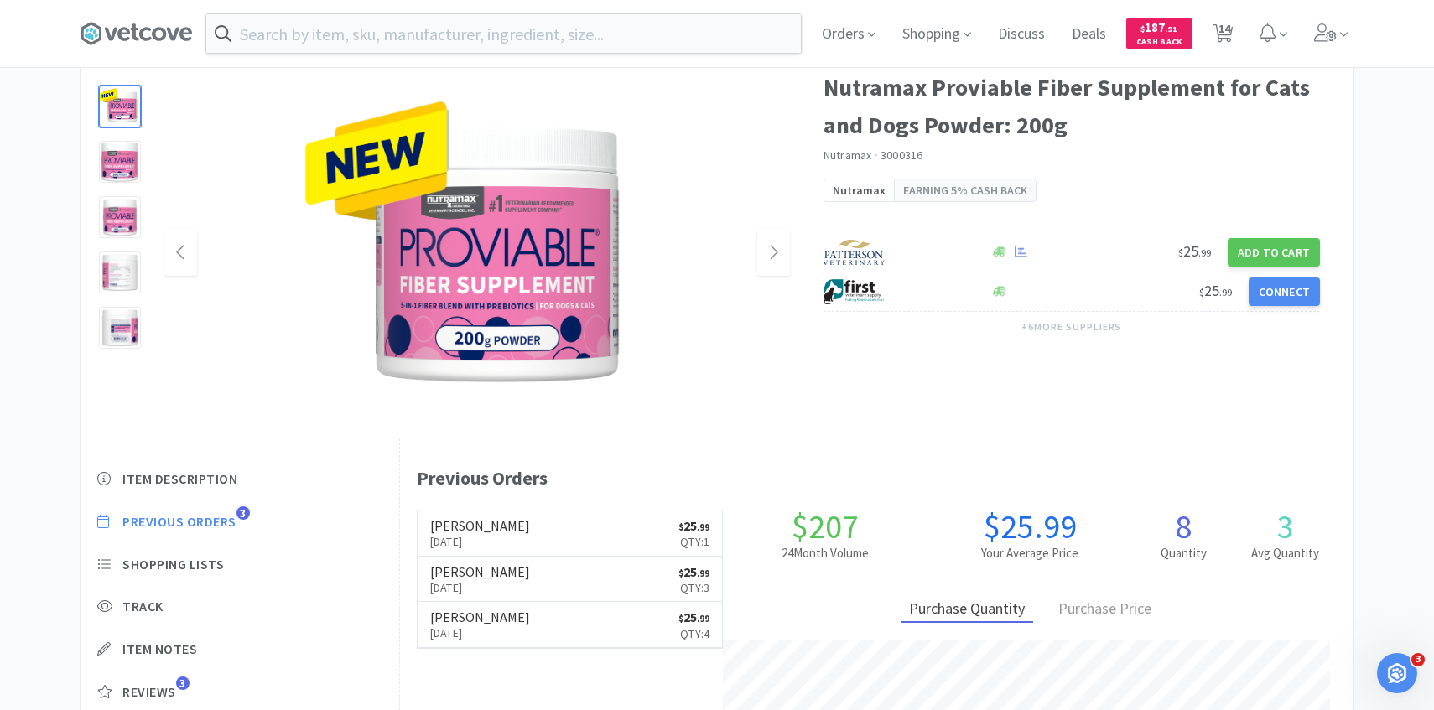
scroll to position [112, 0]
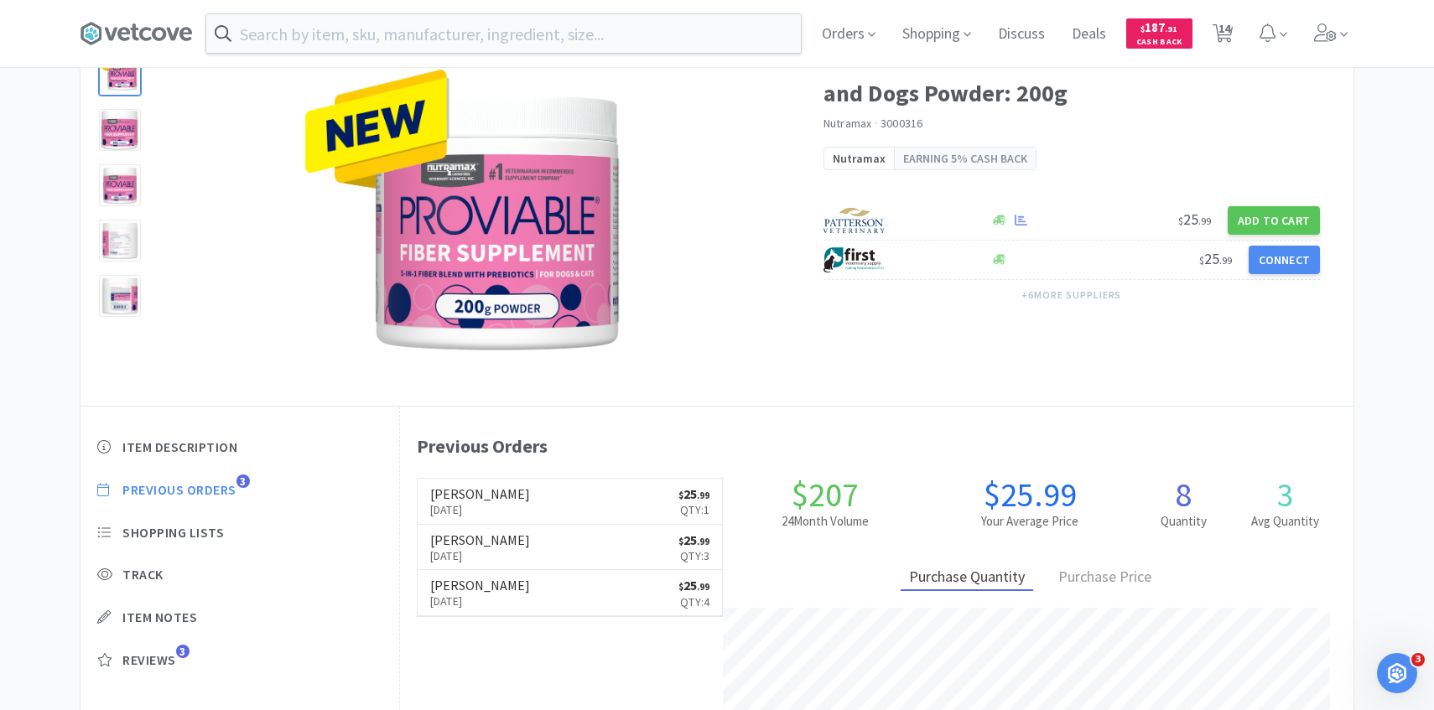
scroll to position [596, 0]
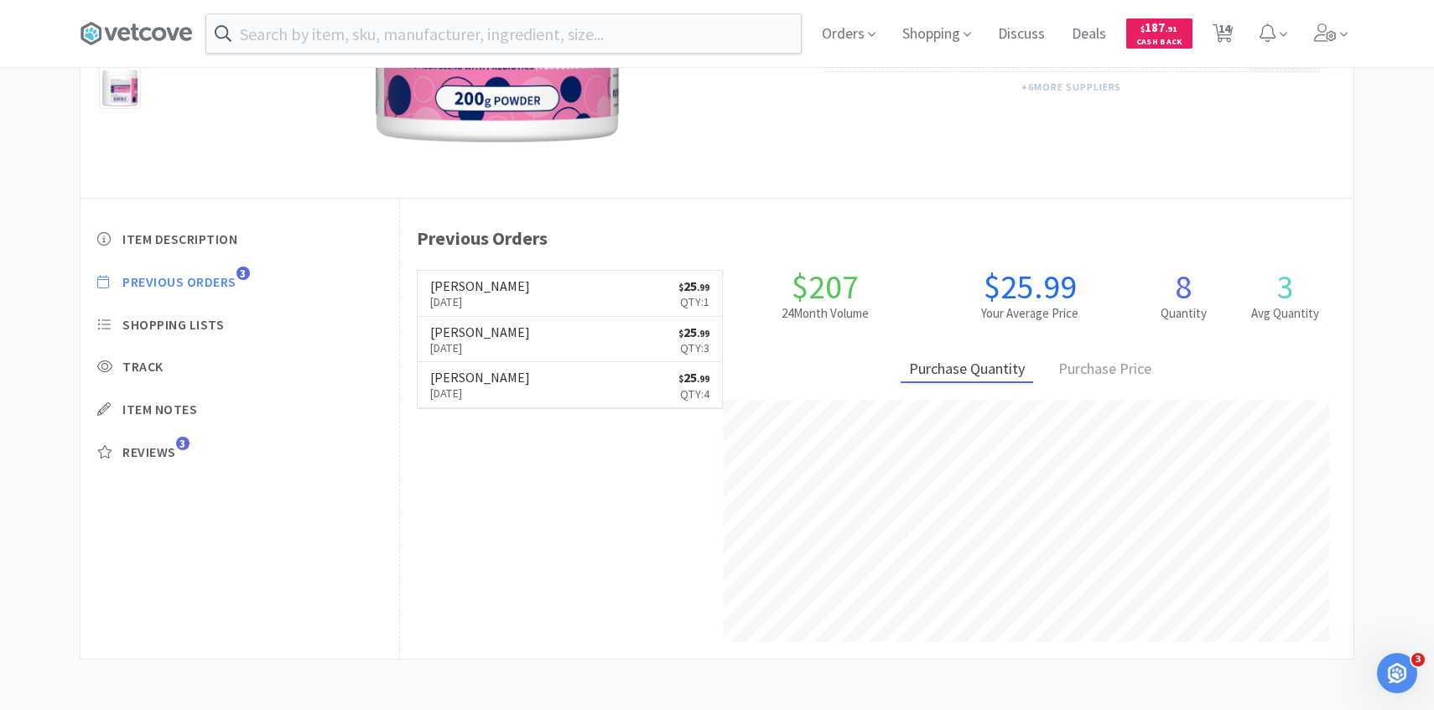
select select "10"
select select "5"
select select "1"
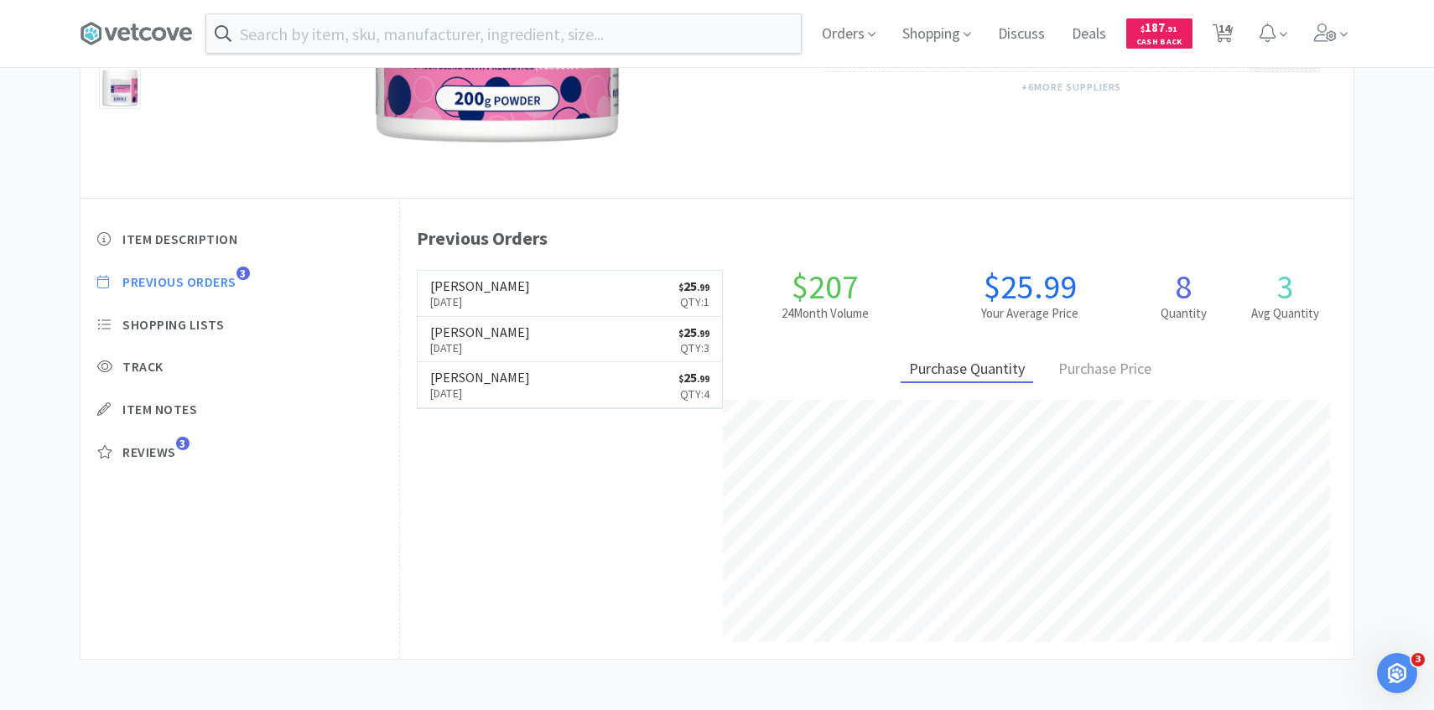
select select "4"
select select "2"
select select "1"
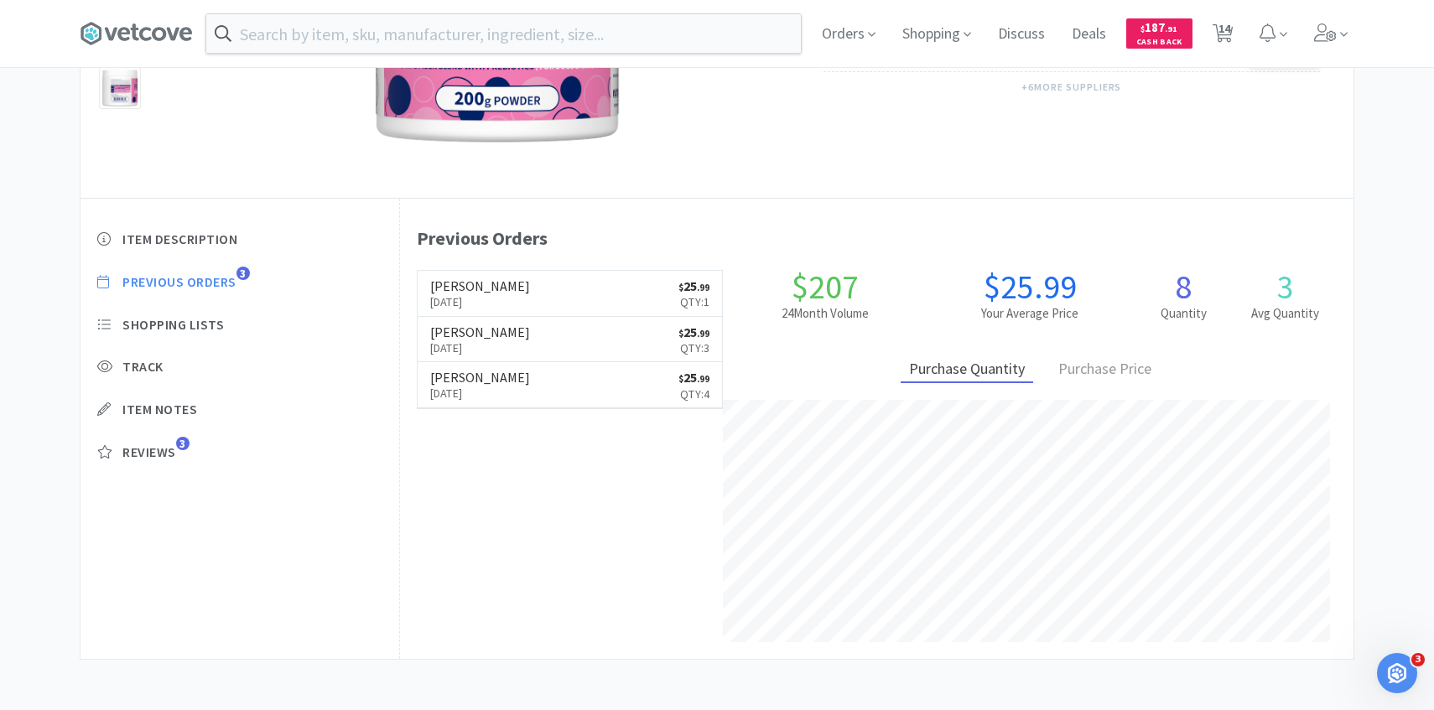
select select "3"
select select "1"
select select "4"
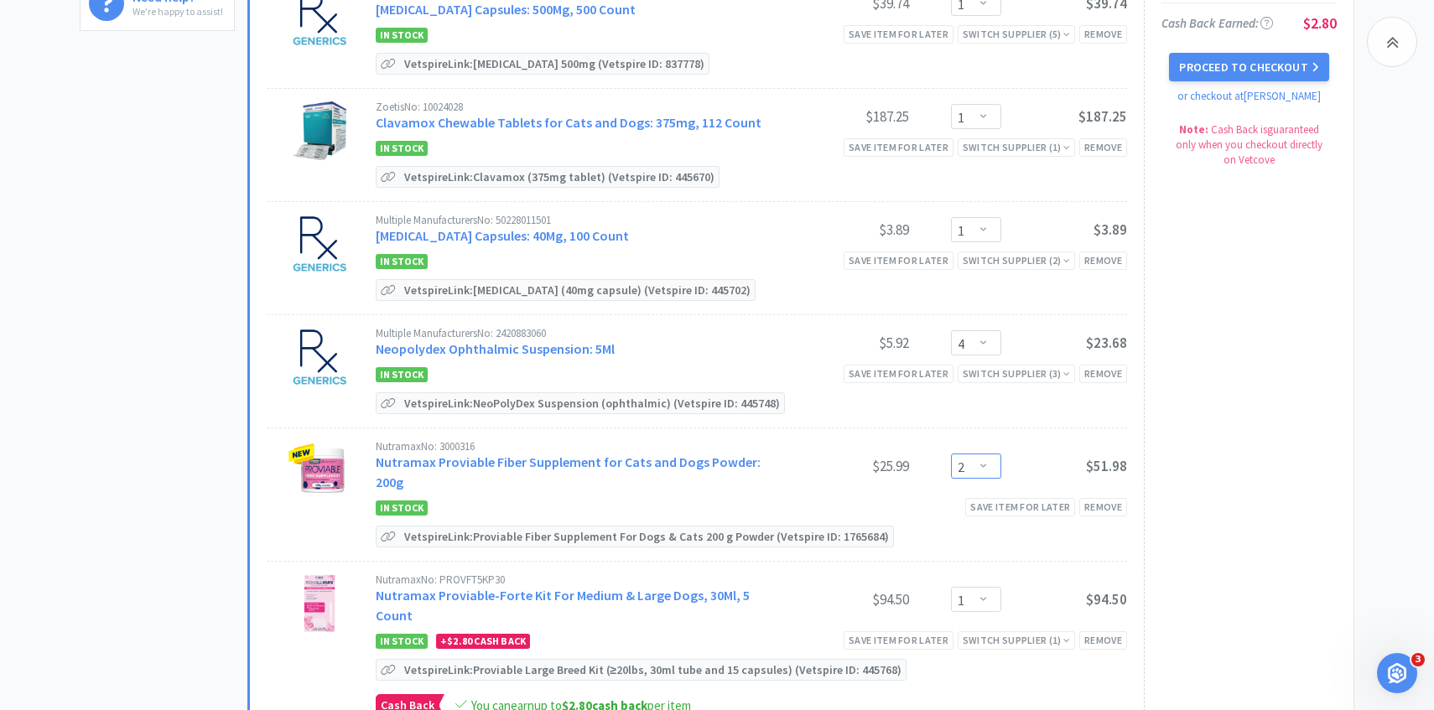
click at [992, 456] on select "Enter Quantity 1 2 3 4 5 6 7 8 9 10 11 12 13 14 15 16 17 18 19 20 Enter Quantity" at bounding box center [976, 466] width 50 height 25
click at [951, 454] on select "Enter Quantity 1 2 3 4 5 6 7 8 9 10 11 12 13 14 15 16 17 18 19 20 Enter Quantity" at bounding box center [976, 466] width 50 height 25
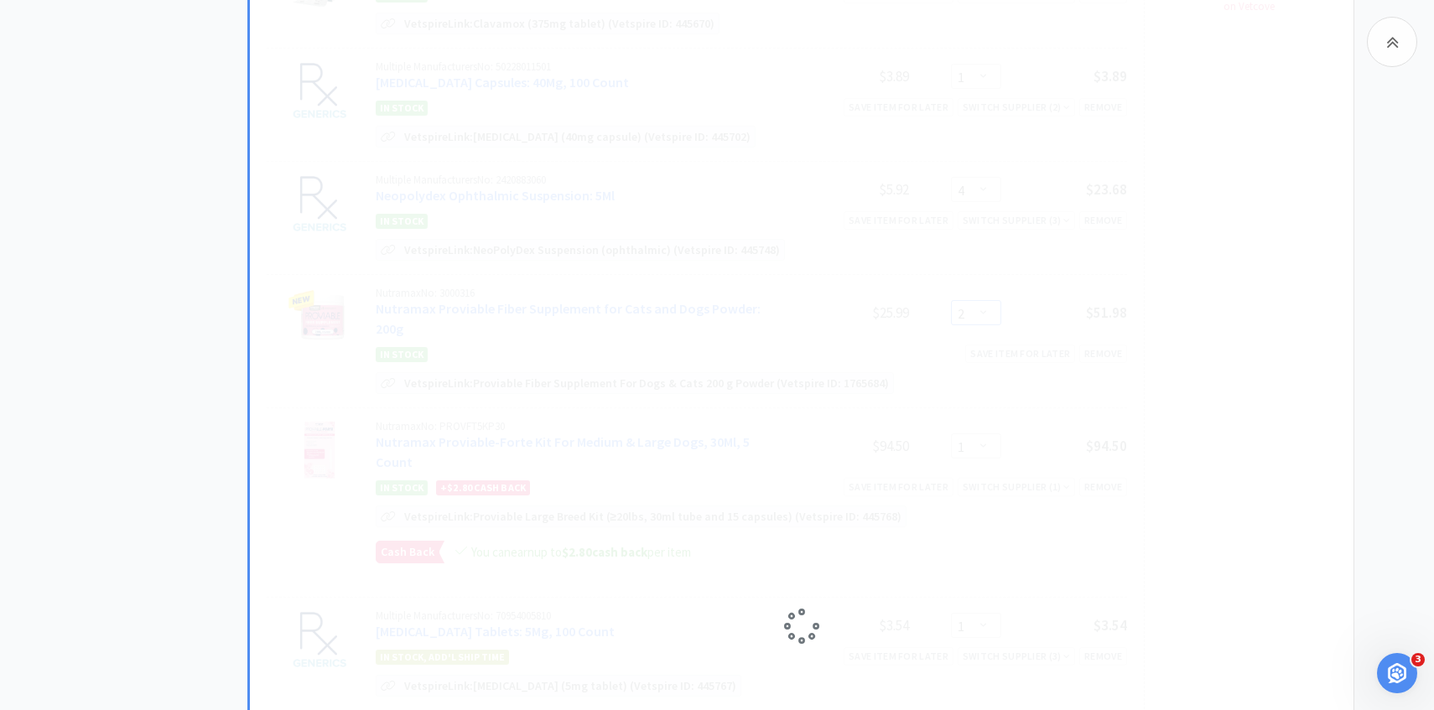
scroll to position [754, 0]
select select "3"
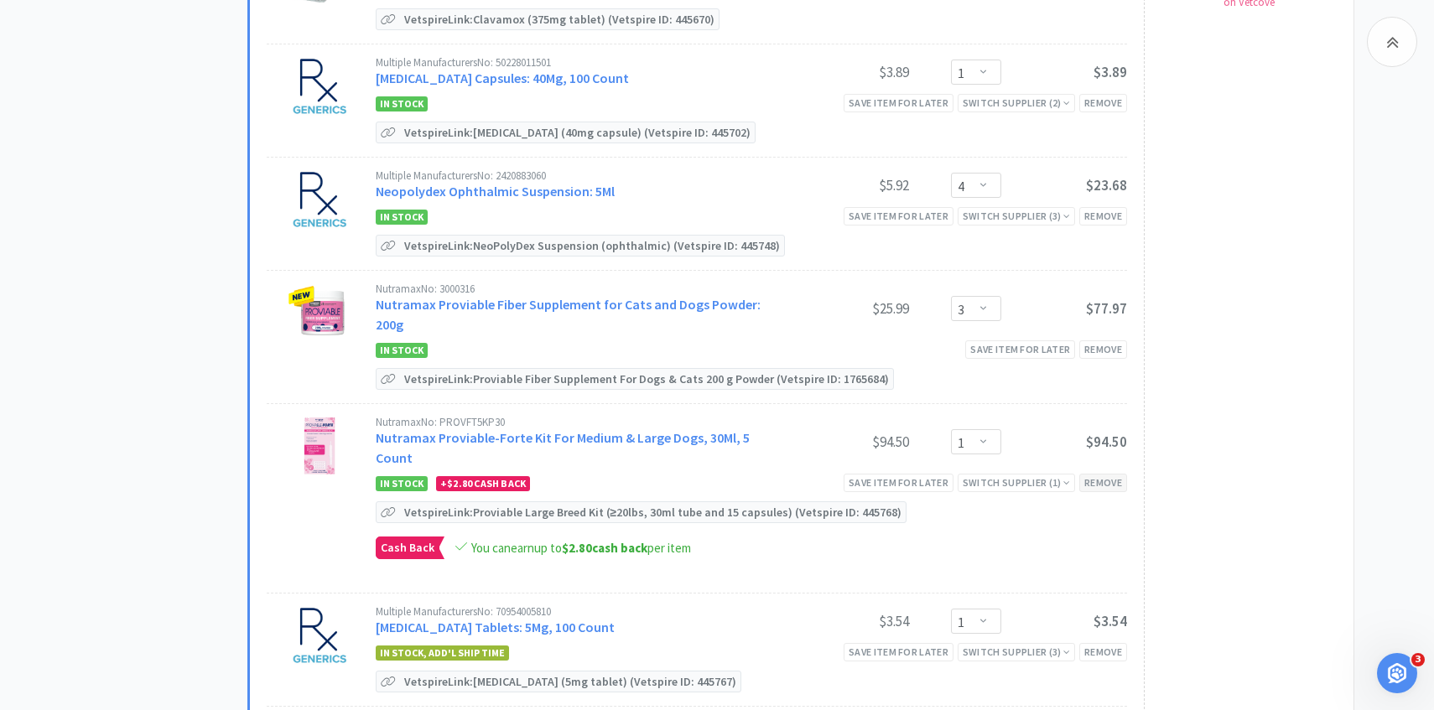
click at [1098, 474] on div "Remove" at bounding box center [1103, 483] width 48 height 18
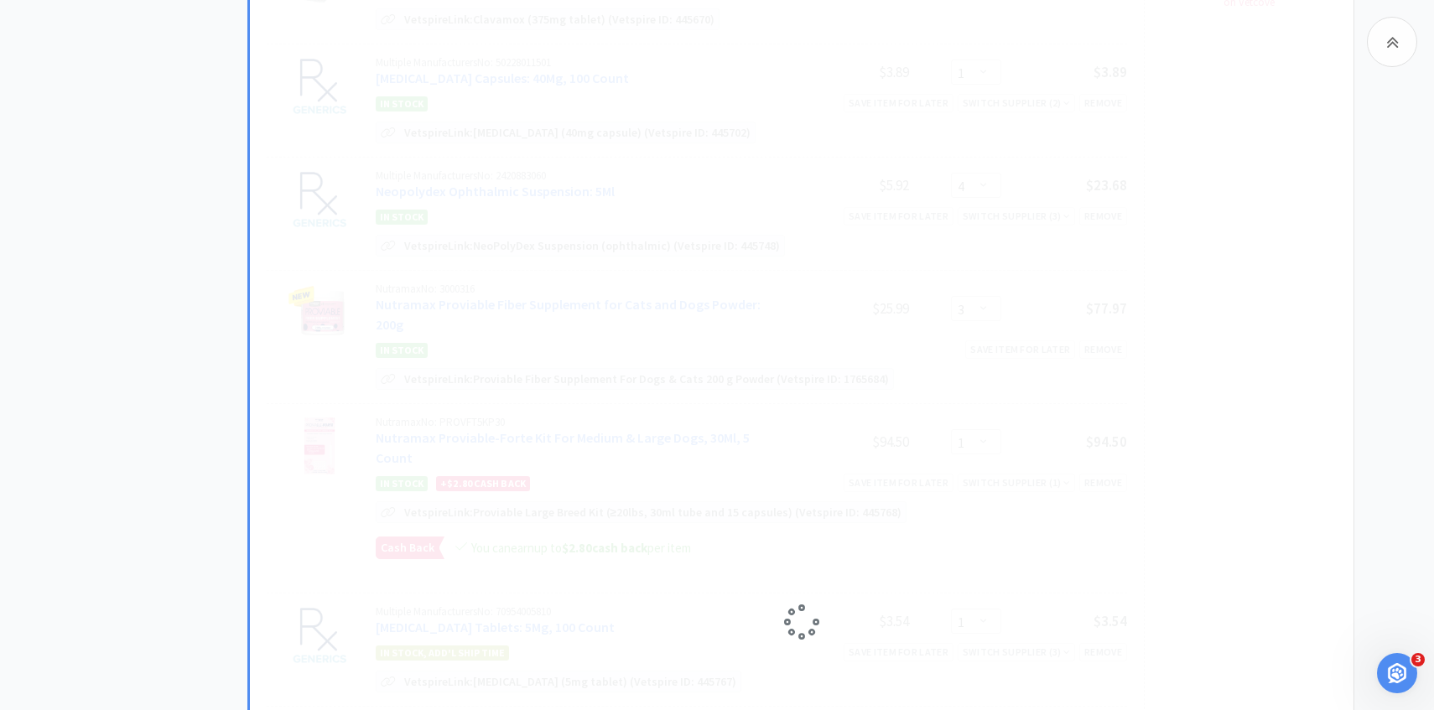
select select "3"
select select "1"
select select "4"
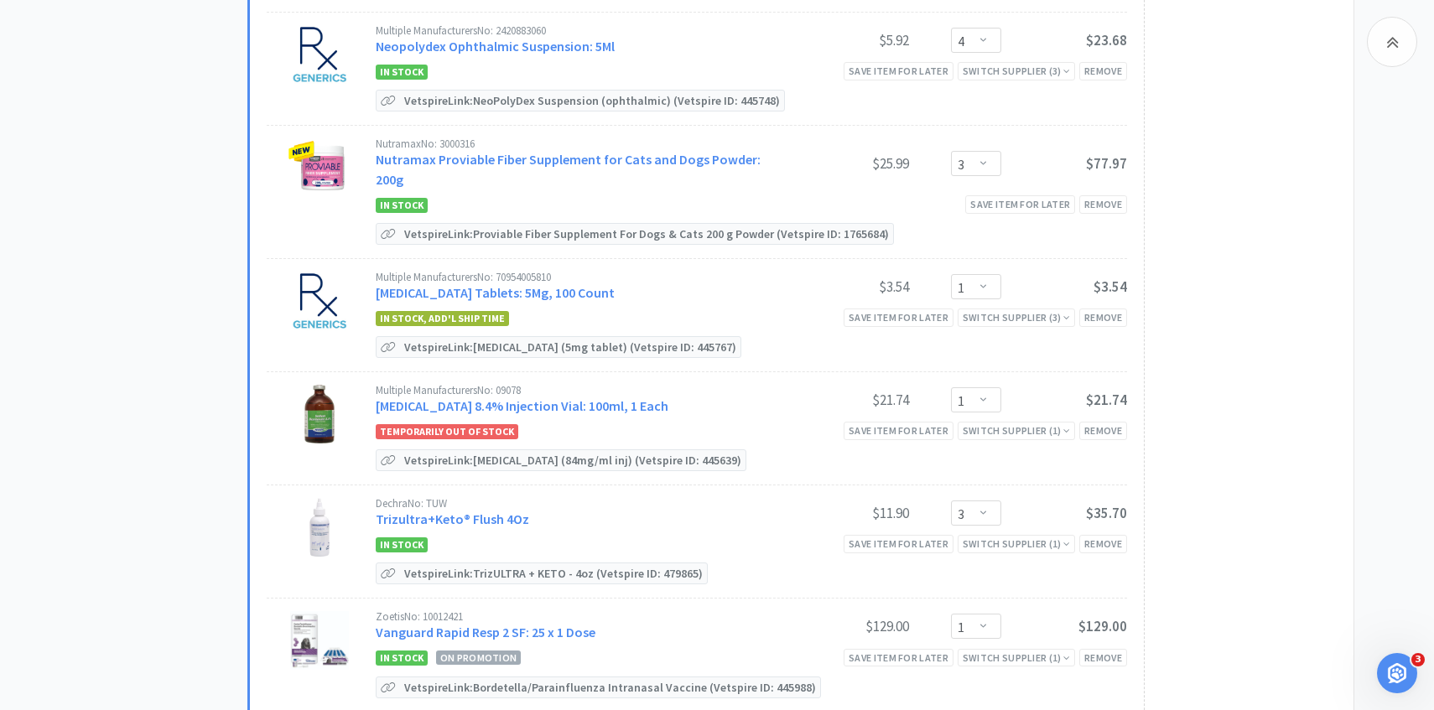
scroll to position [0, 0]
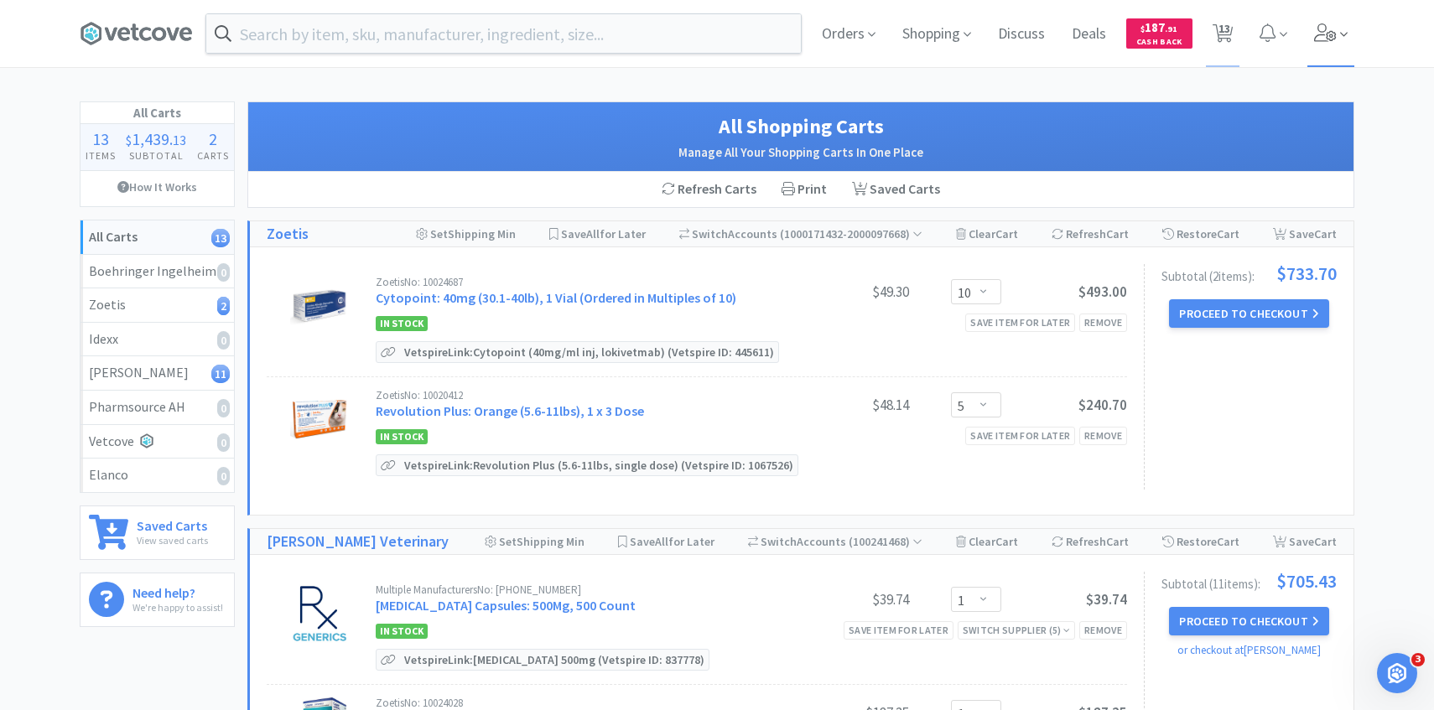
click at [1353, 52] on span at bounding box center [1331, 33] width 48 height 67
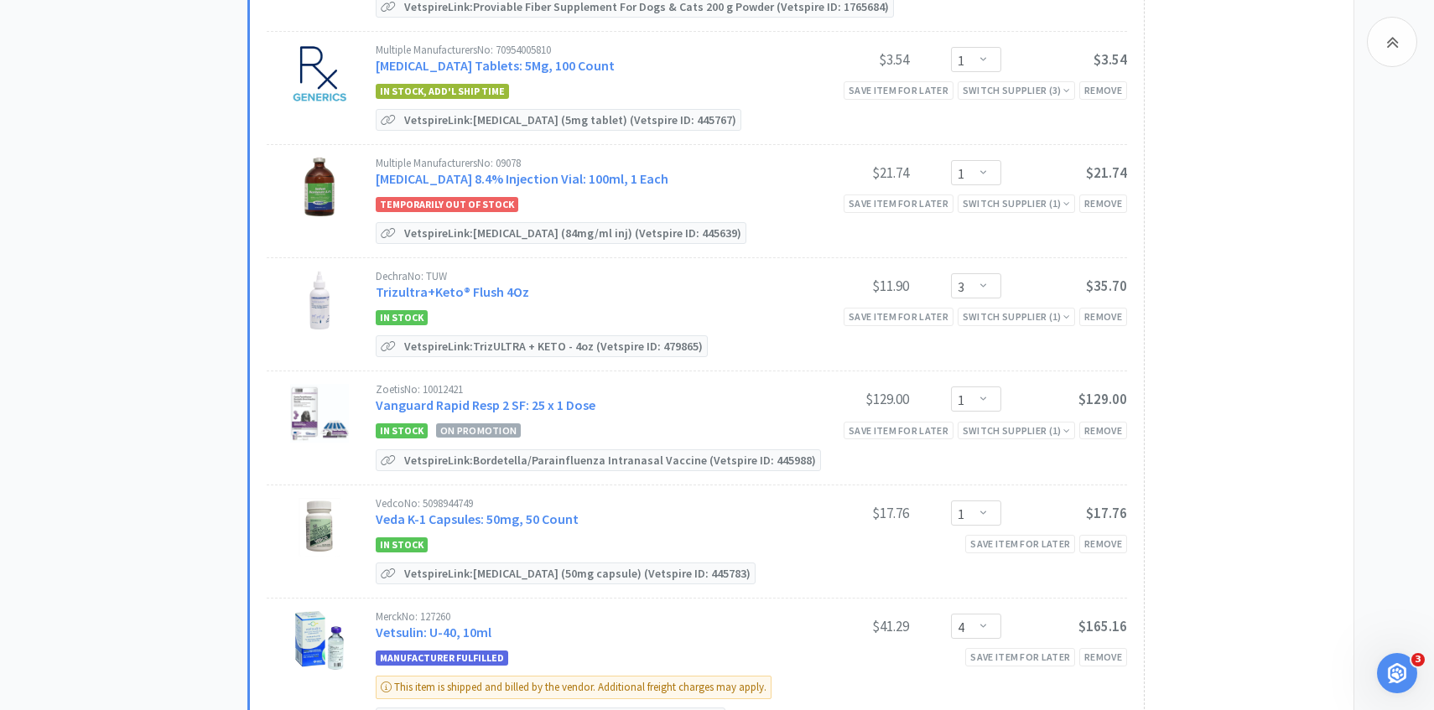
scroll to position [1160, 0]
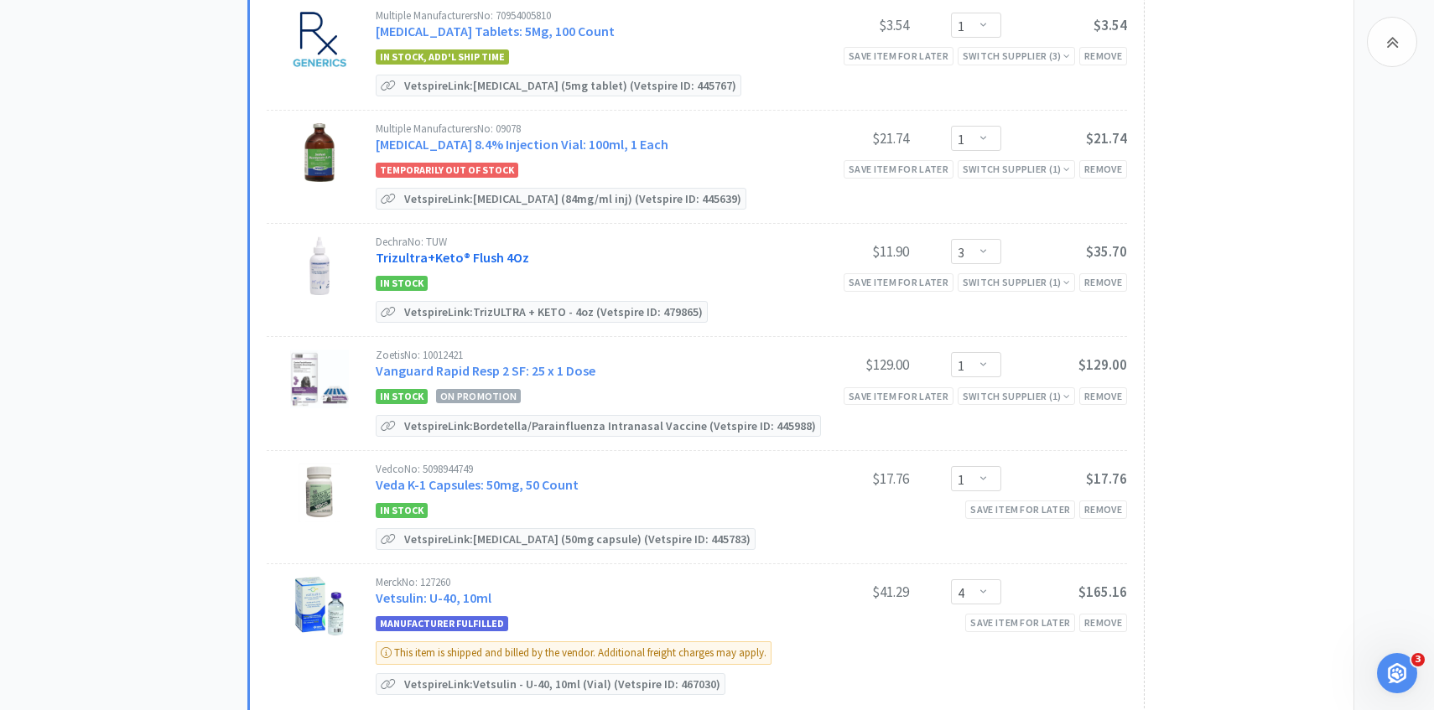
click at [482, 249] on link "Trizultra+Keto® Flush 4Oz" at bounding box center [452, 257] width 153 height 17
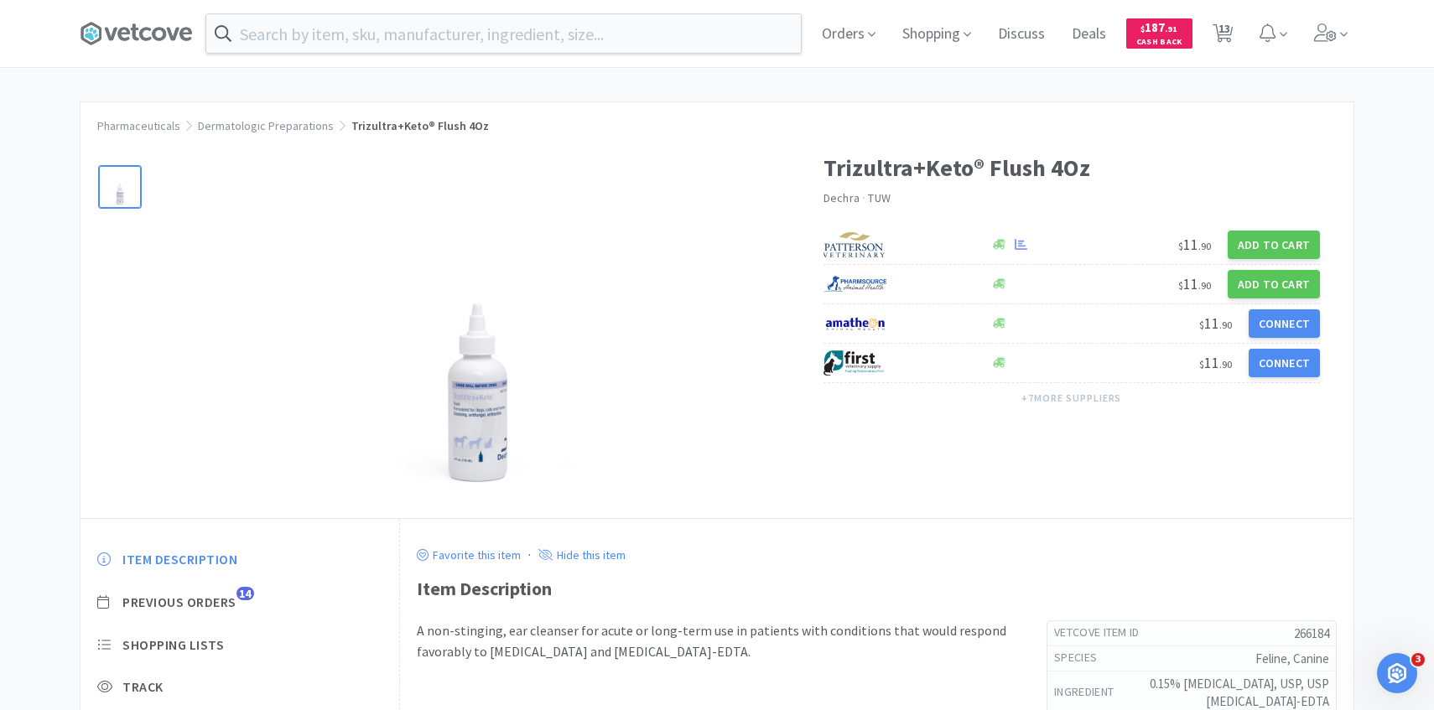
scroll to position [60, 0]
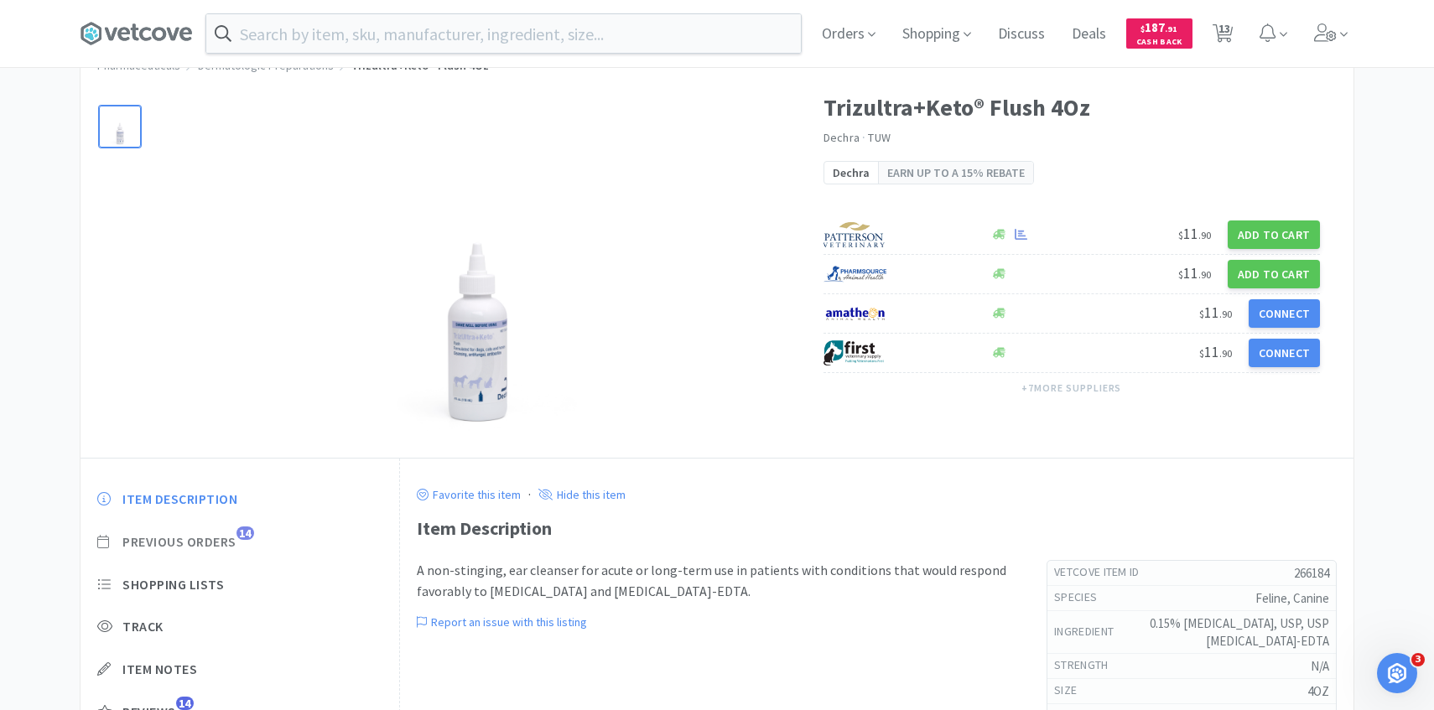
click at [195, 546] on span "Previous Orders" at bounding box center [179, 542] width 114 height 18
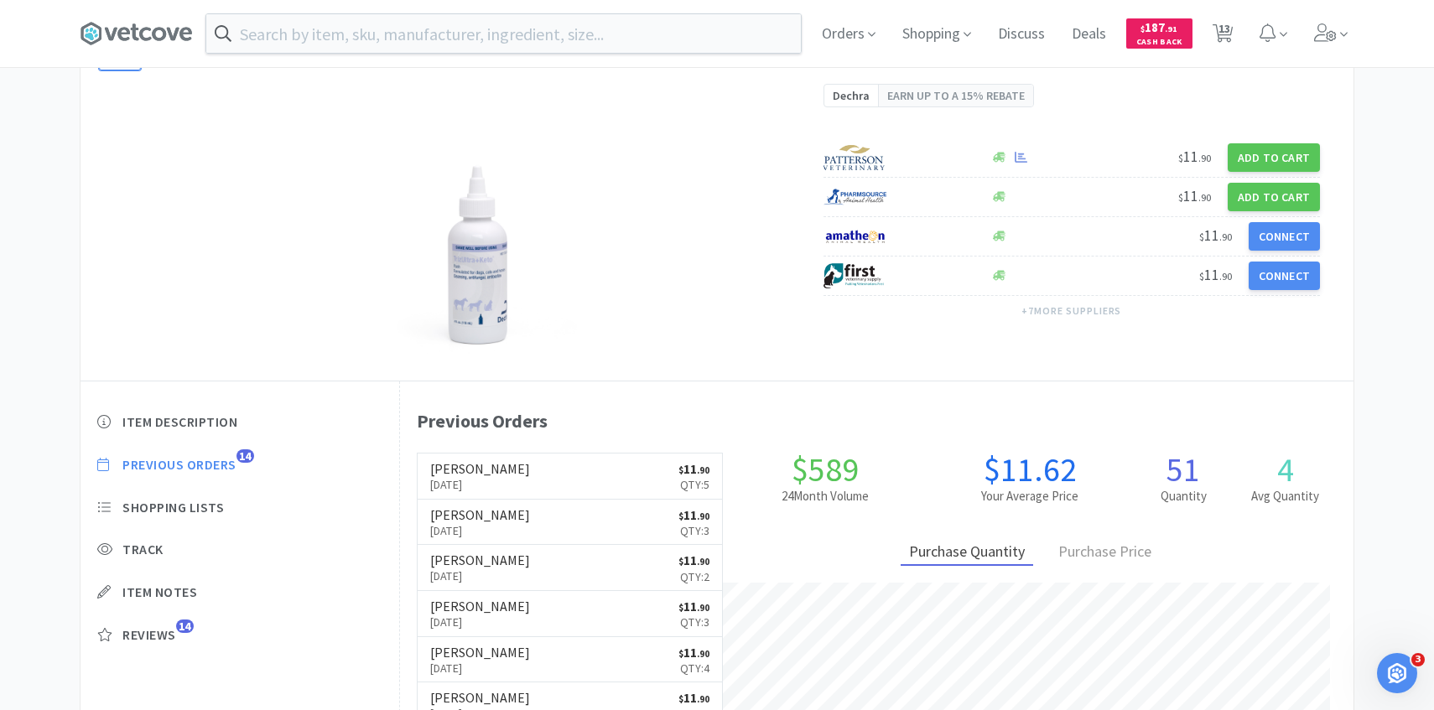
scroll to position [138, 0]
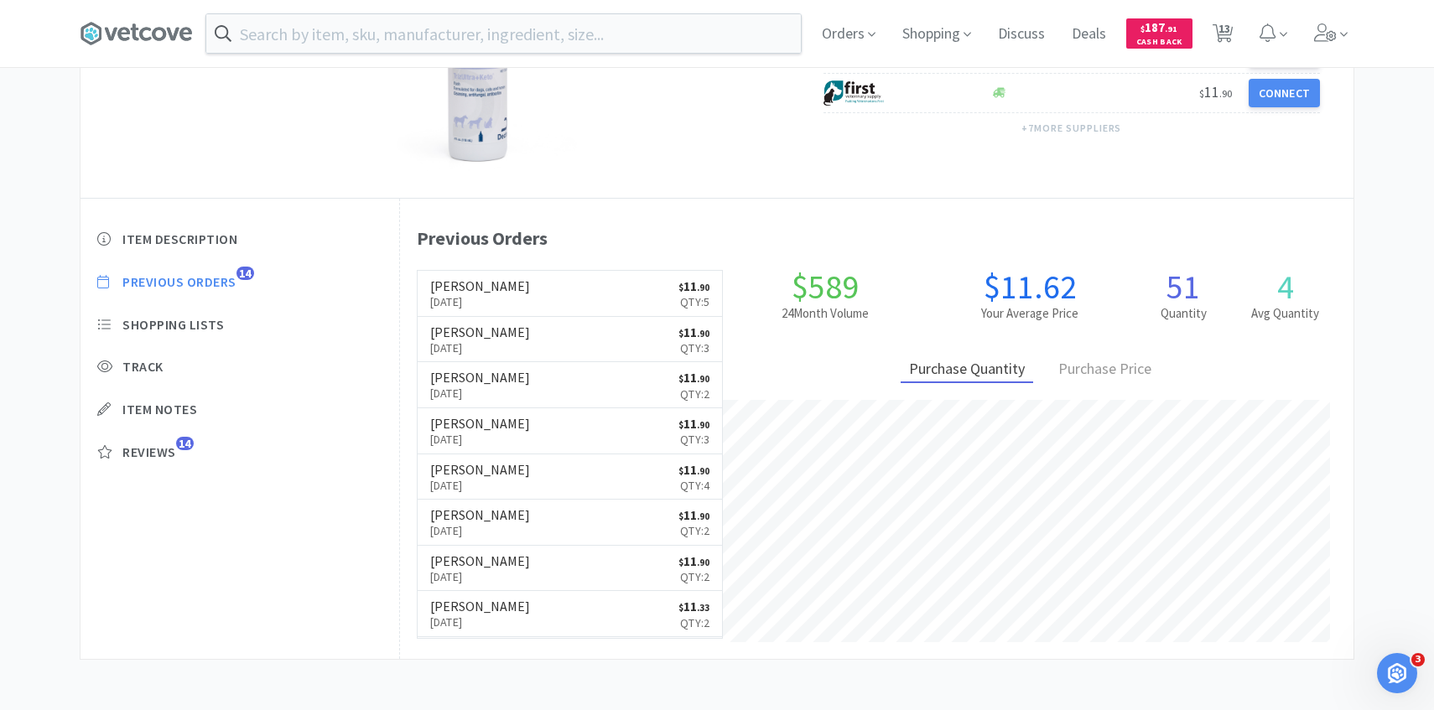
select select "10"
select select "5"
select select "1"
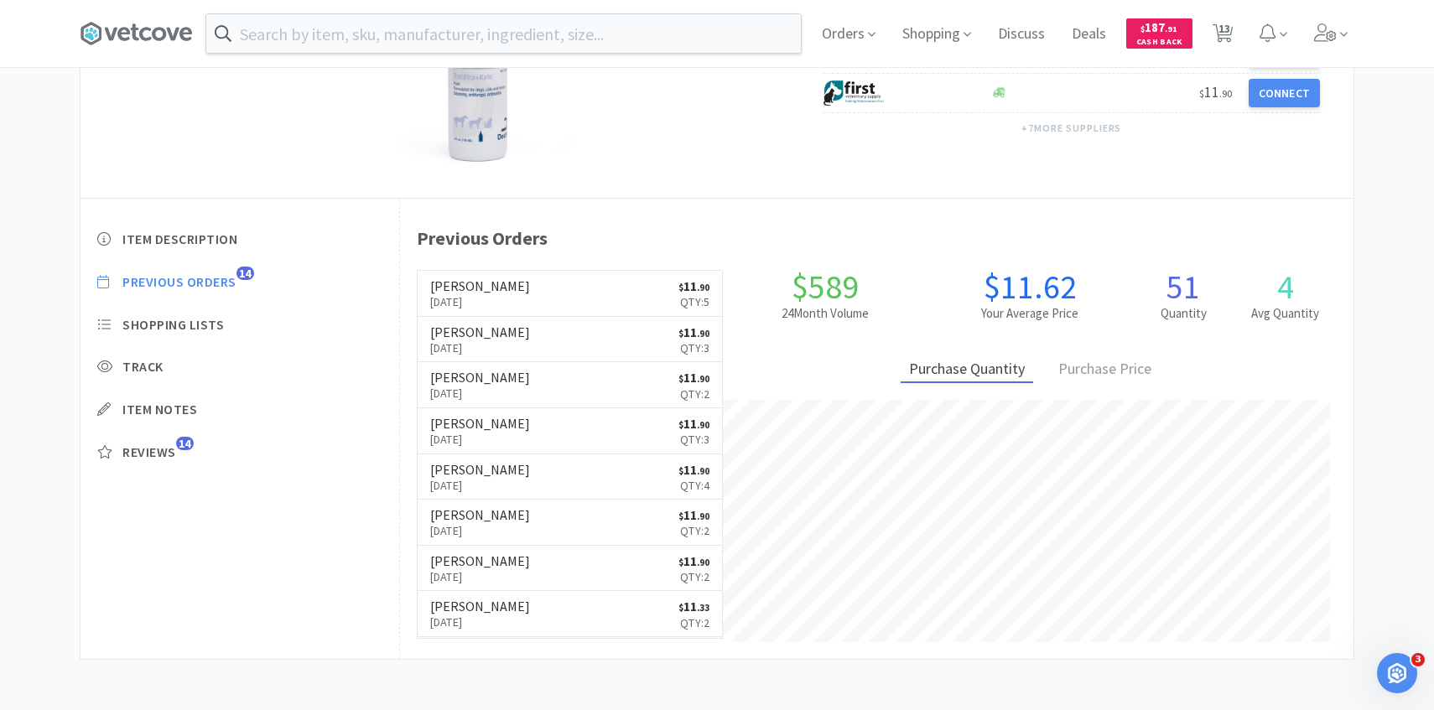
select select "4"
select select "3"
select select "1"
select select "3"
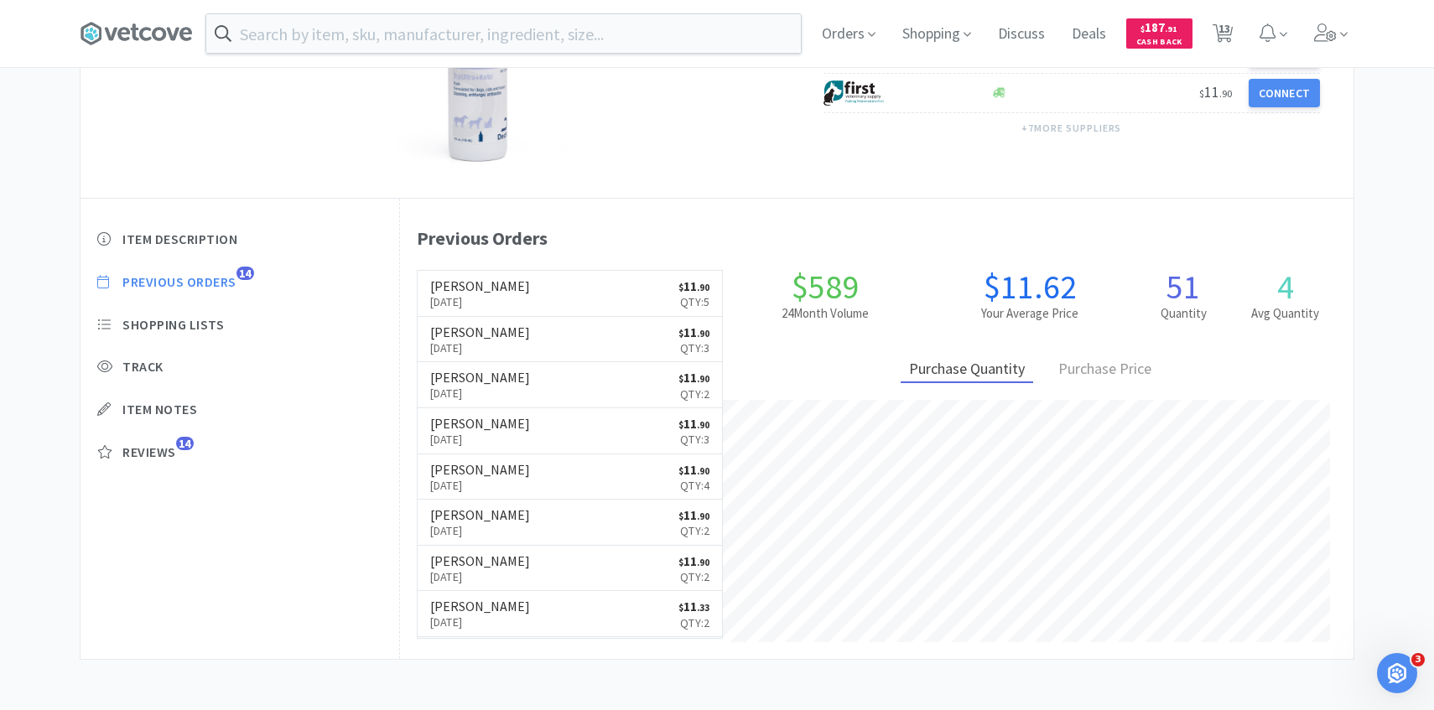
select select "1"
select select "4"
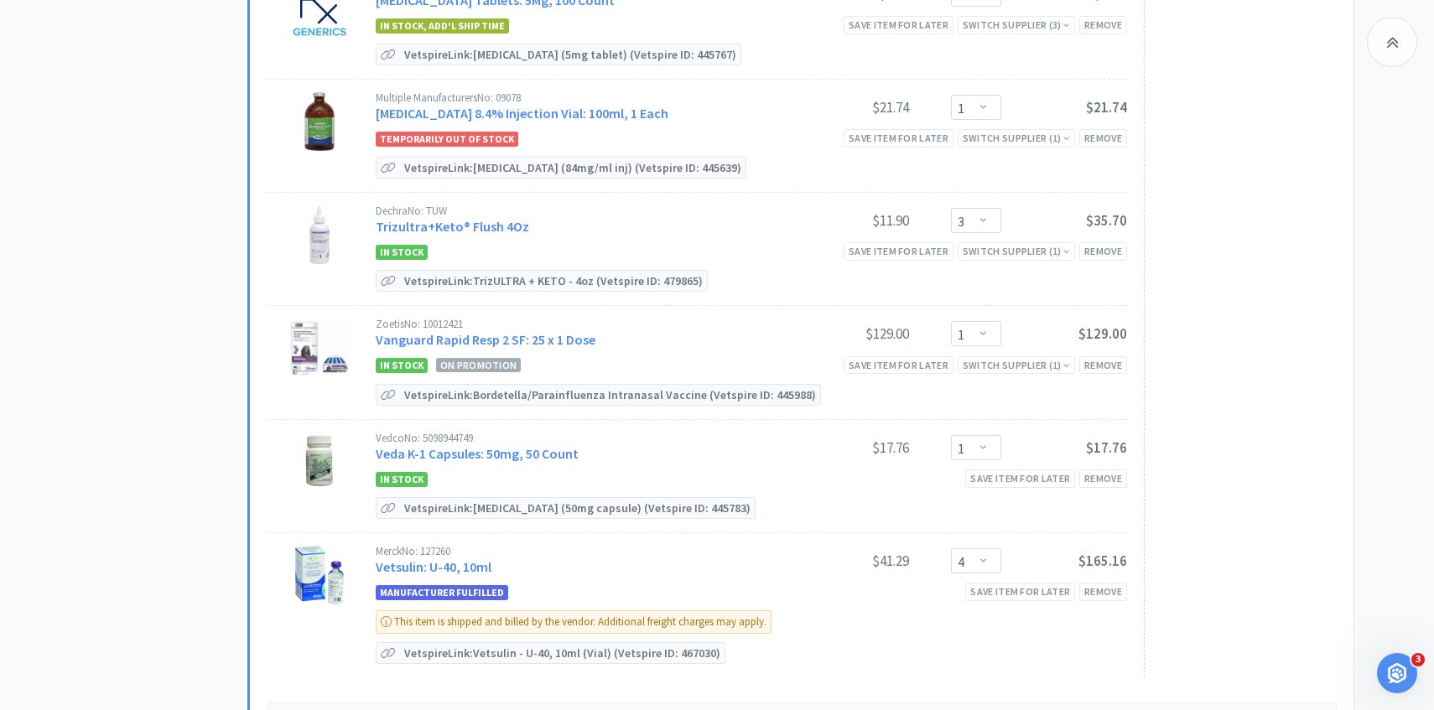
scroll to position [1221, 0]
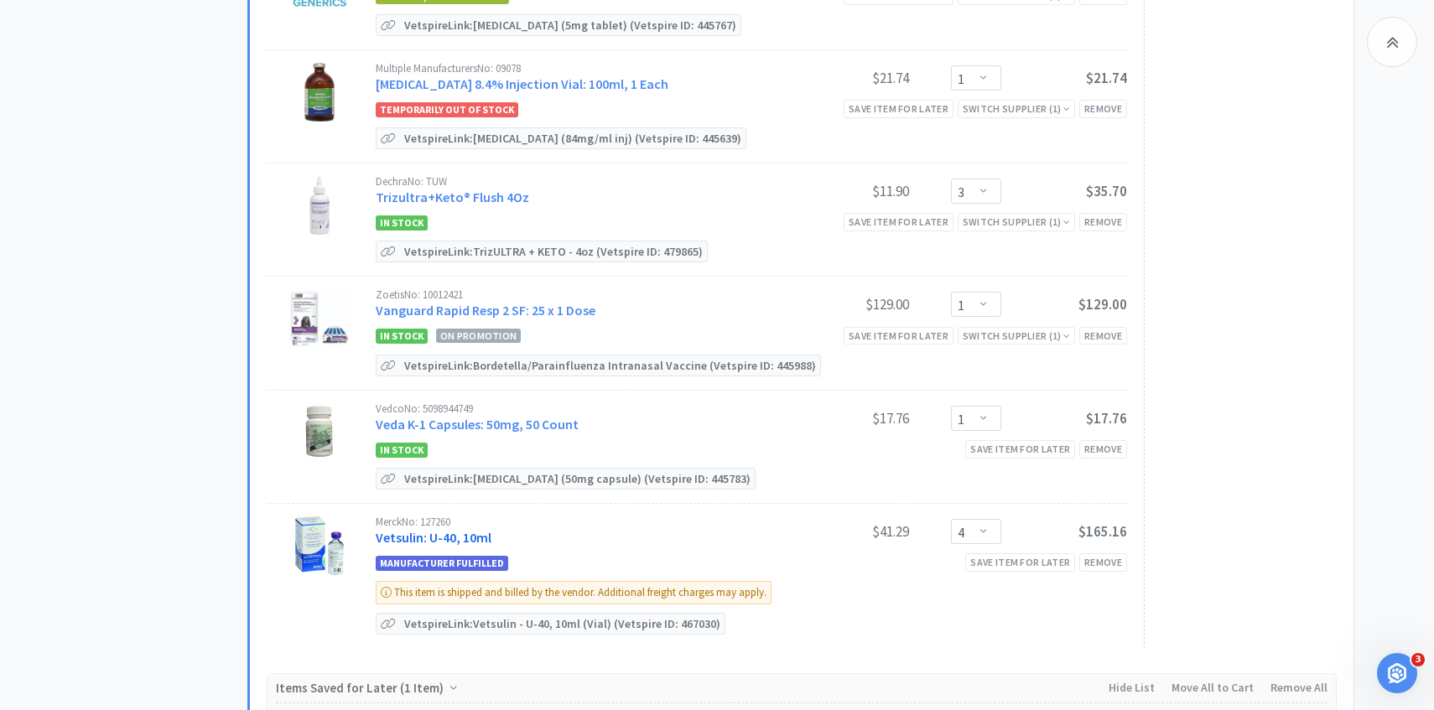
click at [462, 529] on link "Vetsulin: U-40, 10ml" at bounding box center [434, 537] width 116 height 17
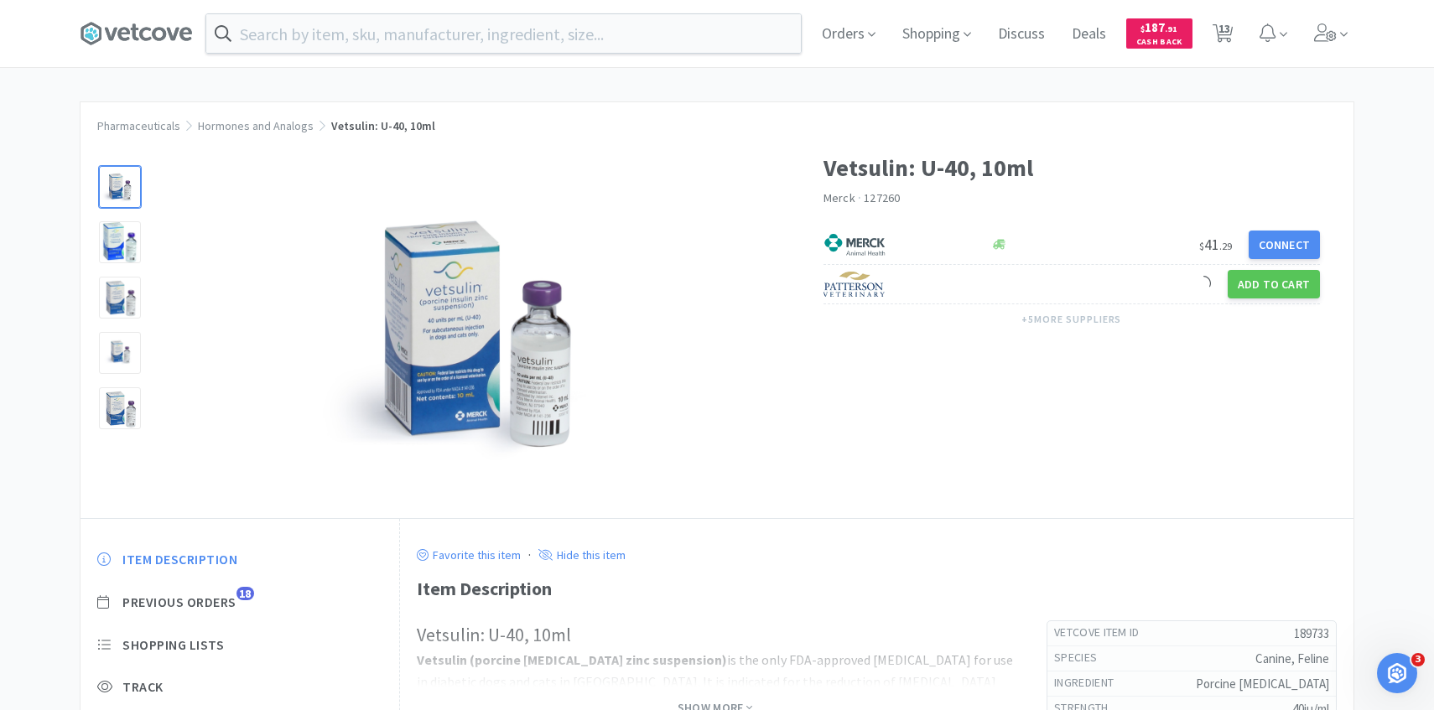
scroll to position [132, 0]
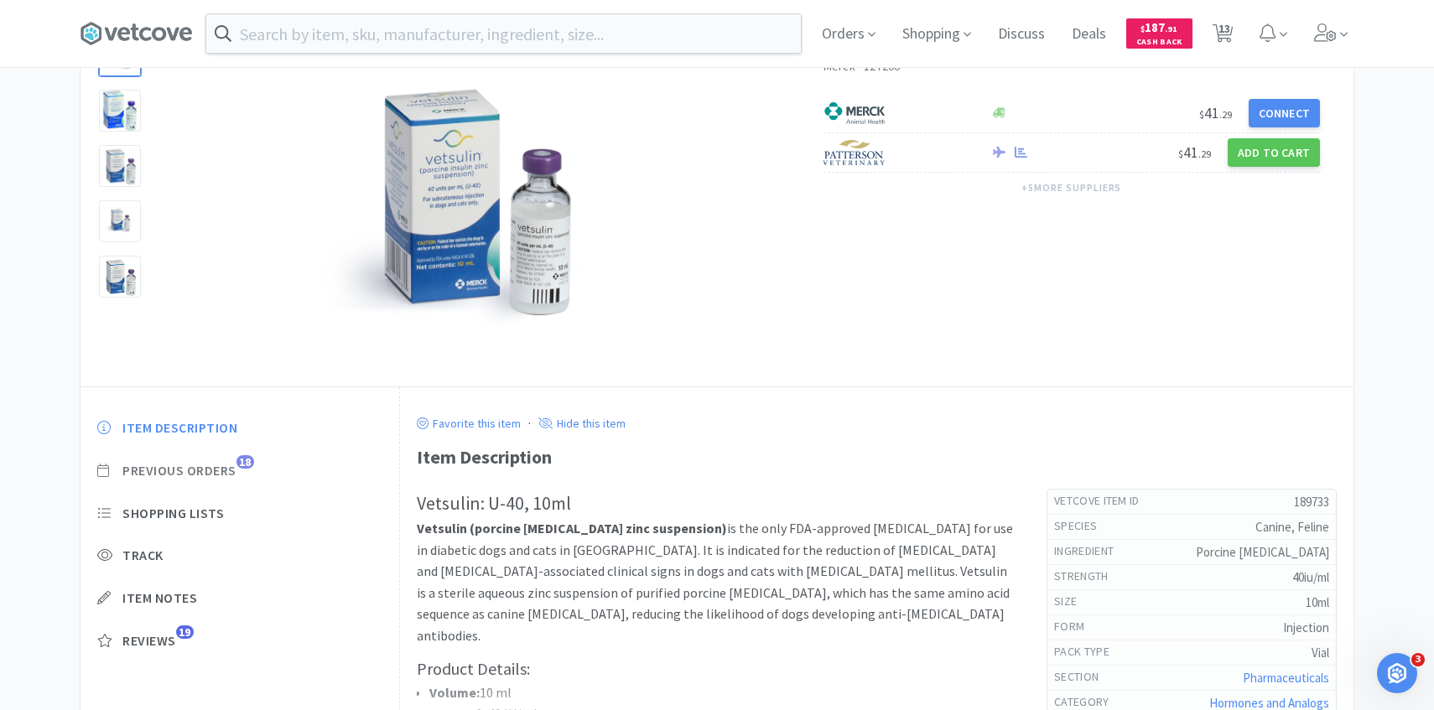
click at [225, 468] on span "Previous Orders" at bounding box center [179, 471] width 114 height 18
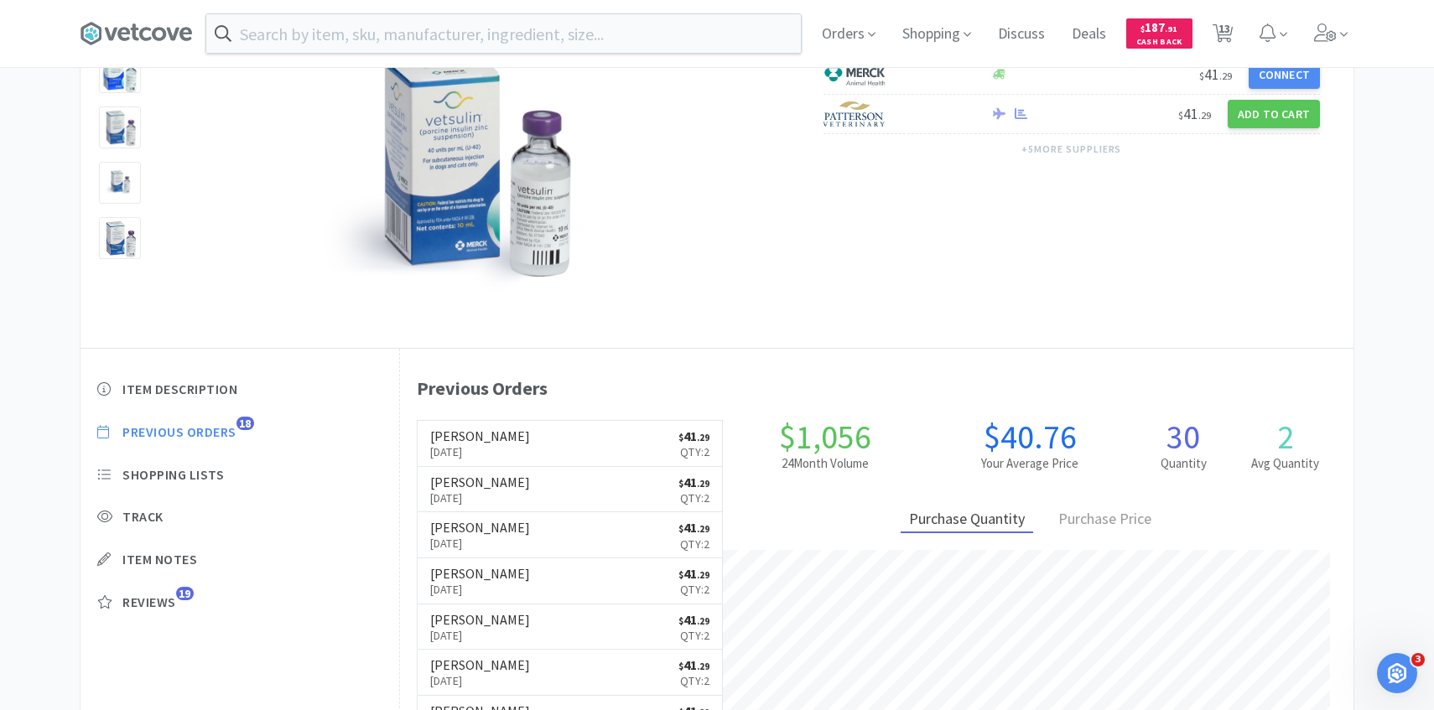
scroll to position [181, 0]
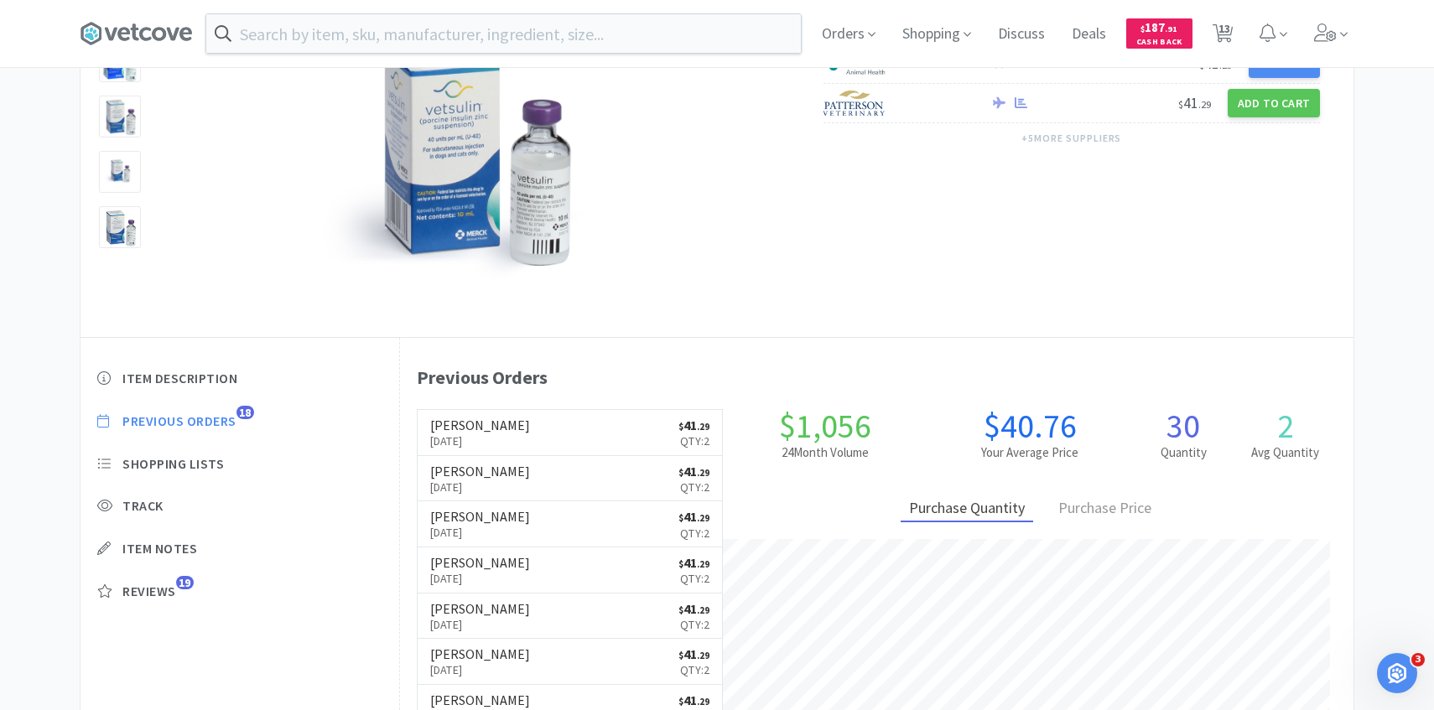
select select "10"
select select "5"
select select "1"
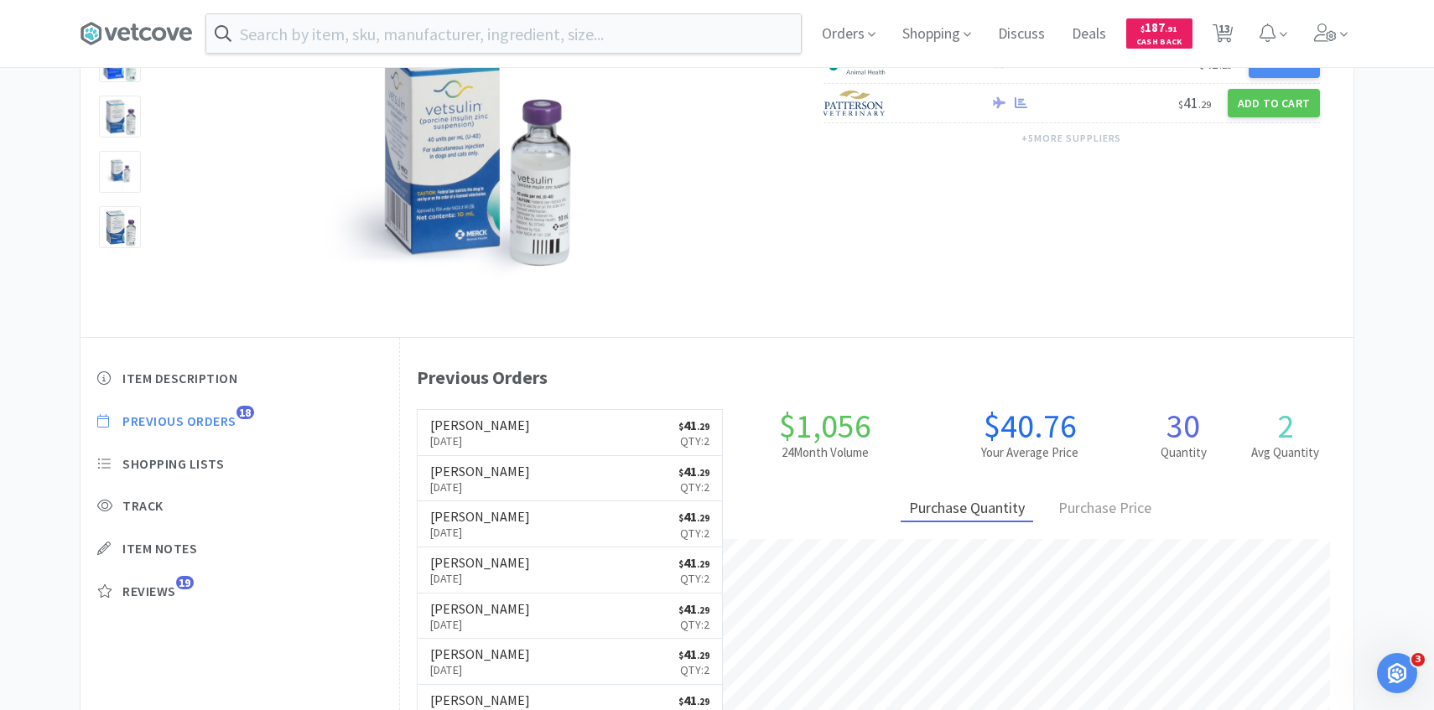
select select "4"
select select "3"
select select "1"
select select "3"
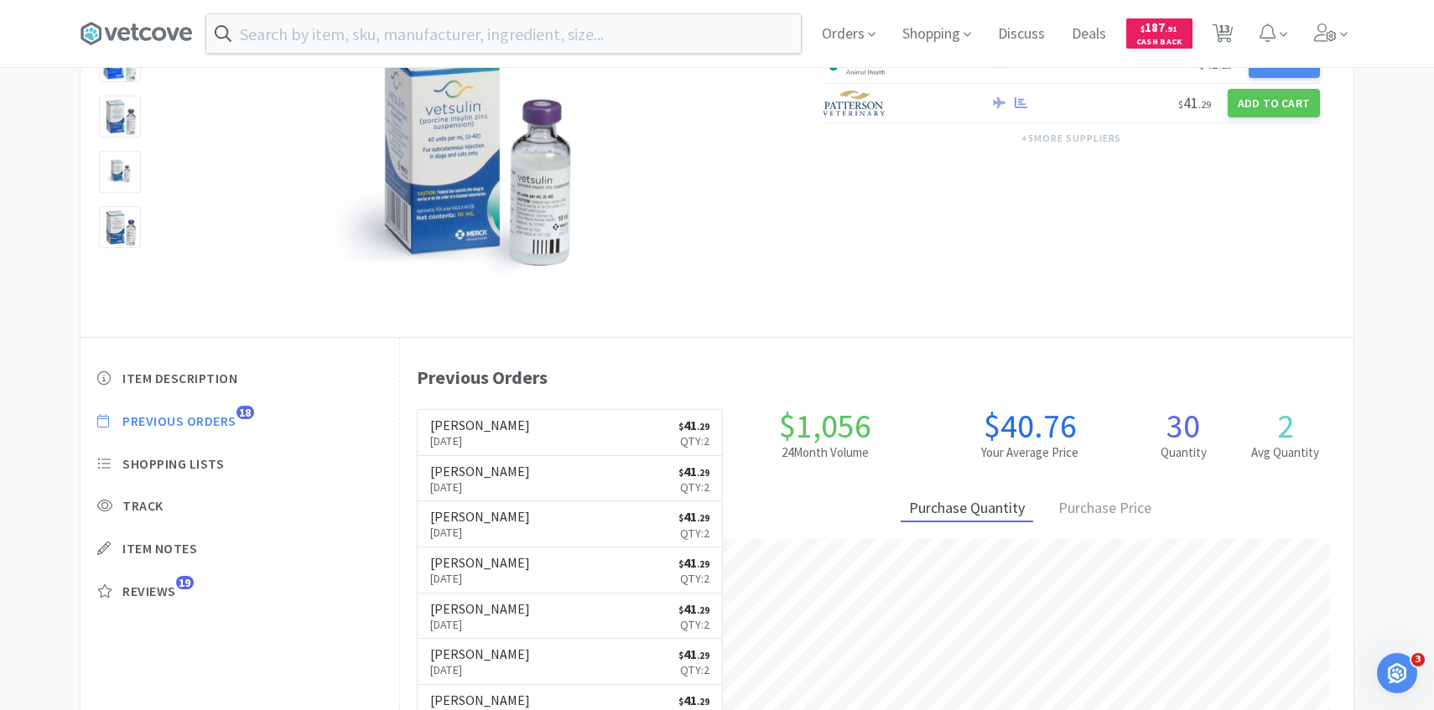
select select "1"
select select "4"
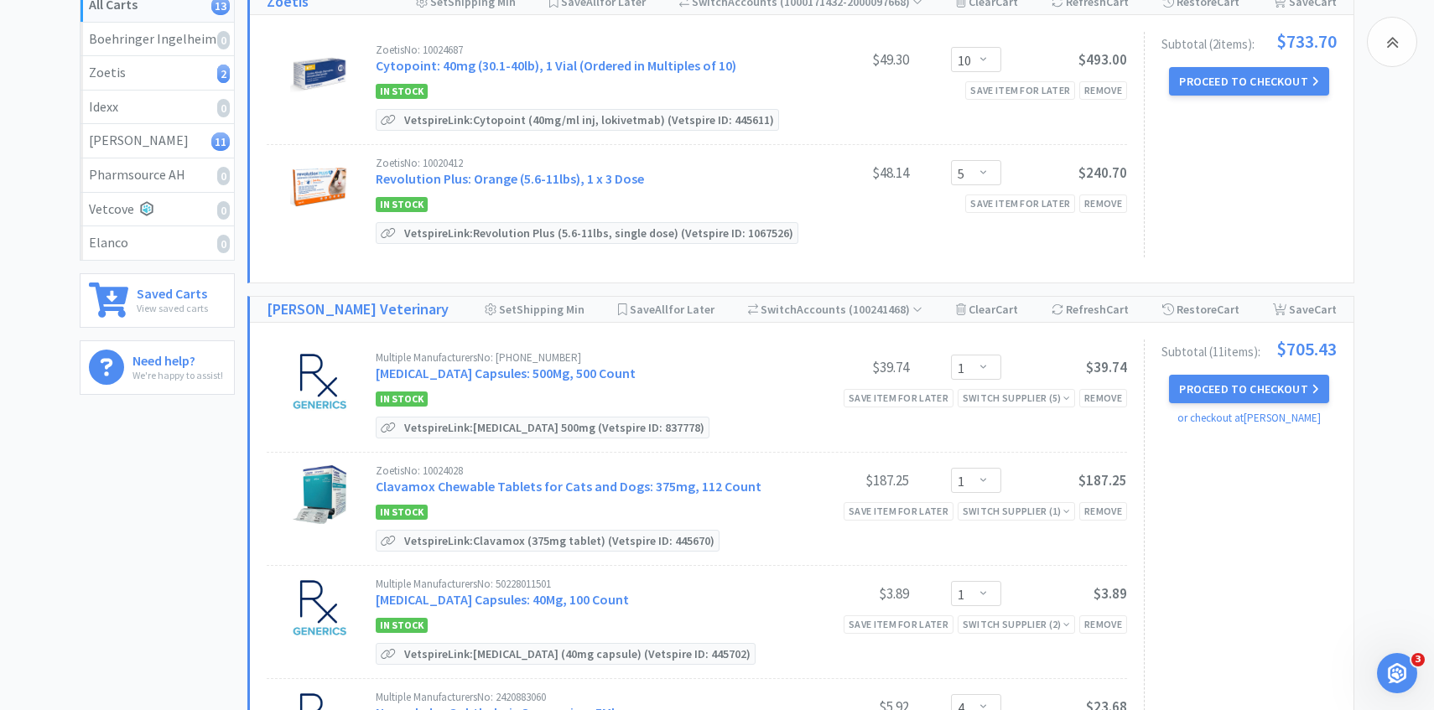
scroll to position [204, 0]
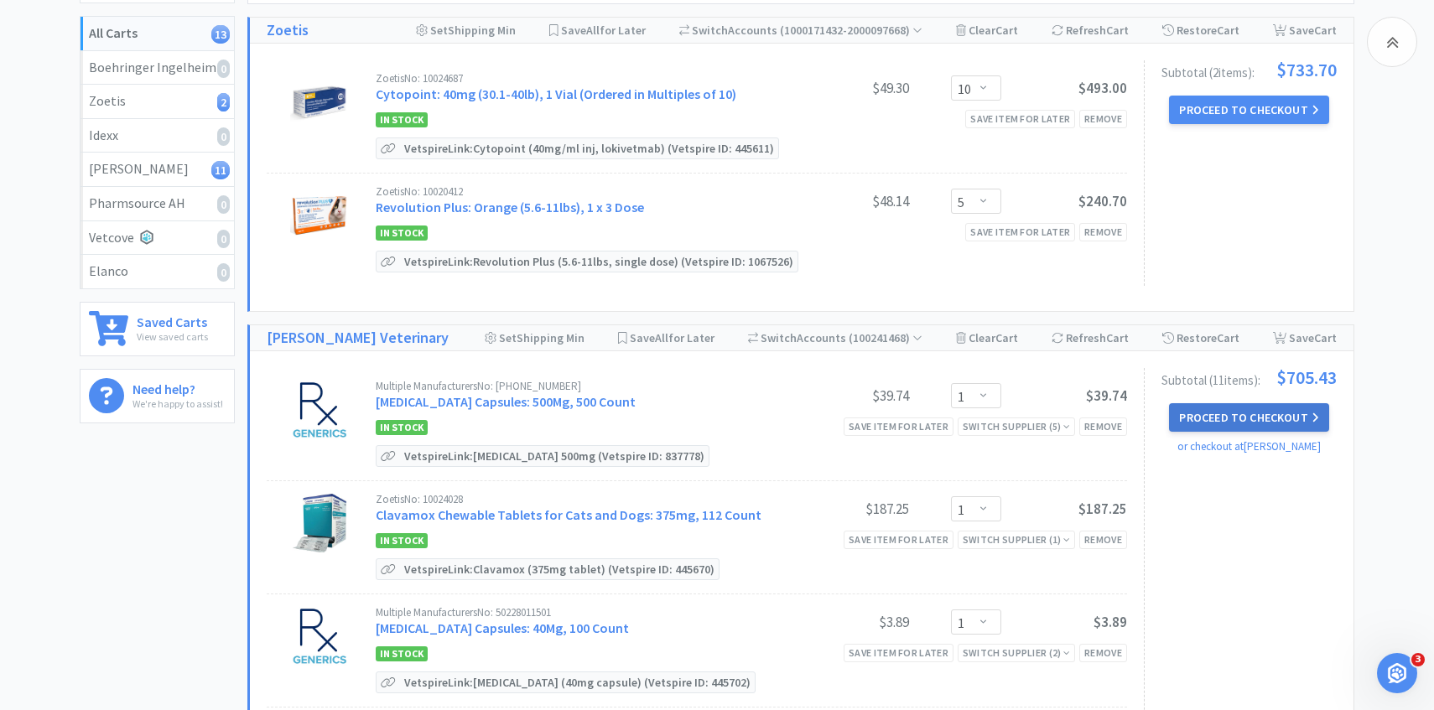
click at [1260, 424] on button "Proceed to Checkout" at bounding box center [1248, 417] width 159 height 29
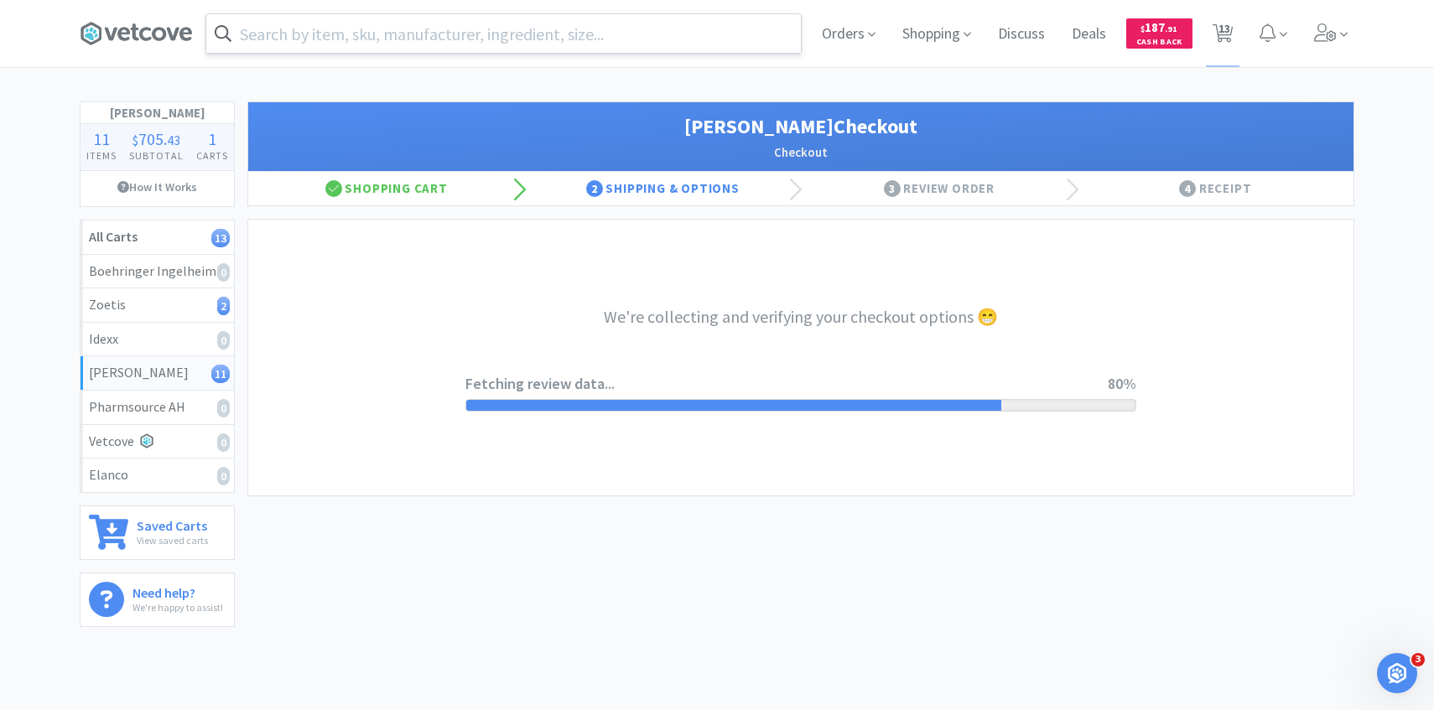
select select "1"
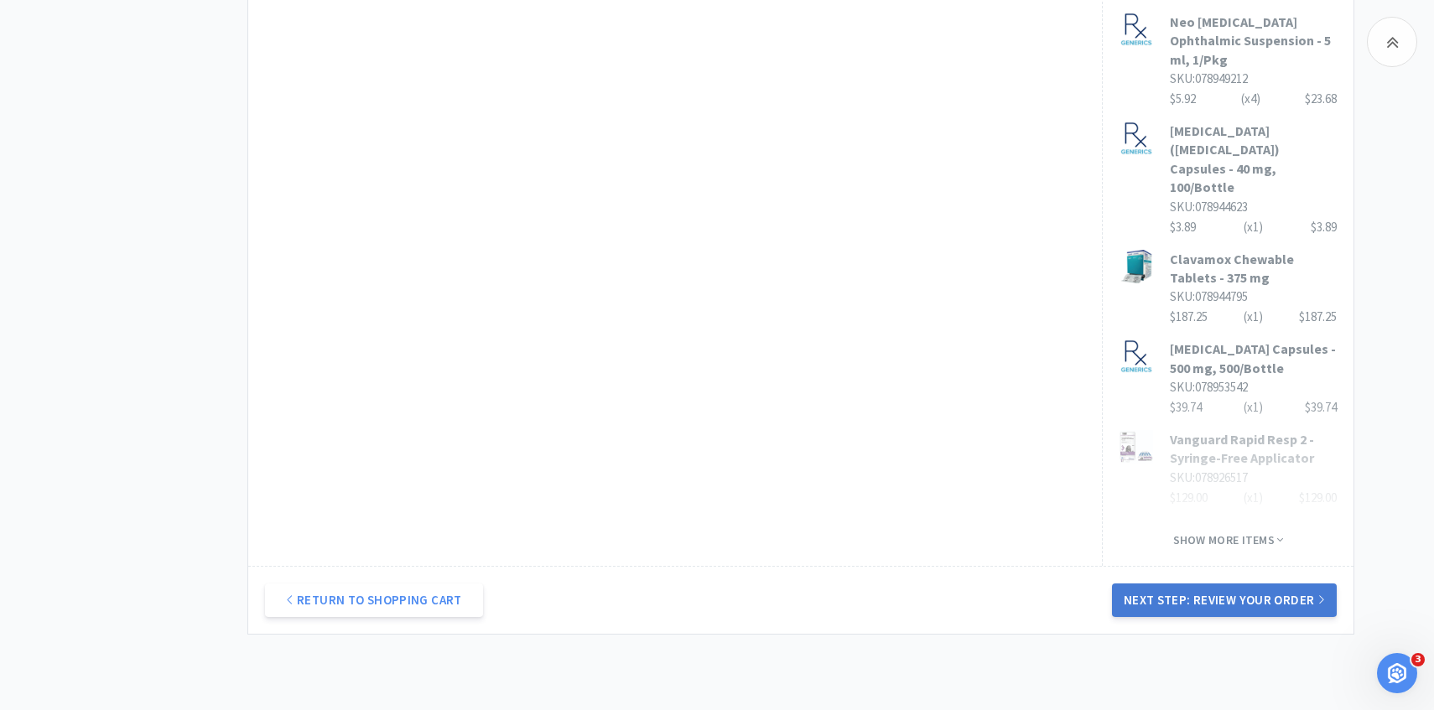
click at [1236, 584] on button "Next Step: Review Your Order" at bounding box center [1224, 601] width 225 height 34
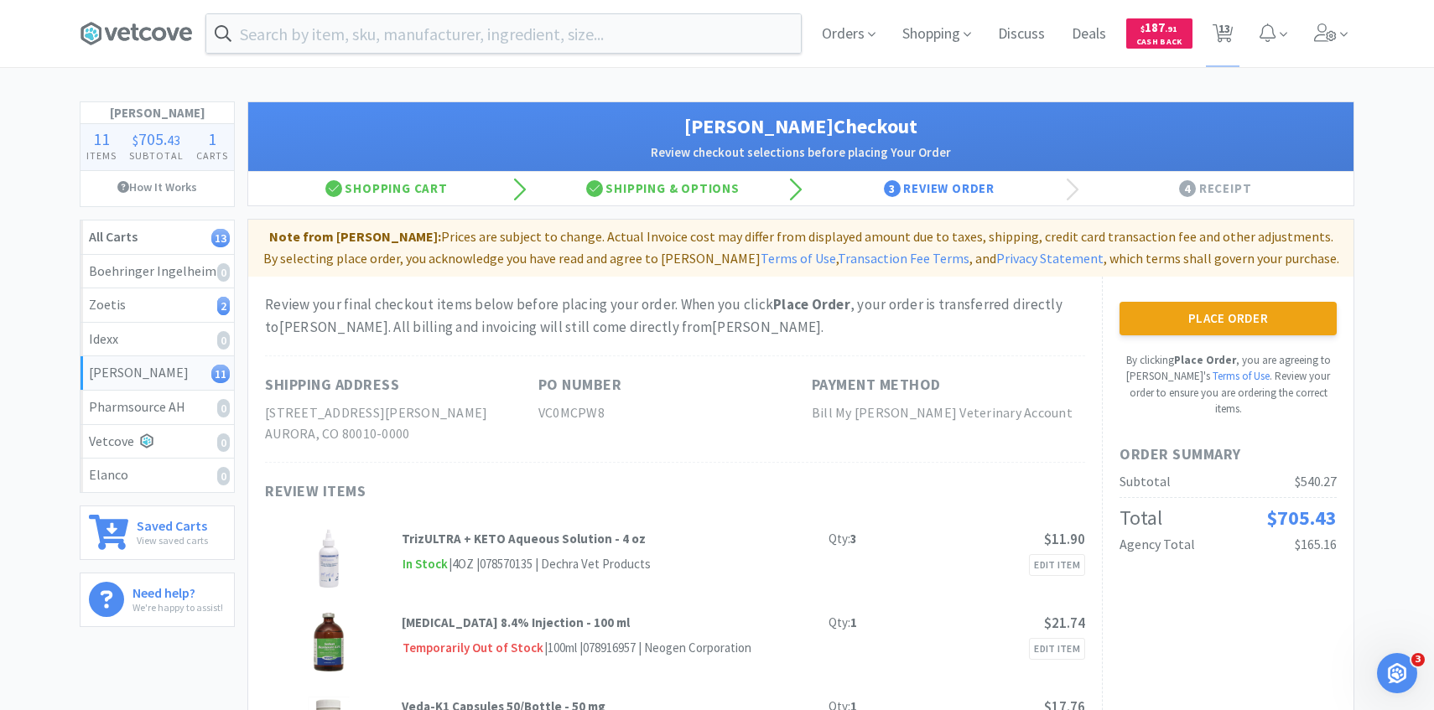
click at [1225, 336] on div "Place Order By clicking Place Order , you are agreeing to Vetcove's Terms of Us…" at bounding box center [1227, 360] width 217 height 116
click at [1216, 323] on button "Place Order" at bounding box center [1227, 319] width 217 height 34
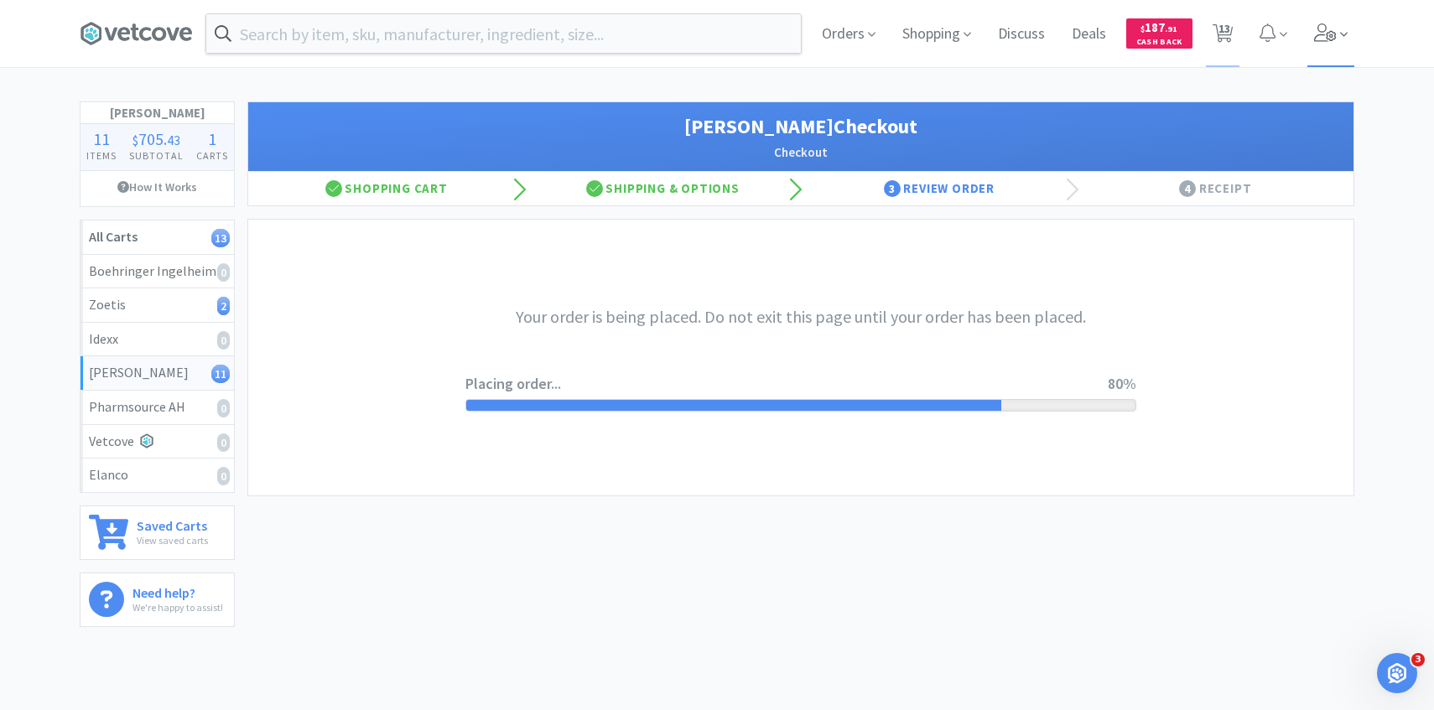
click at [1345, 41] on icon at bounding box center [1344, 34] width 8 height 15
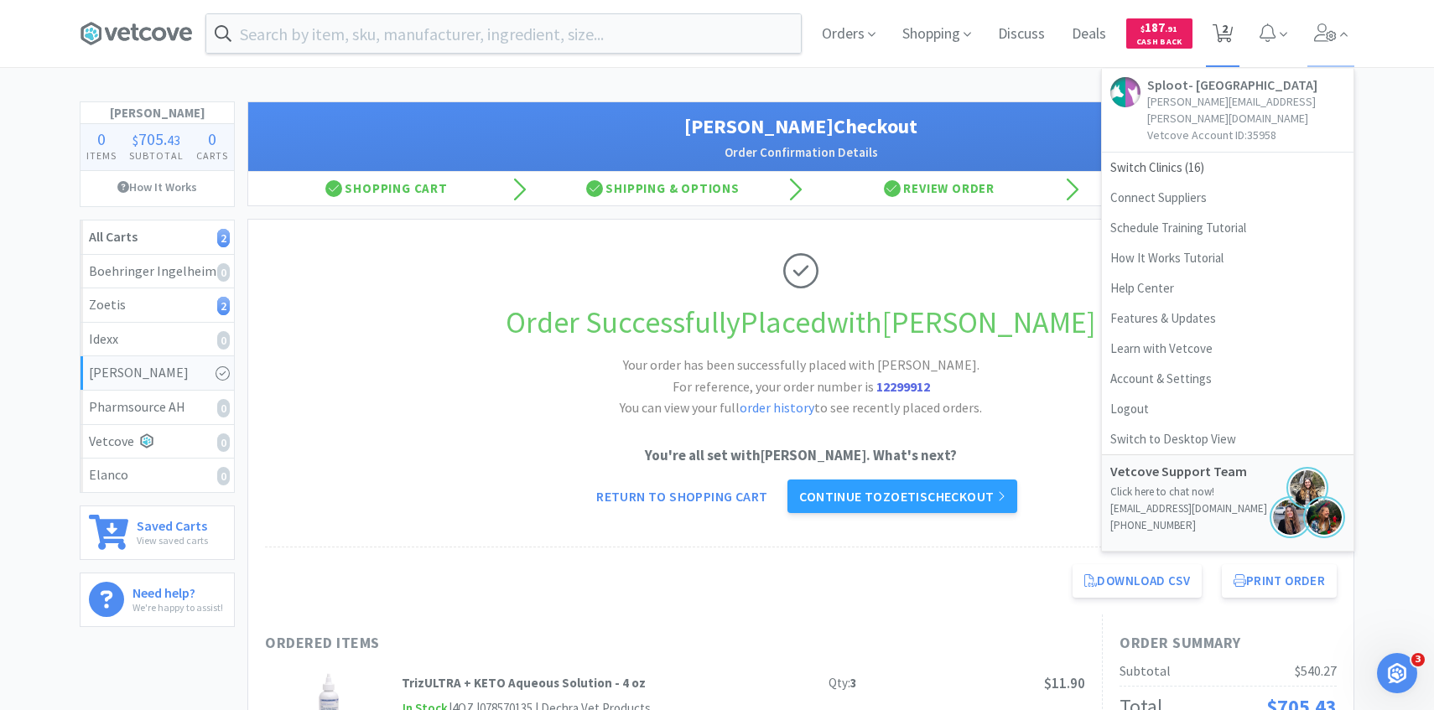
click at [1217, 24] on icon at bounding box center [1222, 33] width 21 height 18
select select "10"
select select "5"
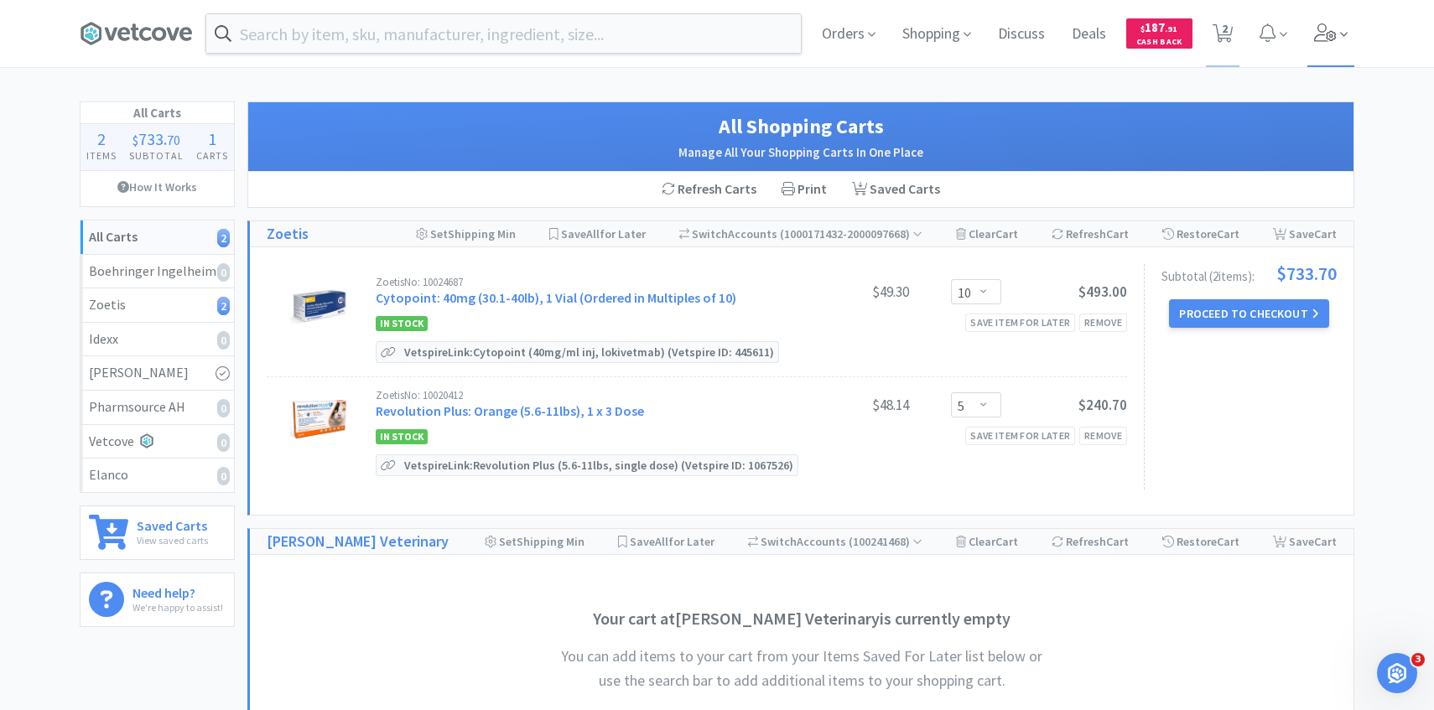
click at [1342, 44] on span at bounding box center [1331, 33] width 48 height 67
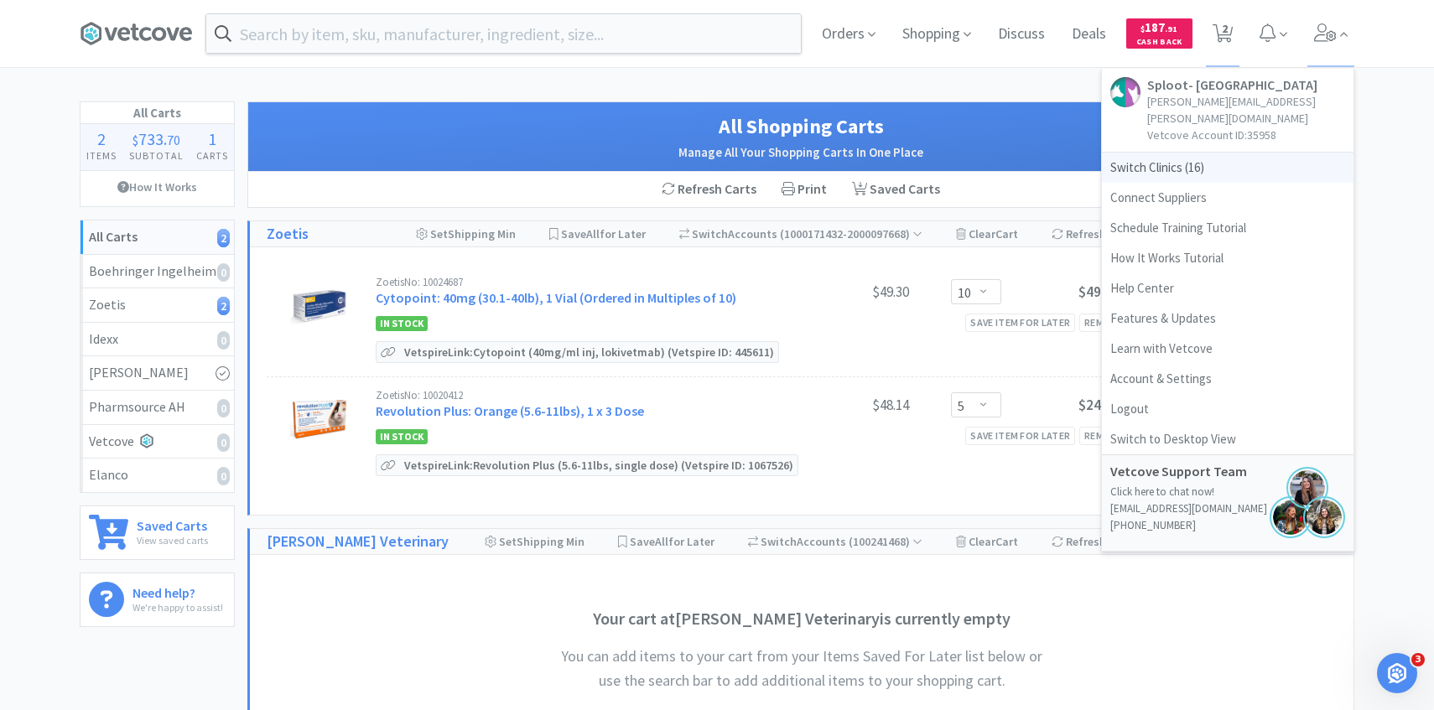
click at [1284, 153] on span "Switch Clinics ( 16 )" at bounding box center [1228, 168] width 252 height 30
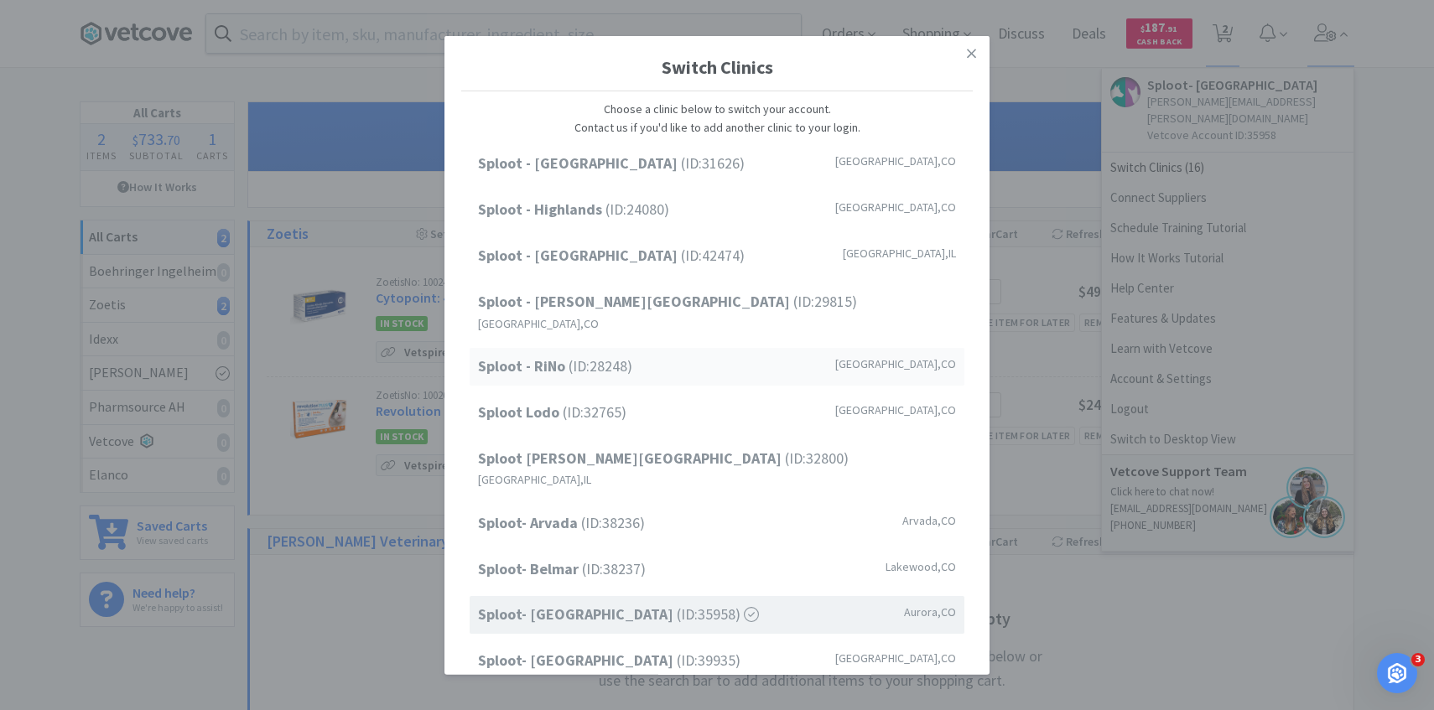
scroll to position [214, 0]
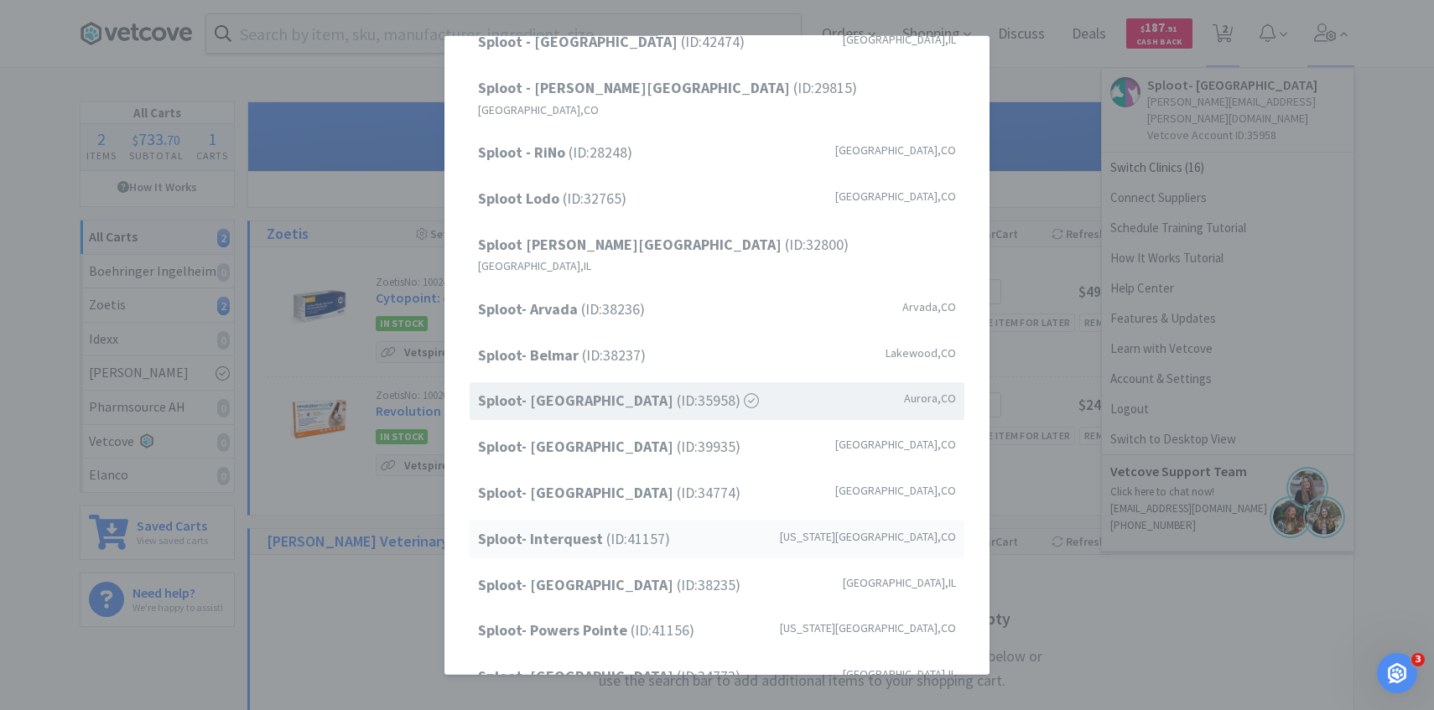
click at [703, 521] on div "Sploot- Interquest (ID: 41157 ) Colorado Springs , CO" at bounding box center [717, 540] width 495 height 38
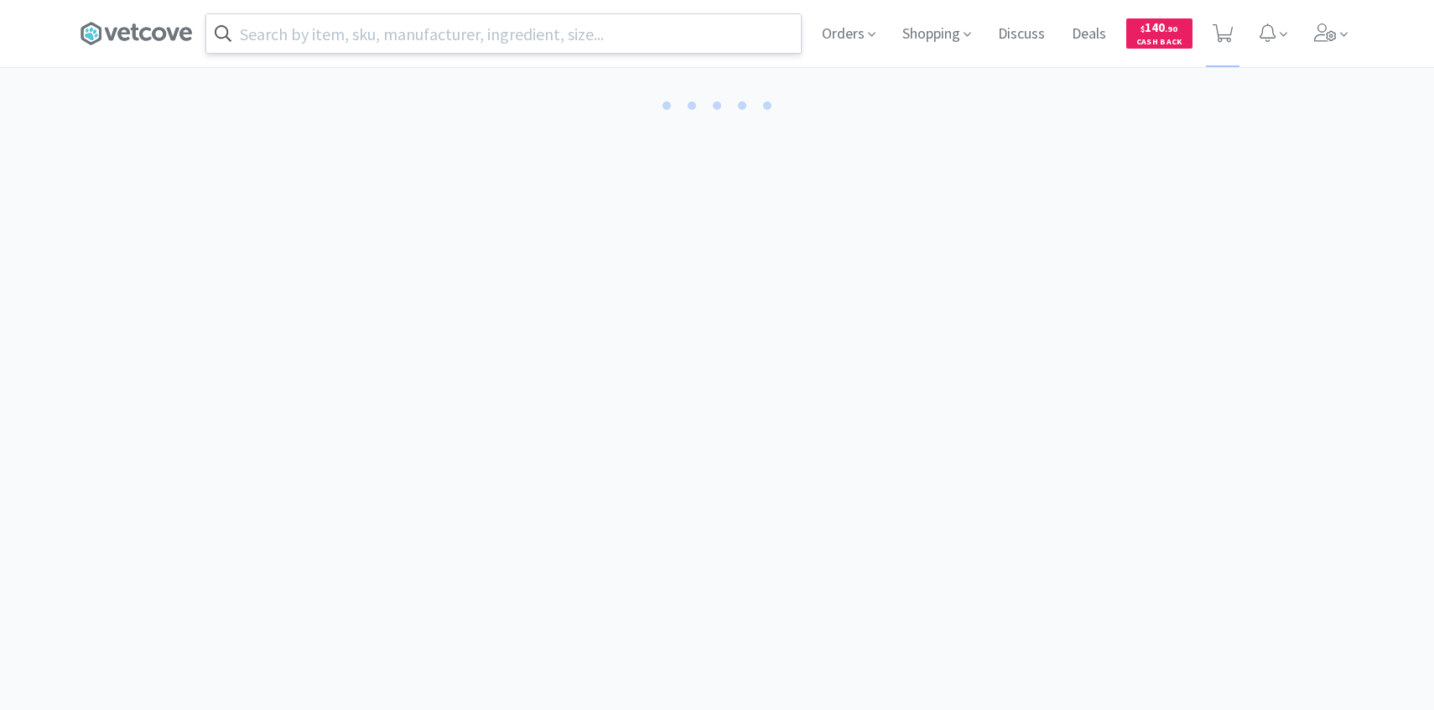
click at [447, 32] on input "text" at bounding box center [503, 33] width 594 height 39
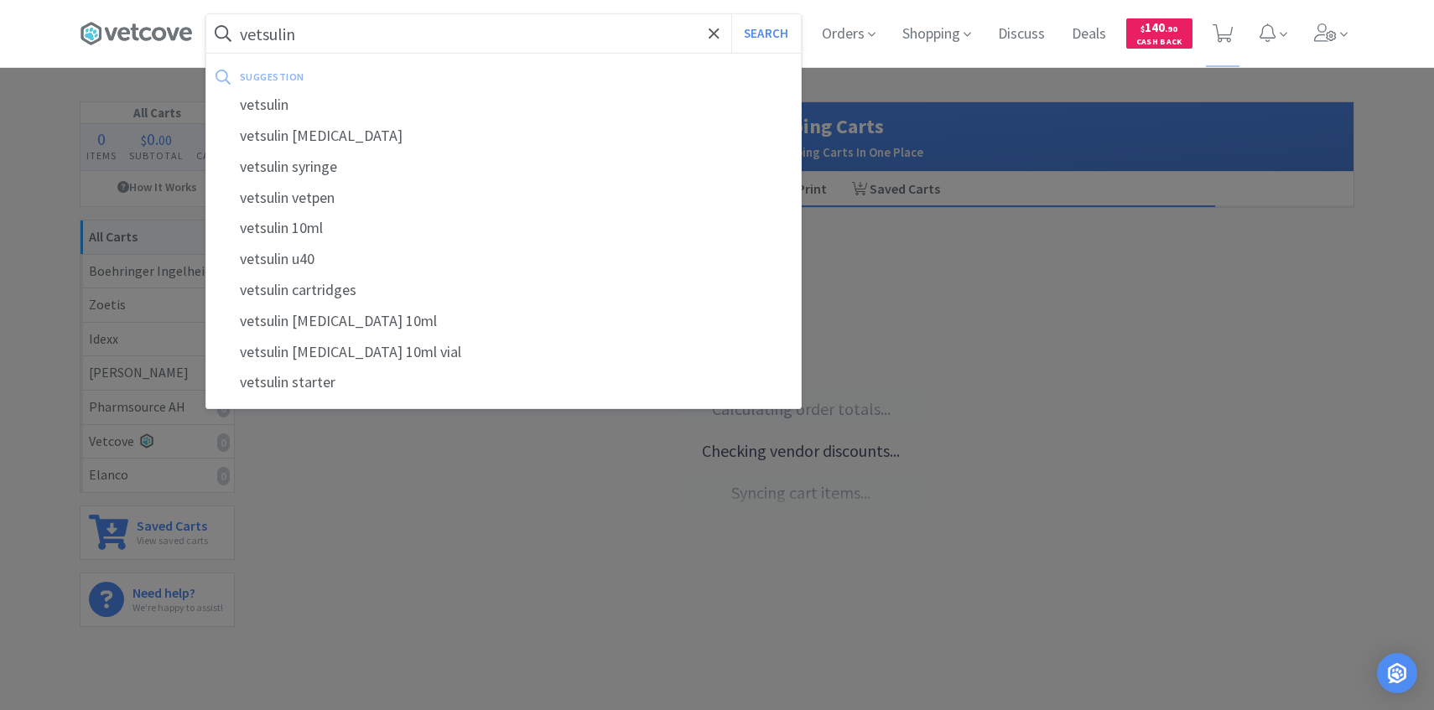
type input "vetsulin"
click at [731, 14] on button "Search" at bounding box center [766, 33] width 70 height 39
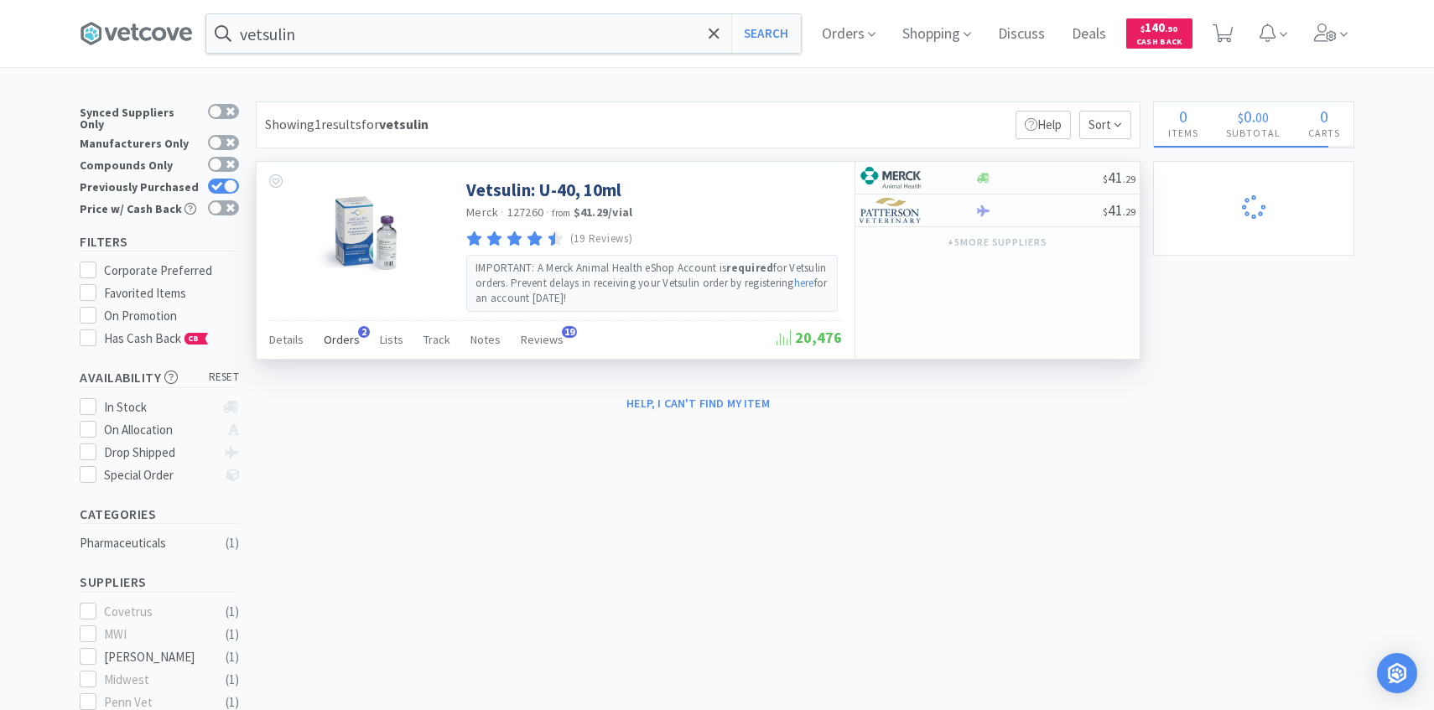
click at [346, 346] on span "Orders" at bounding box center [342, 339] width 36 height 15
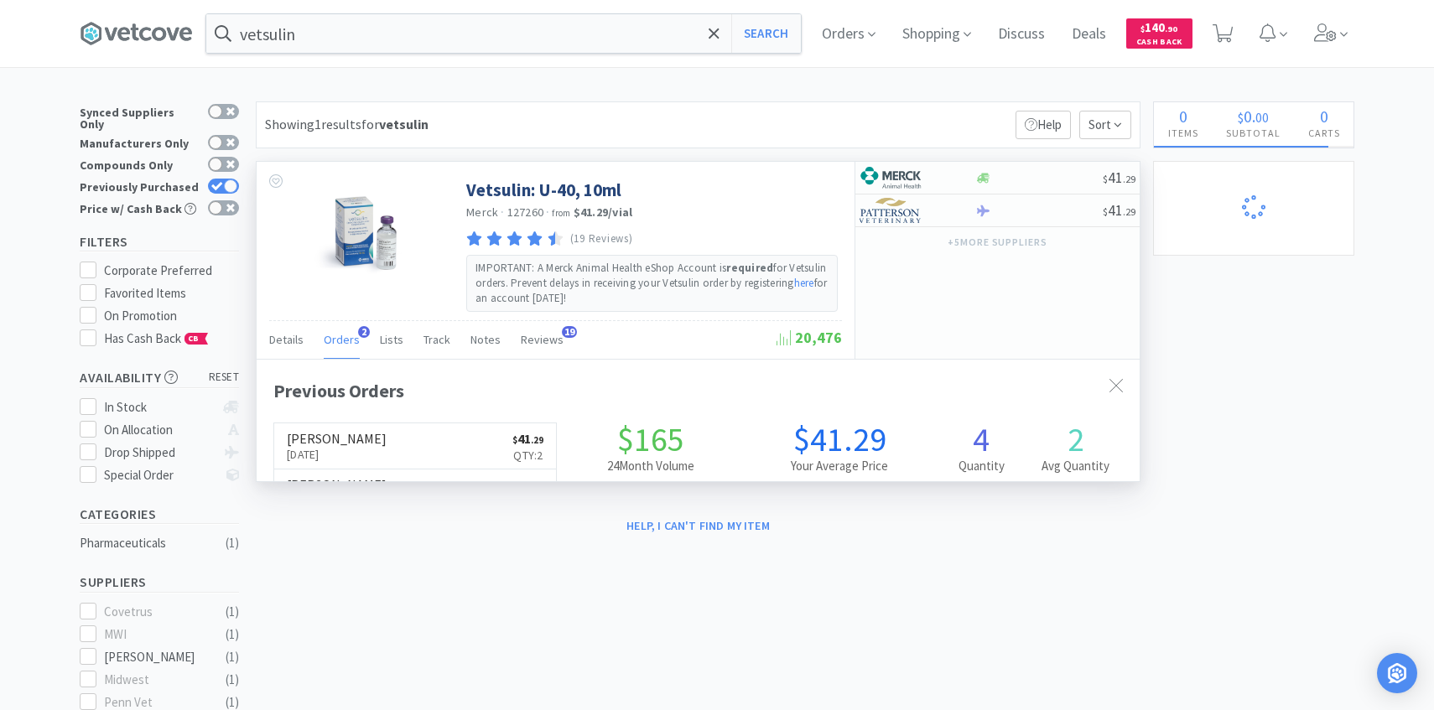
scroll to position [434, 883]
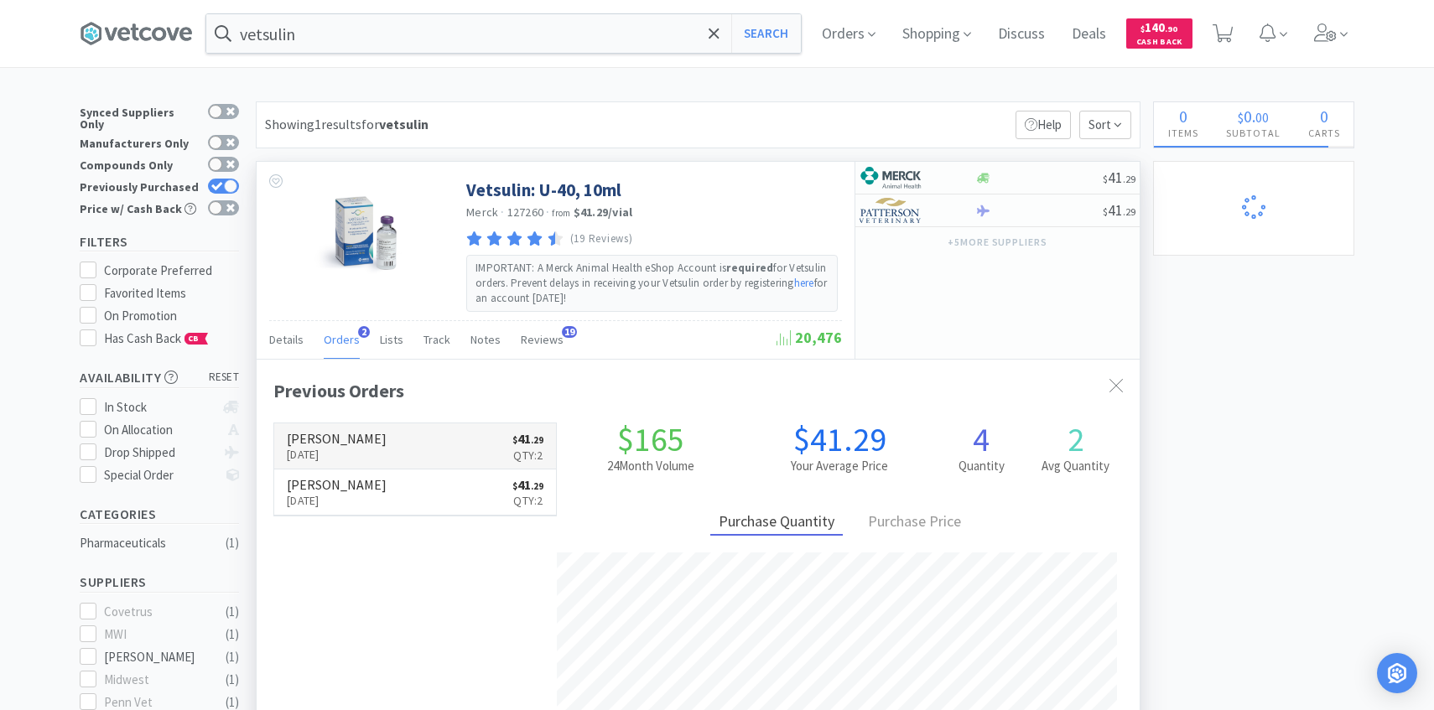
click at [355, 435] on h6 "[PERSON_NAME]" at bounding box center [337, 438] width 100 height 13
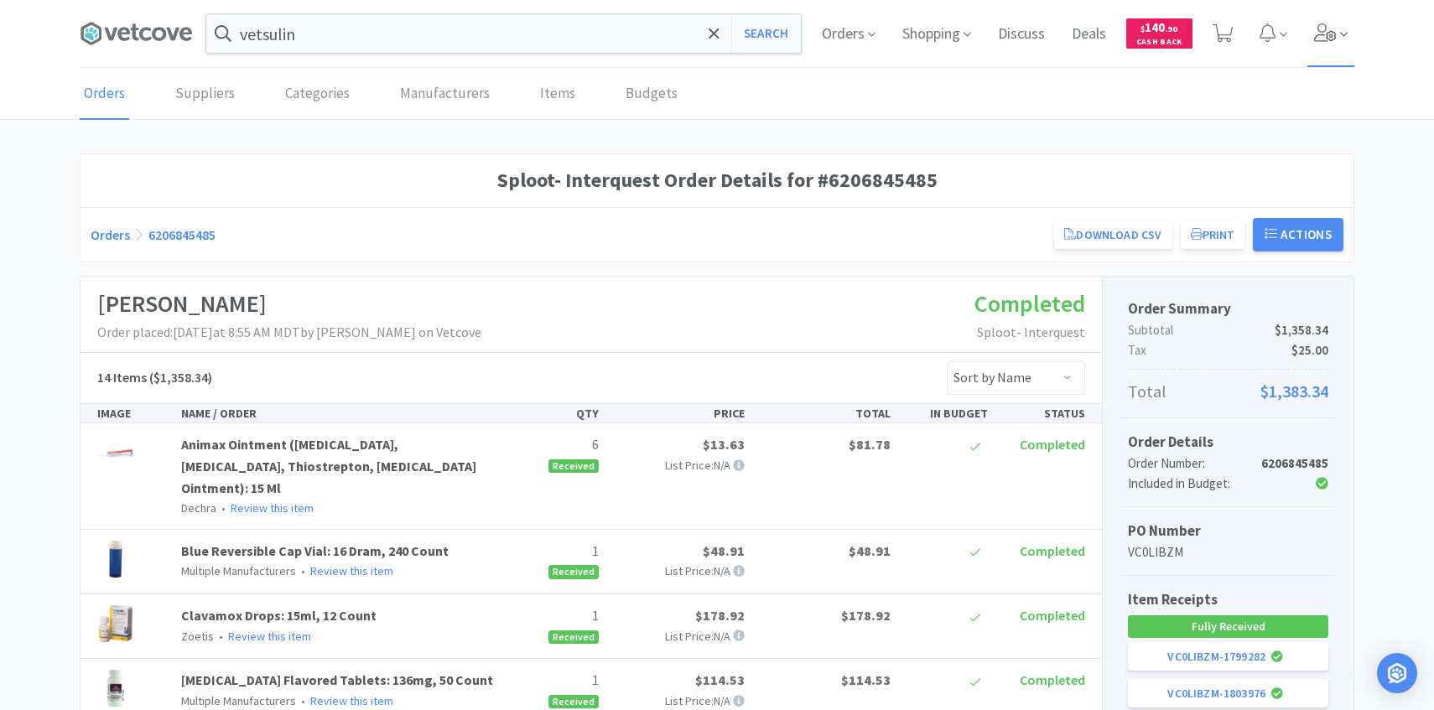
click at [1322, 51] on span at bounding box center [1331, 33] width 48 height 67
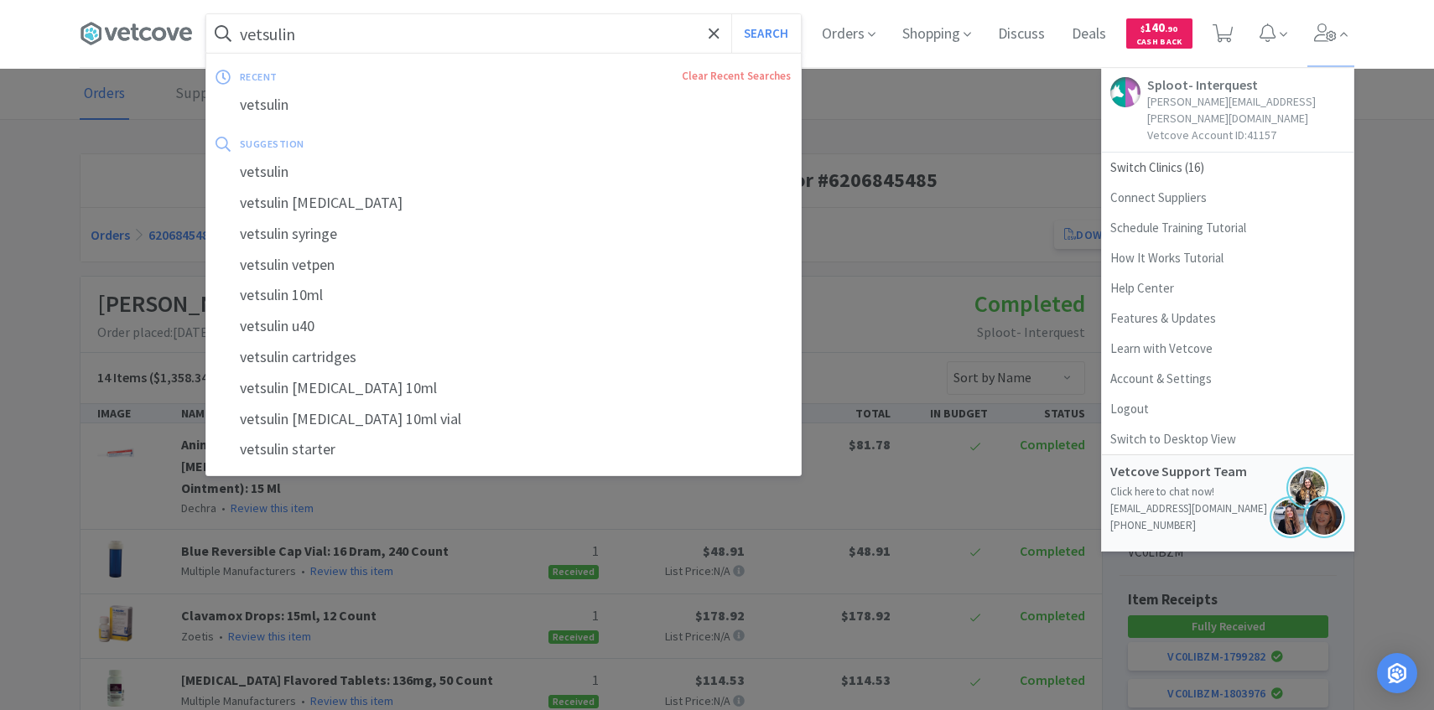
click at [625, 35] on input "vetsulin" at bounding box center [503, 33] width 594 height 39
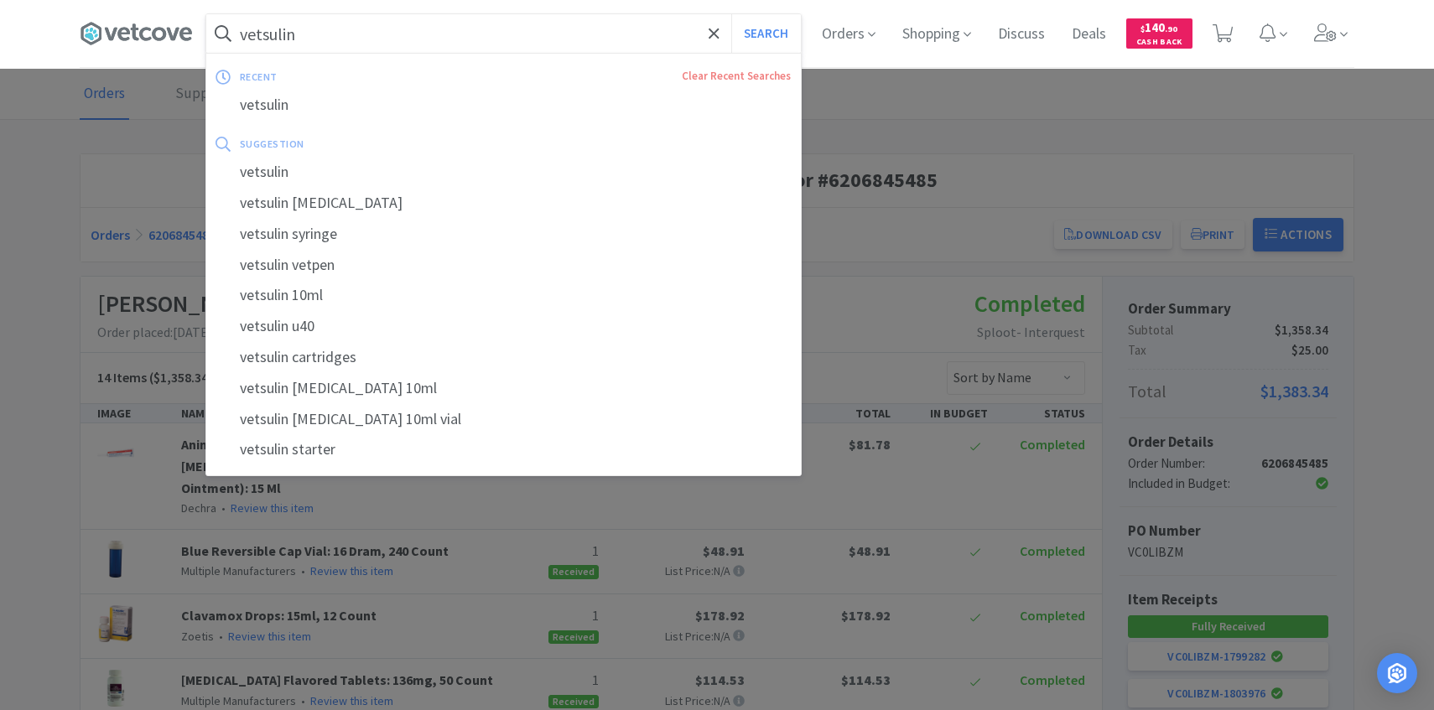
click at [731, 14] on button "Search" at bounding box center [766, 33] width 70 height 39
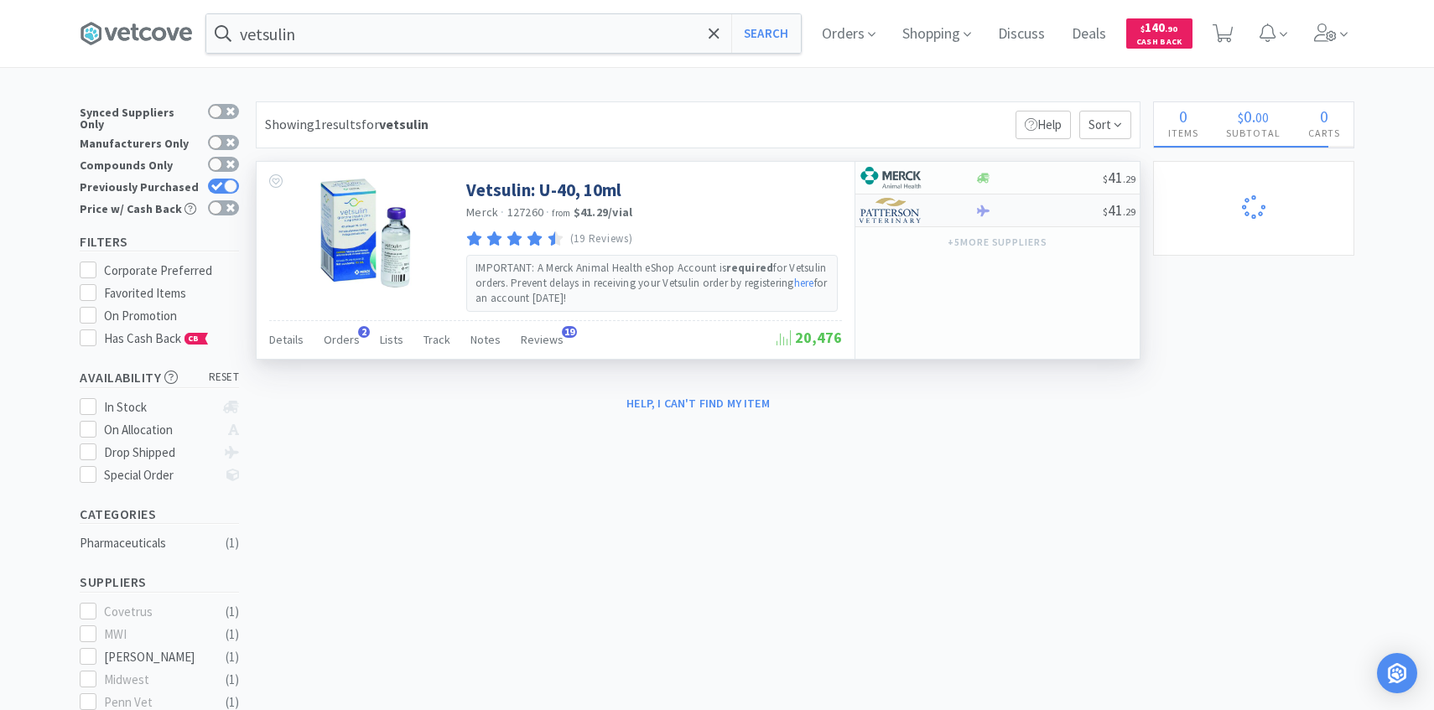
click at [920, 212] on img at bounding box center [890, 210] width 63 height 25
select select "2"
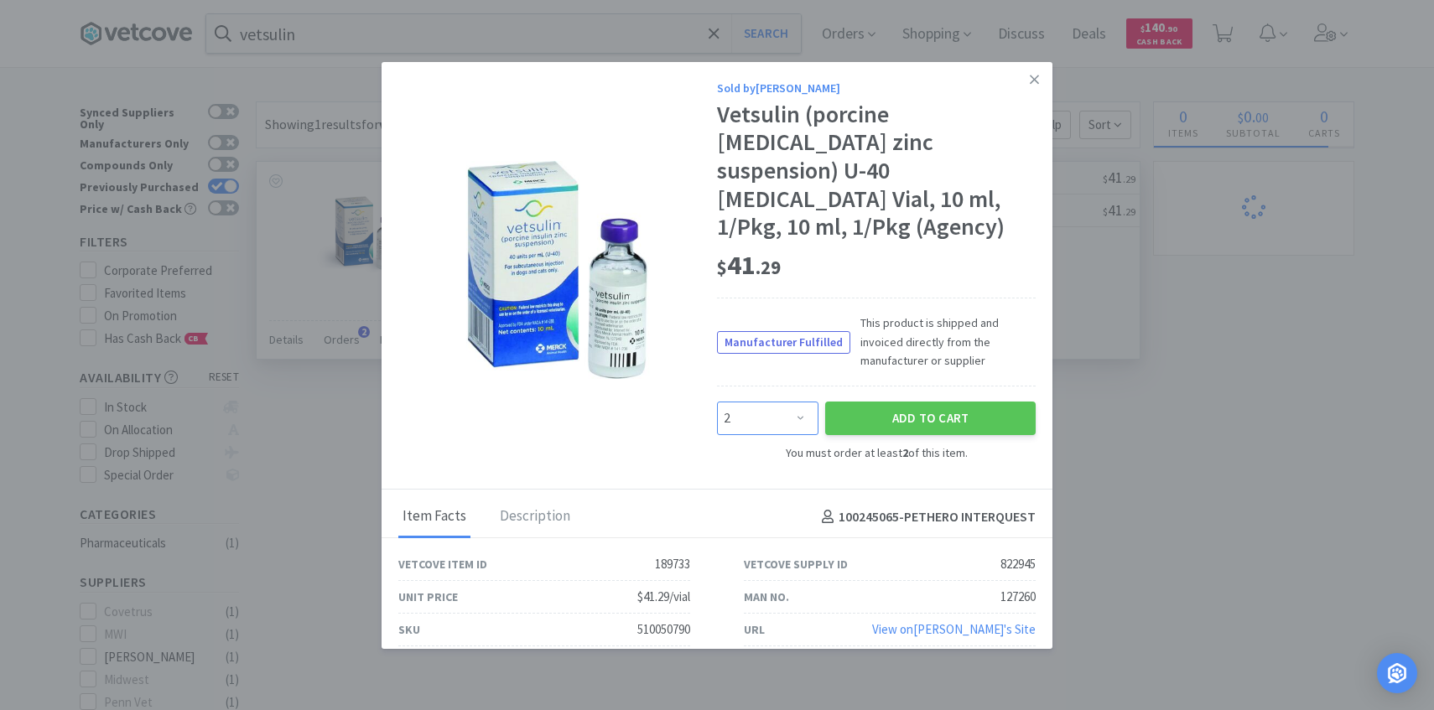
click at [772, 402] on select "Enter Quantity 2 3 4 5 6 7 8 9 10 11 12 13 14 15 16 17 18 19 20 21 Enter Quanti…" at bounding box center [767, 419] width 101 height 34
click at [895, 402] on button "Add to Cart" at bounding box center [930, 419] width 210 height 34
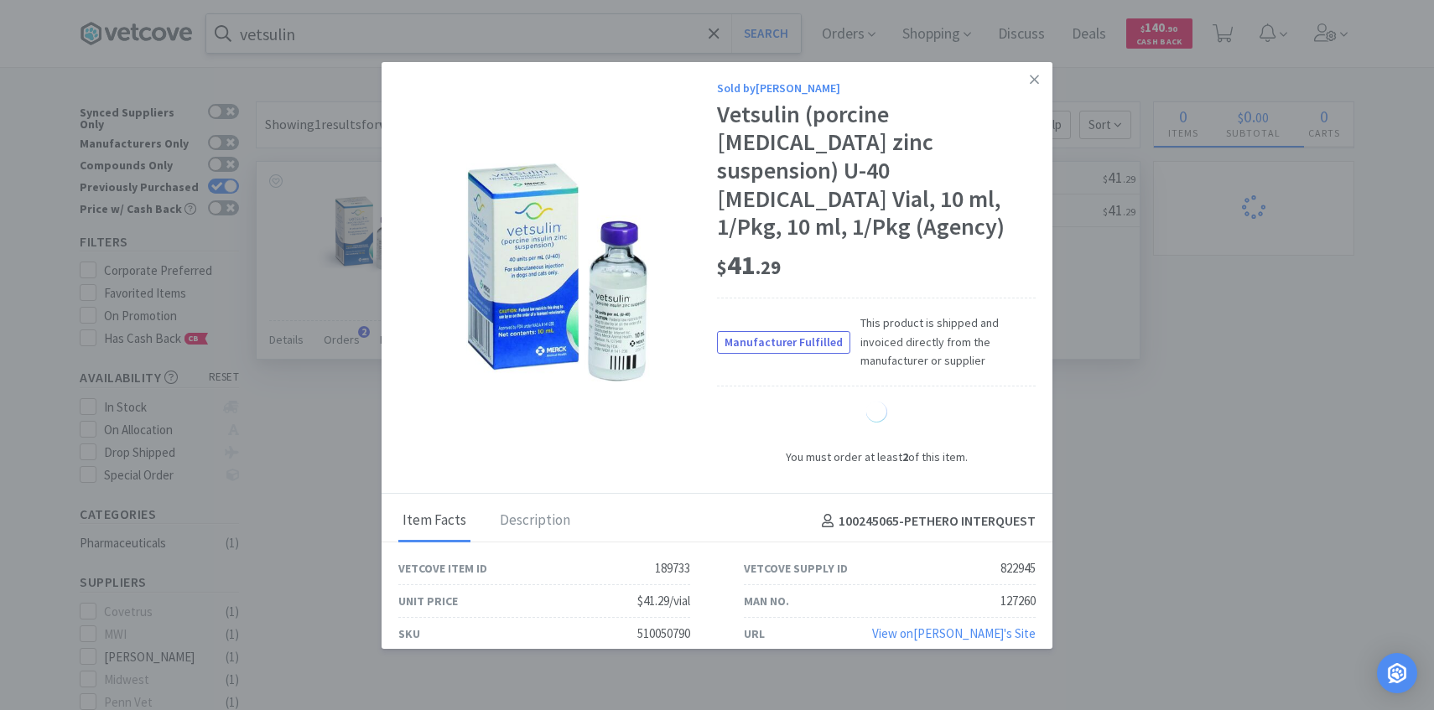
select select "2"
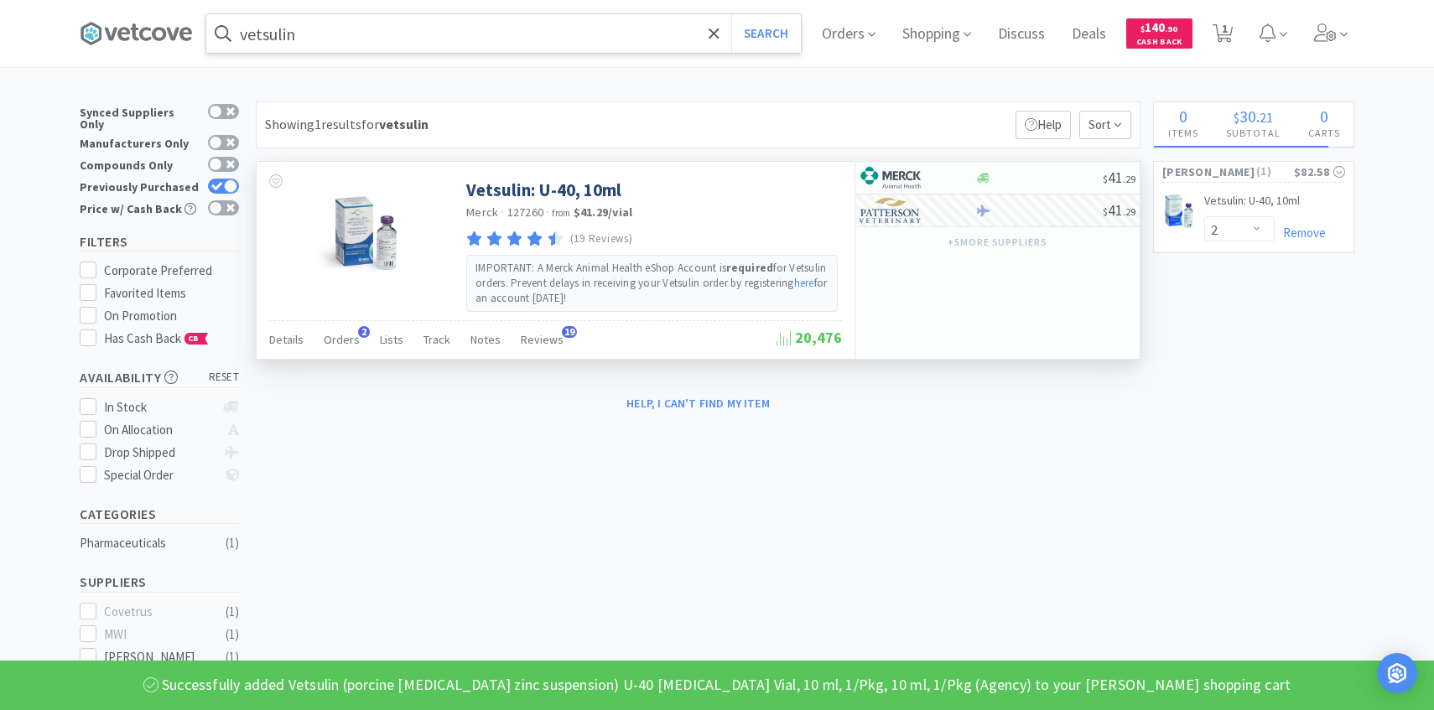
click at [444, 45] on input "vetsulin" at bounding box center [503, 33] width 594 height 39
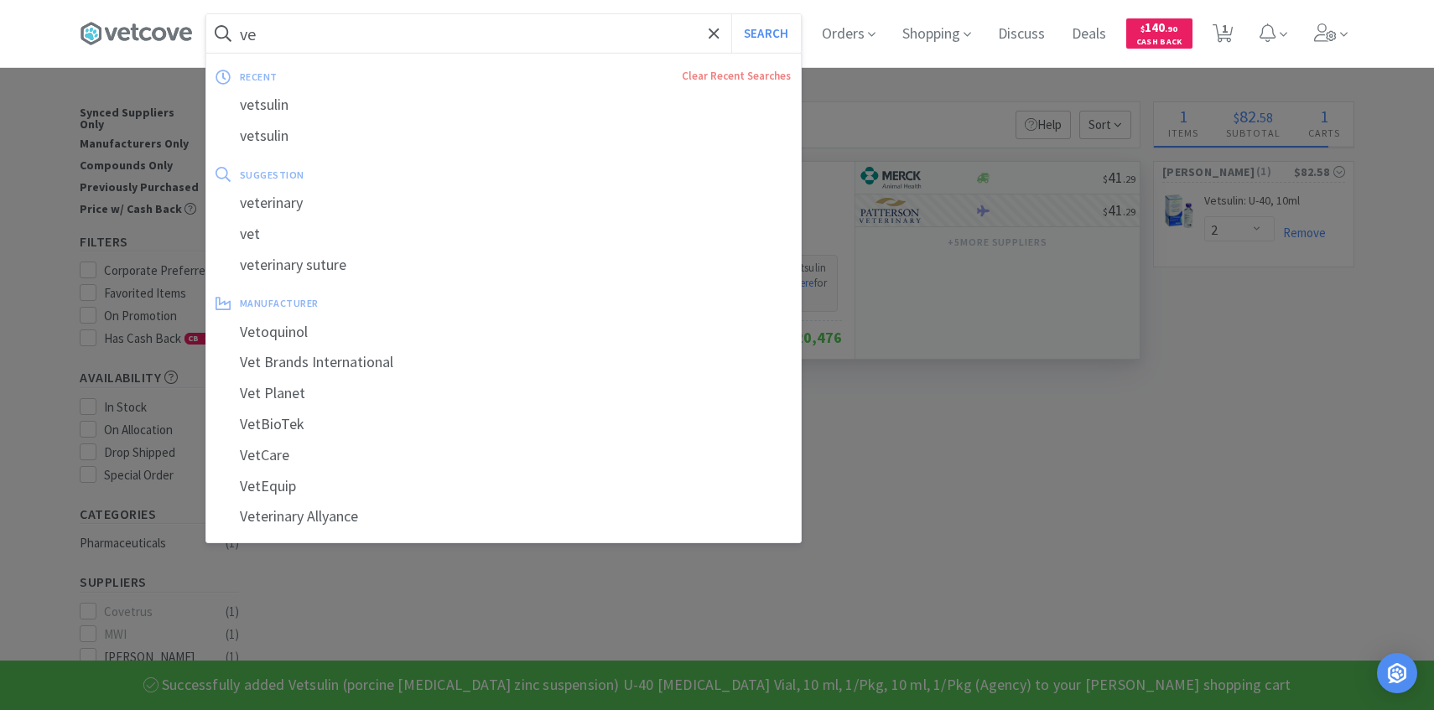
type input "v"
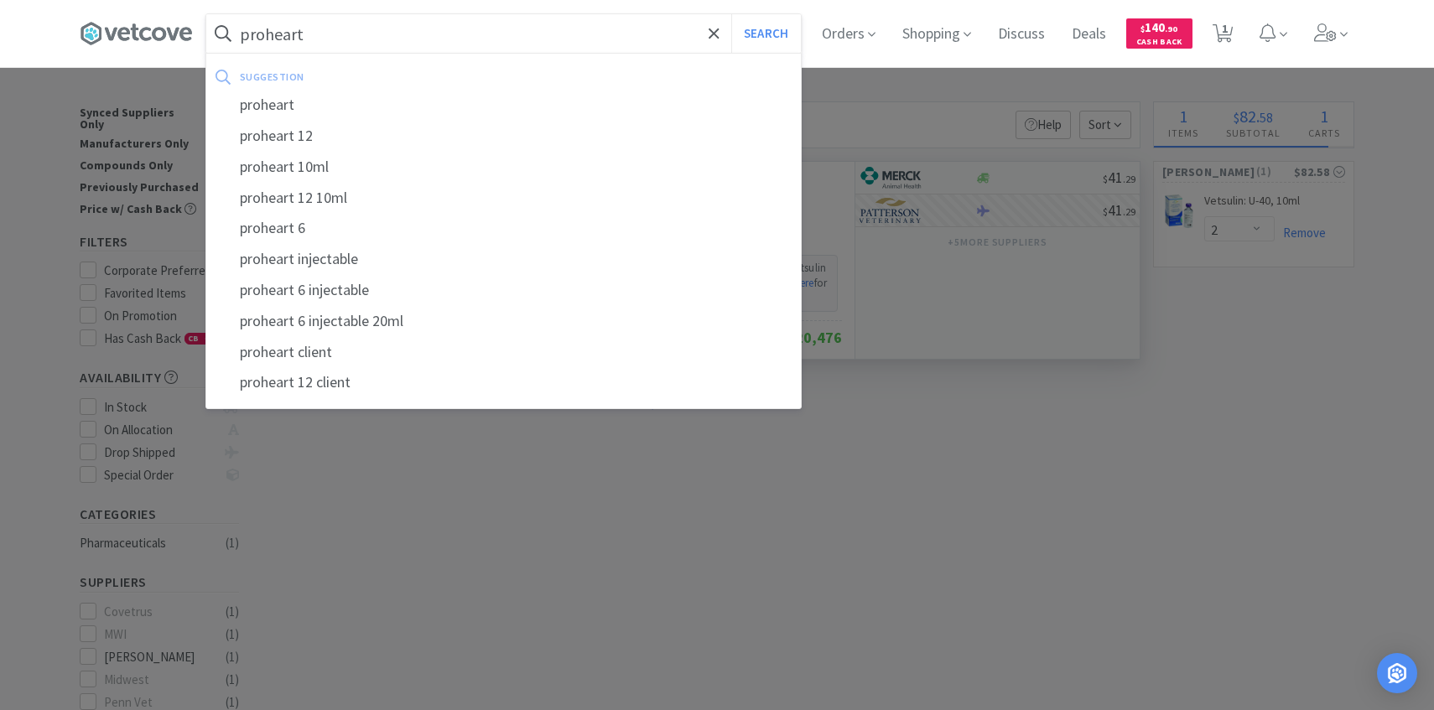
type input "proheart"
click at [731, 14] on button "Search" at bounding box center [766, 33] width 70 height 39
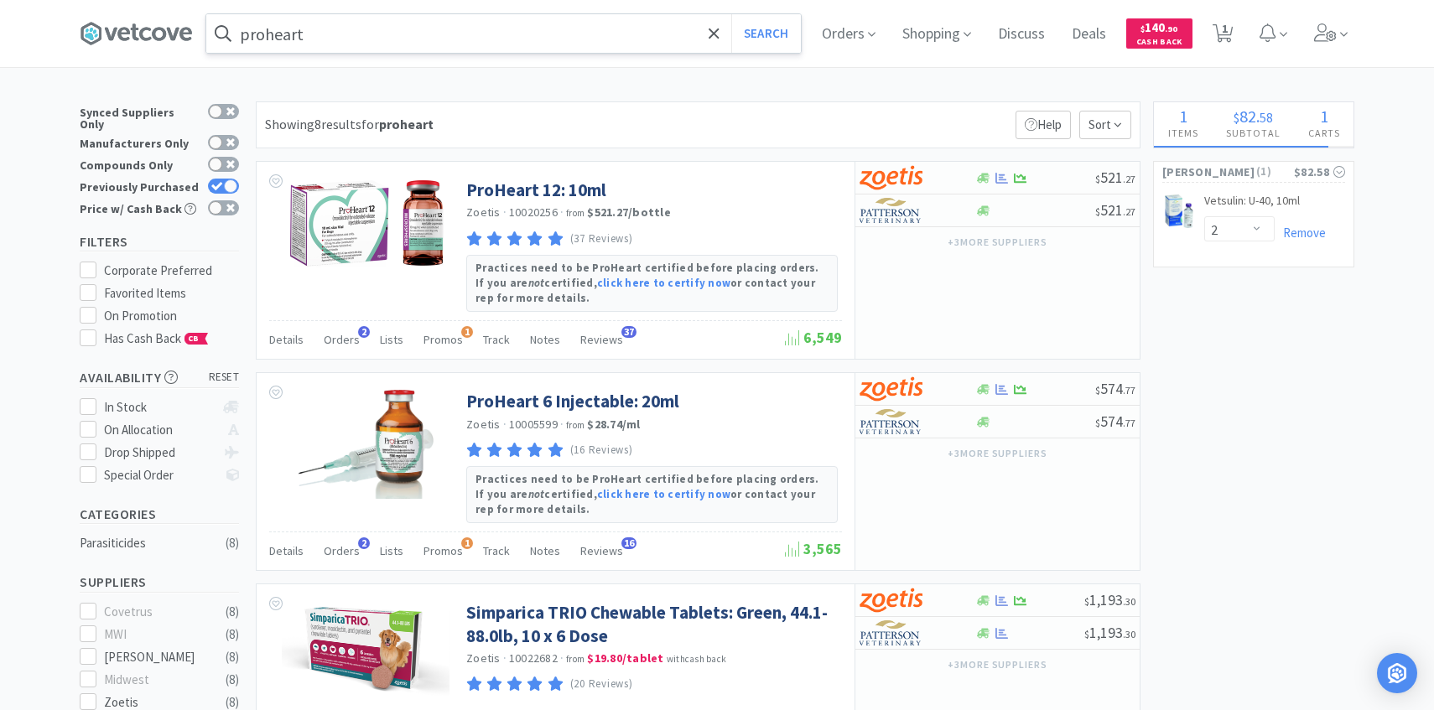
click at [531, 28] on input "proheart" at bounding box center [503, 33] width 594 height 39
click at [892, 240] on div at bounding box center [717, 355] width 1434 height 710
click at [337, 330] on div "Orders 2" at bounding box center [342, 342] width 36 height 32
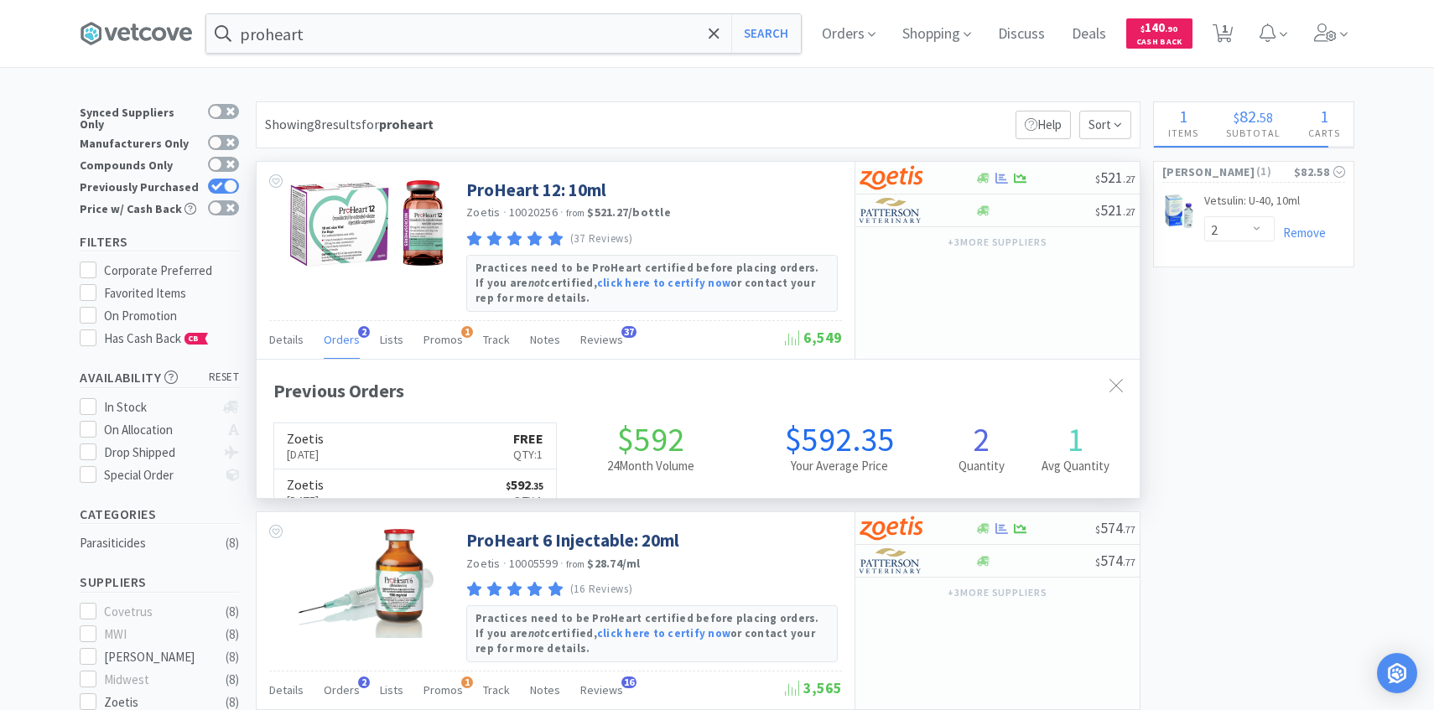
scroll to position [434, 883]
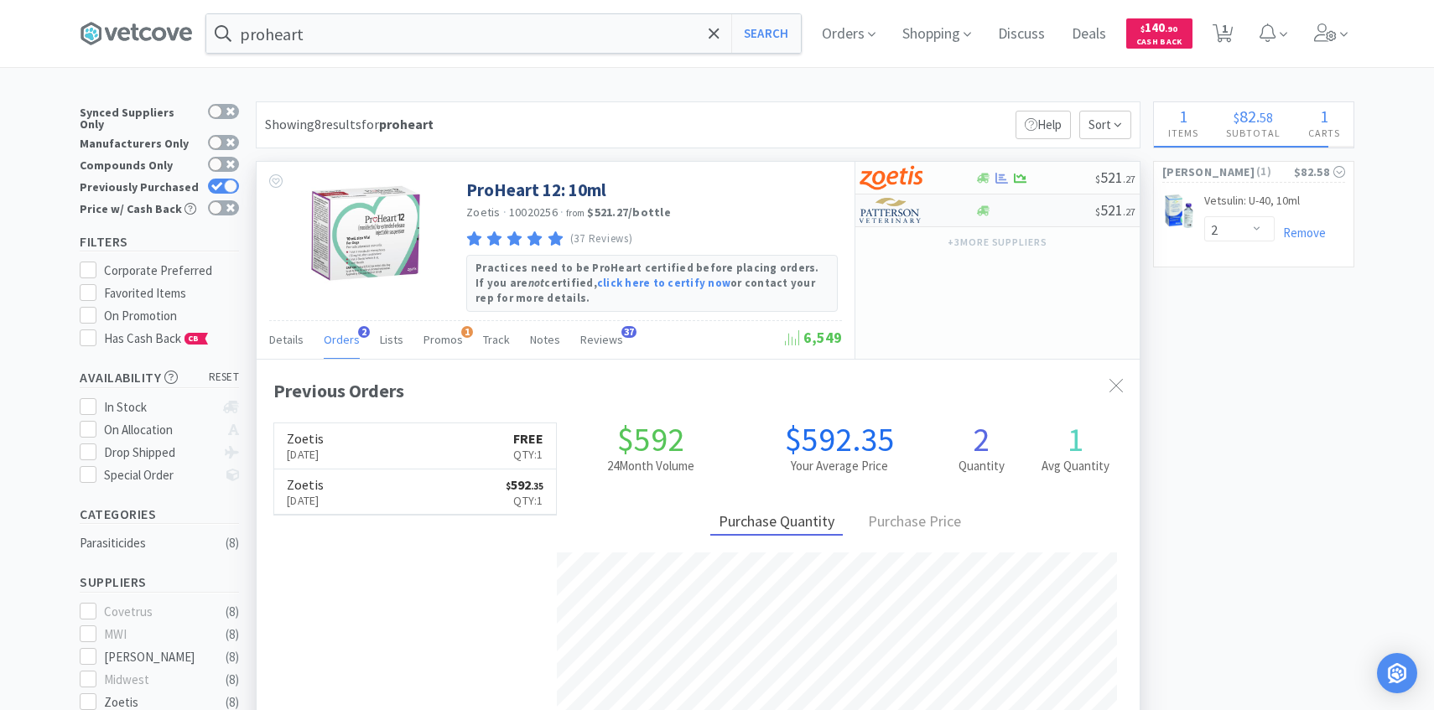
click at [928, 210] on div at bounding box center [905, 210] width 92 height 29
select select "1"
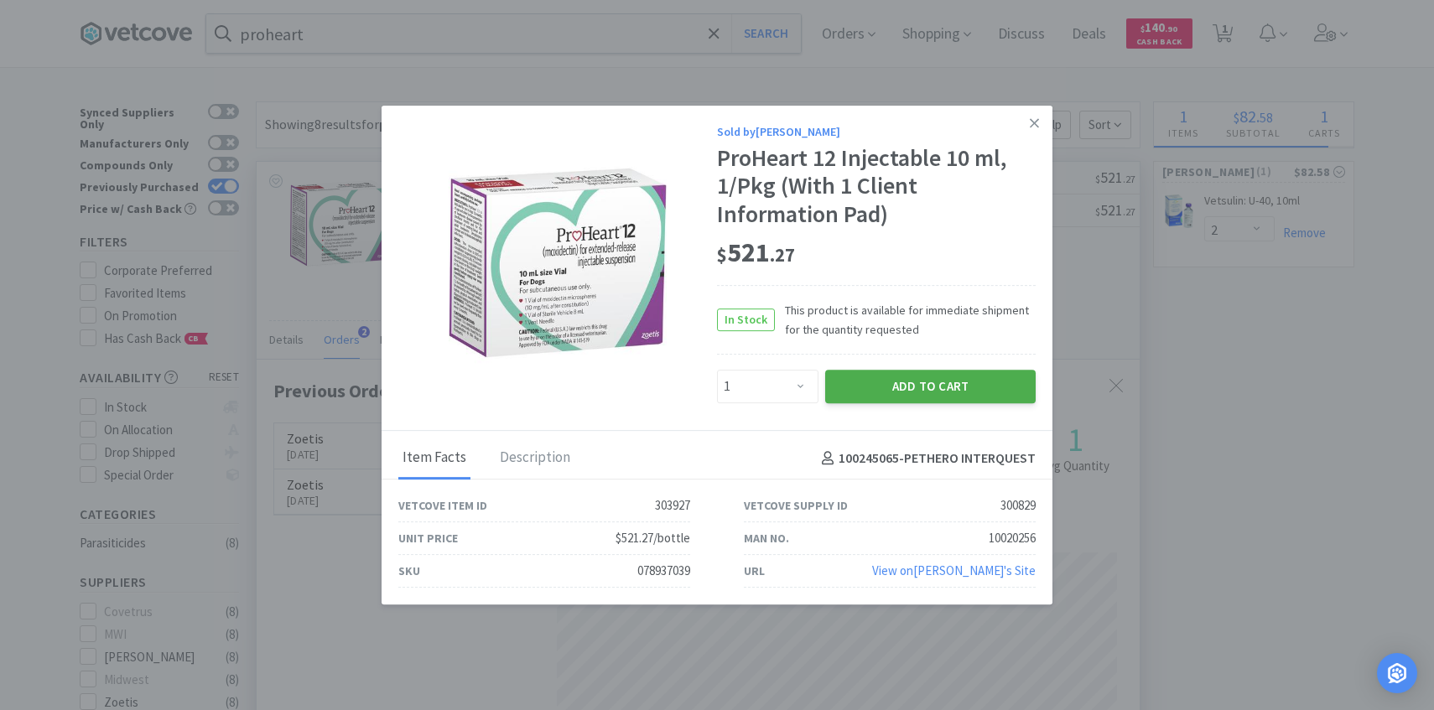
click at [870, 393] on button "Add to Cart" at bounding box center [930, 387] width 210 height 34
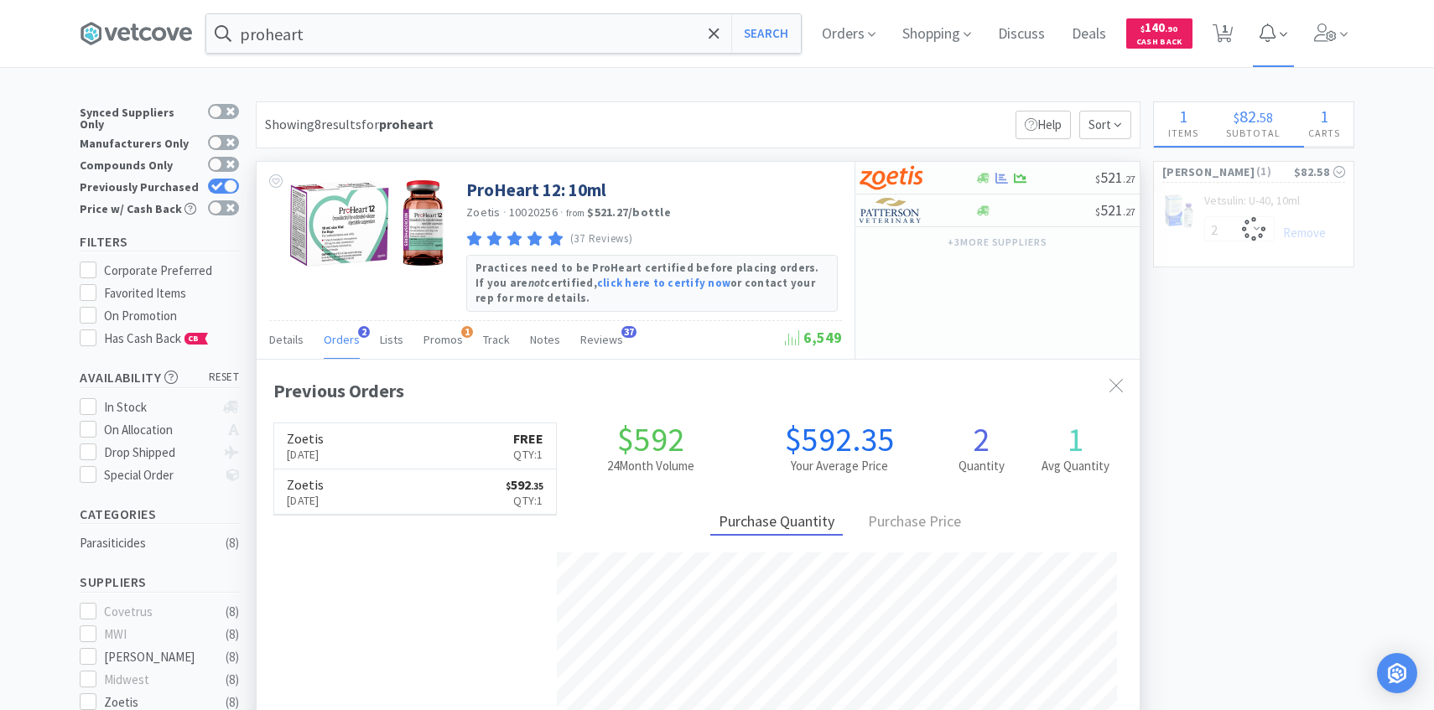
select select "1"
select select "2"
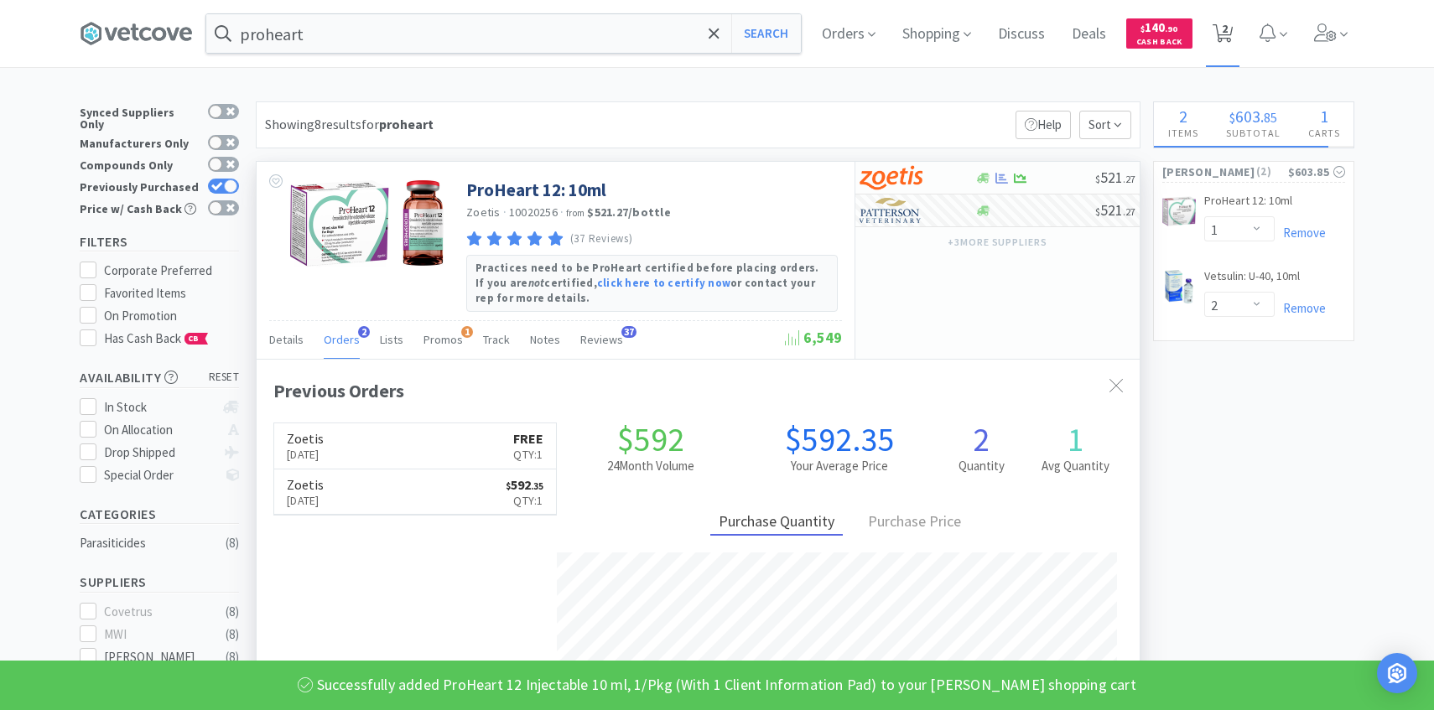
click at [1228, 34] on icon at bounding box center [1222, 33] width 21 height 18
select select "1"
select select "2"
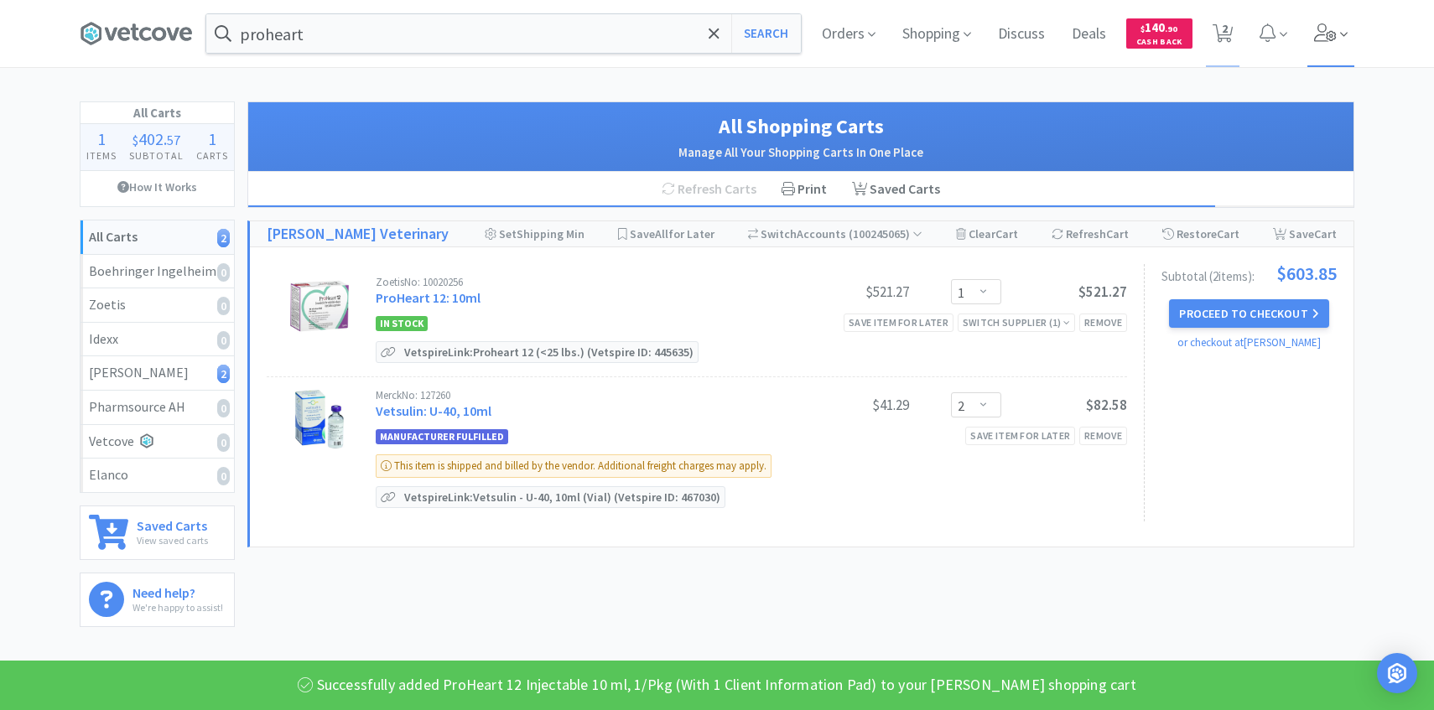
click at [1327, 34] on icon at bounding box center [1325, 32] width 23 height 18
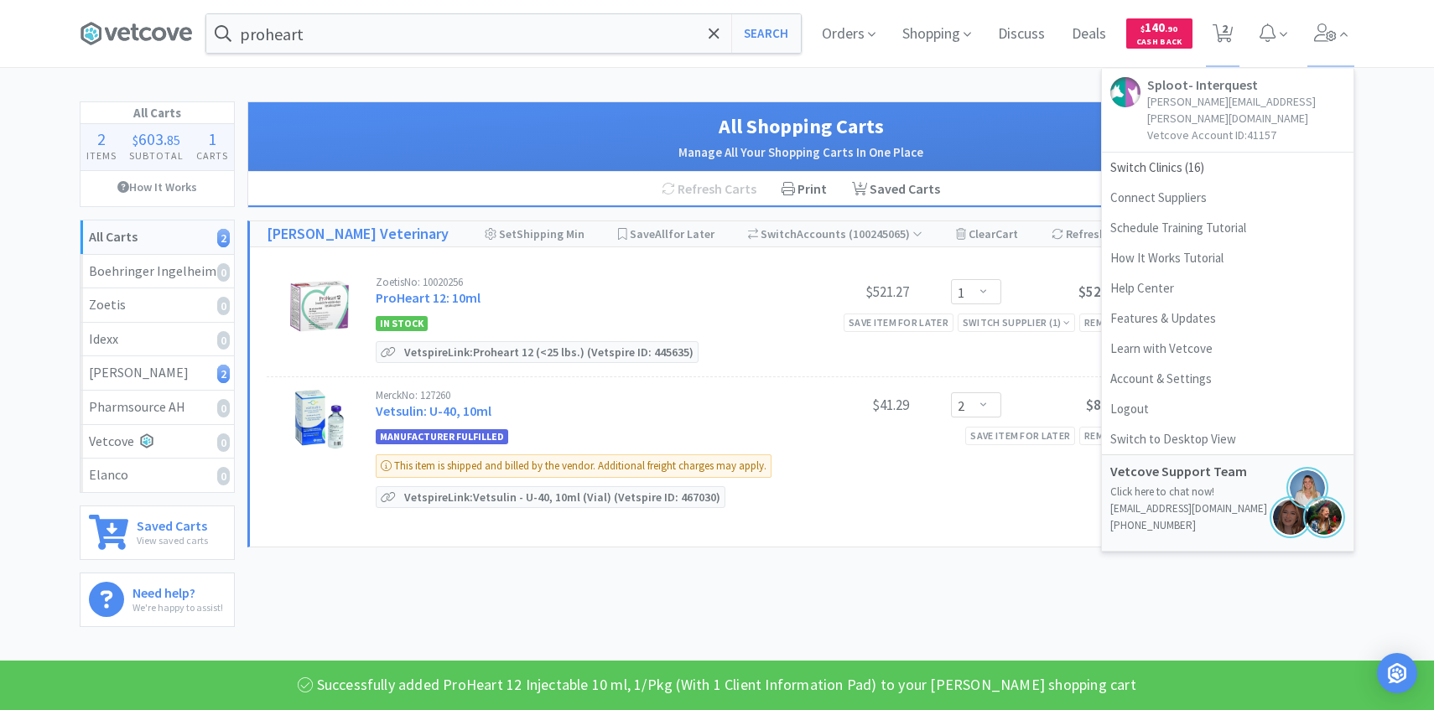
click at [888, 113] on h1 "All Shopping Carts" at bounding box center [801, 127] width 1072 height 32
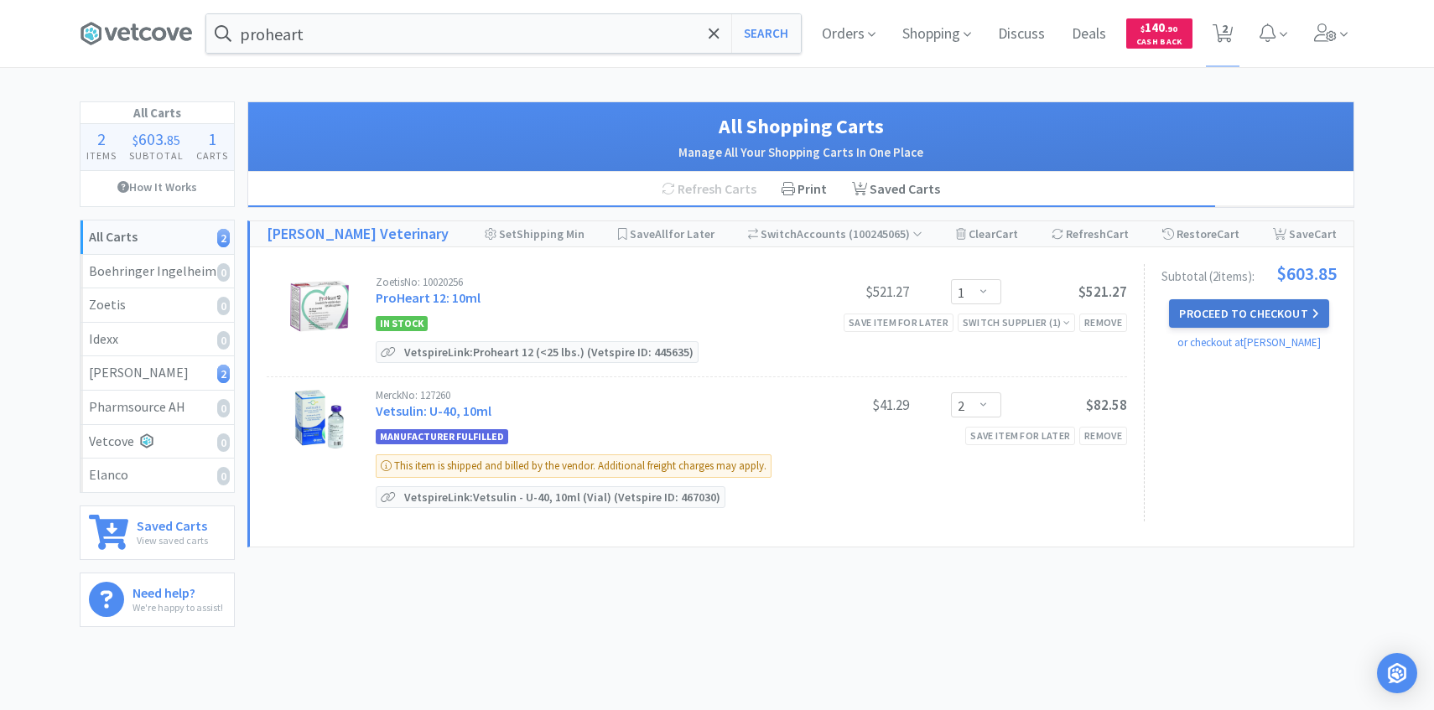
click at [1303, 304] on button "Proceed to Checkout" at bounding box center [1248, 313] width 159 height 29
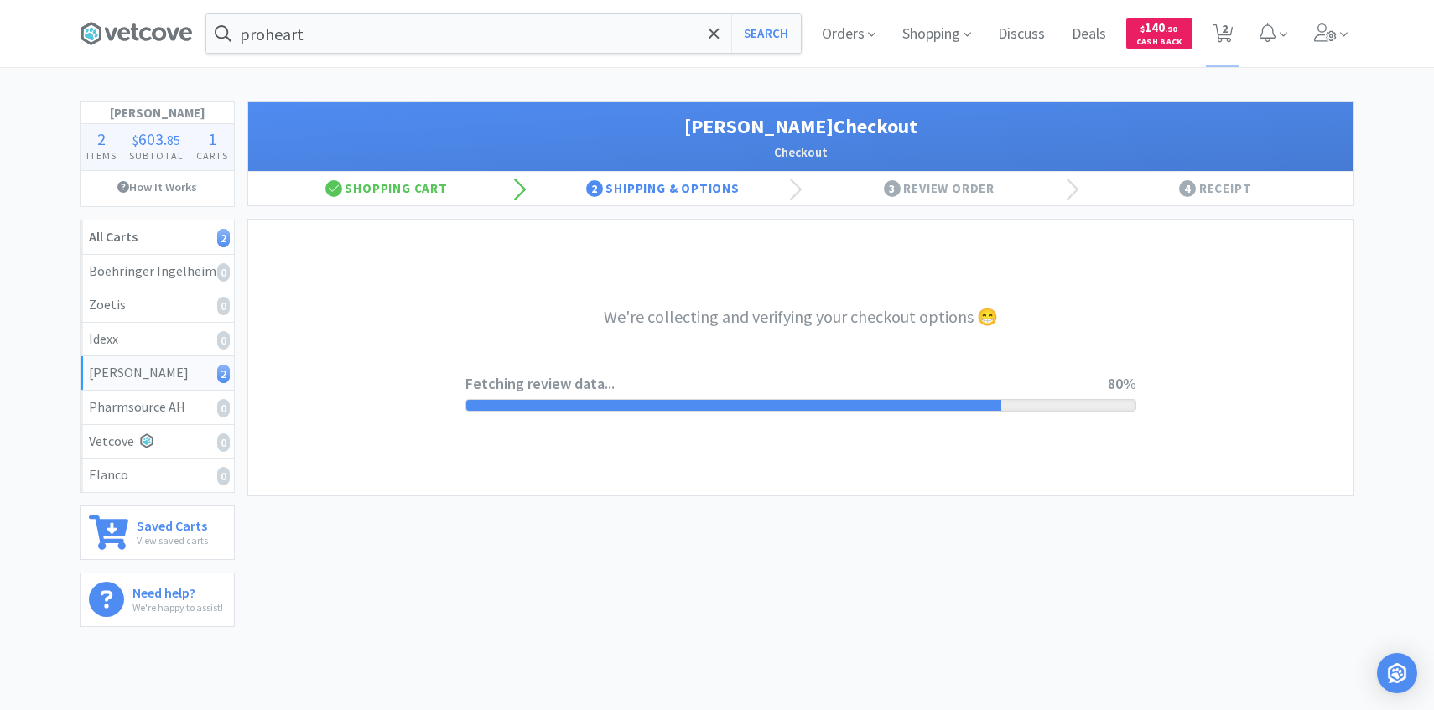
select select "1"
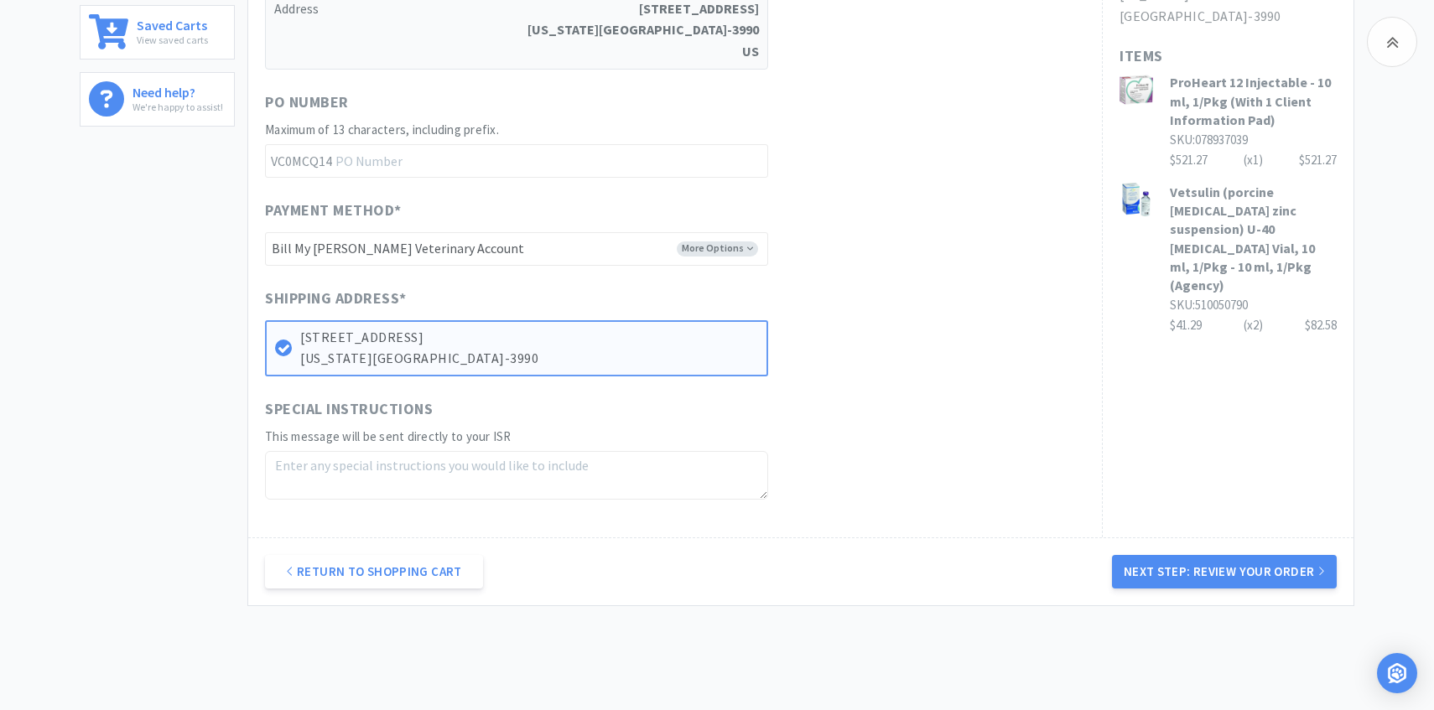
scroll to position [568, 0]
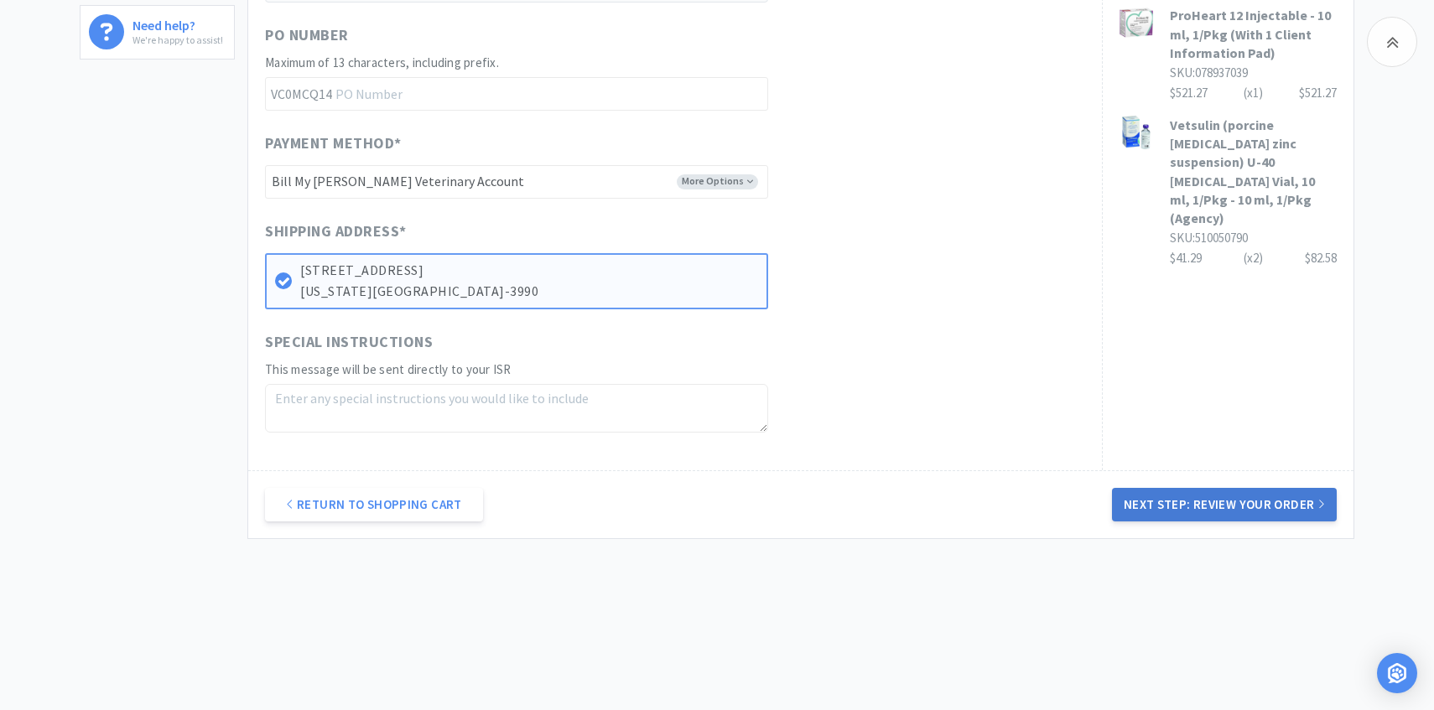
click at [1182, 499] on button "Next Step: Review Your Order" at bounding box center [1224, 505] width 225 height 34
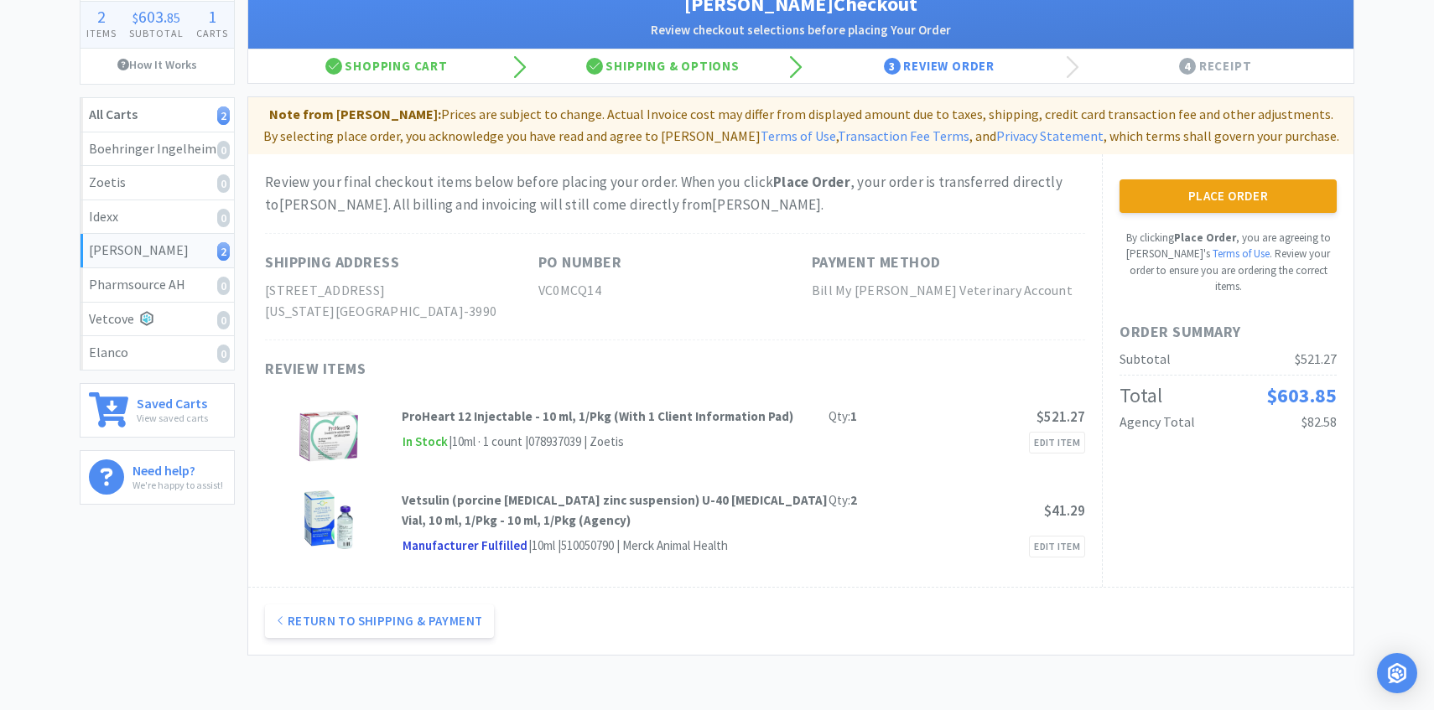
scroll to position [121, 0]
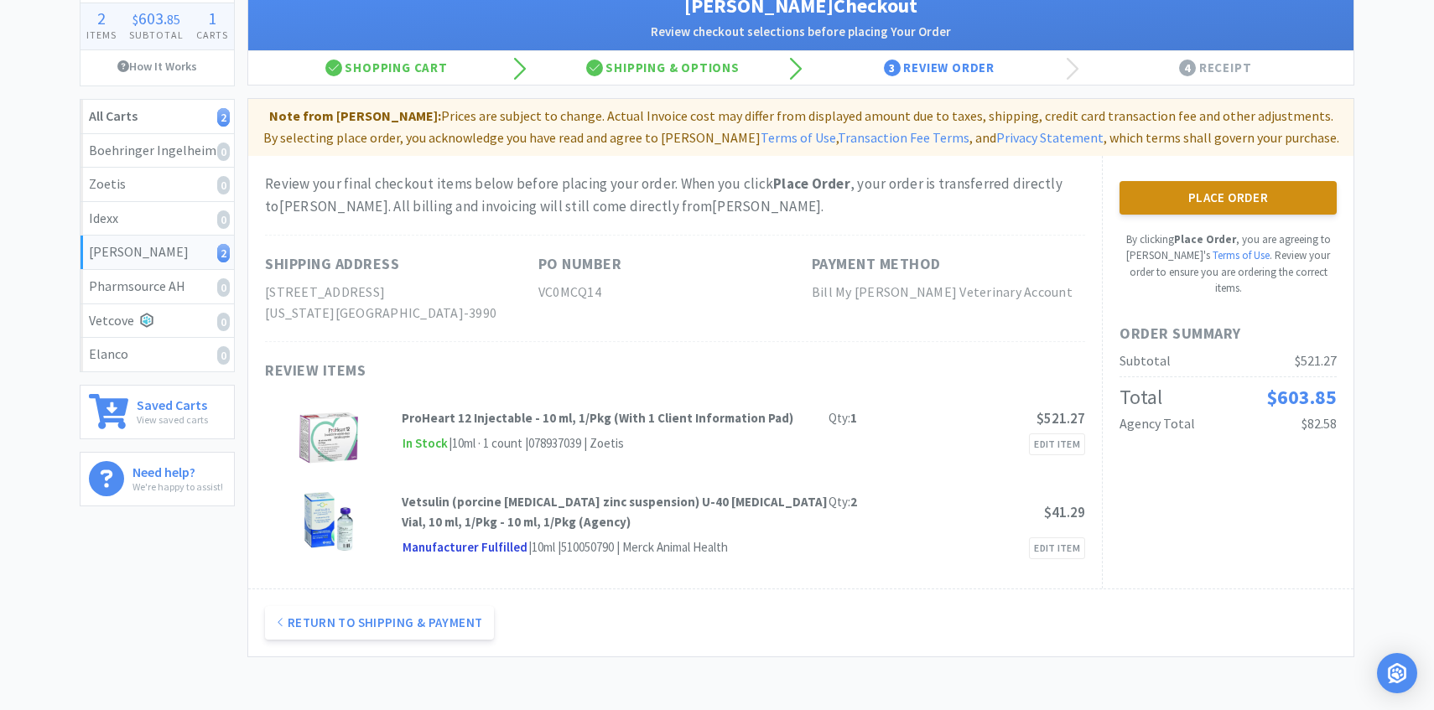
click at [1143, 201] on button "Place Order" at bounding box center [1227, 198] width 217 height 34
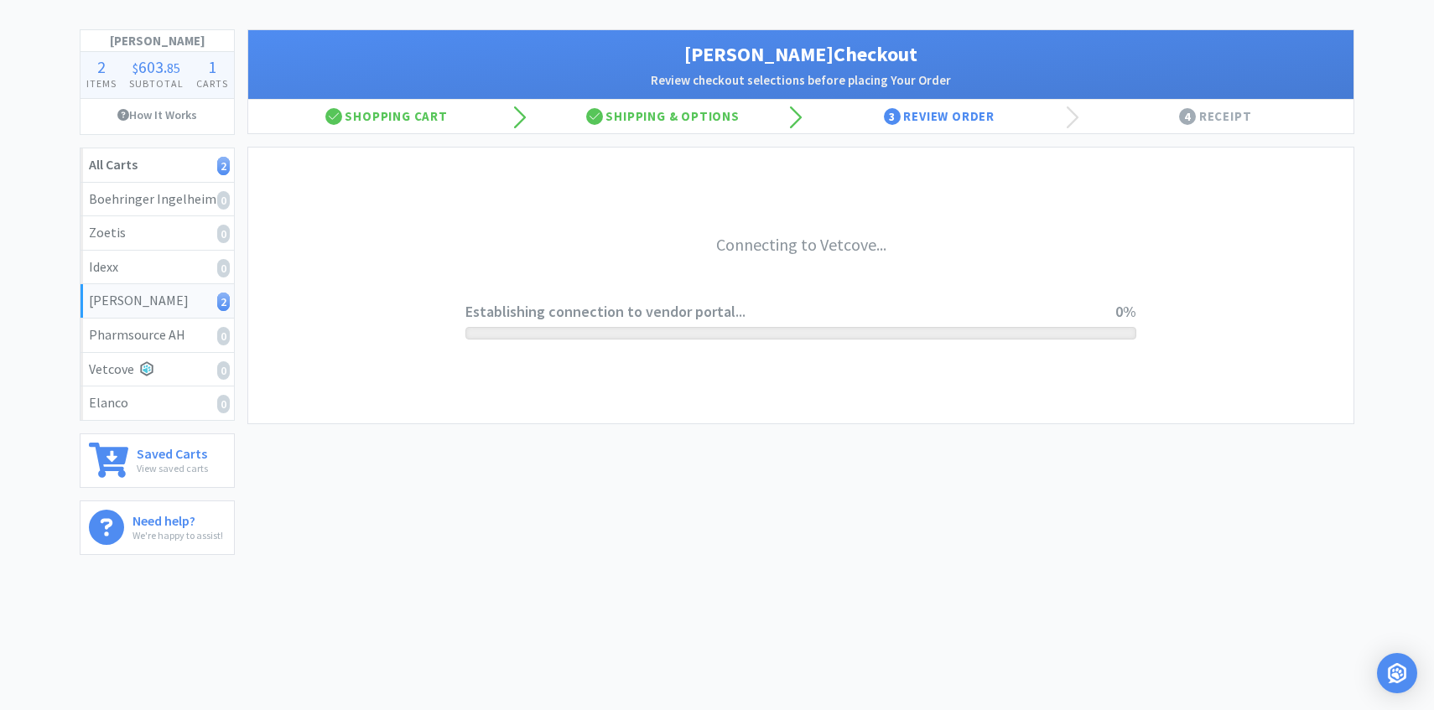
scroll to position [72, 0]
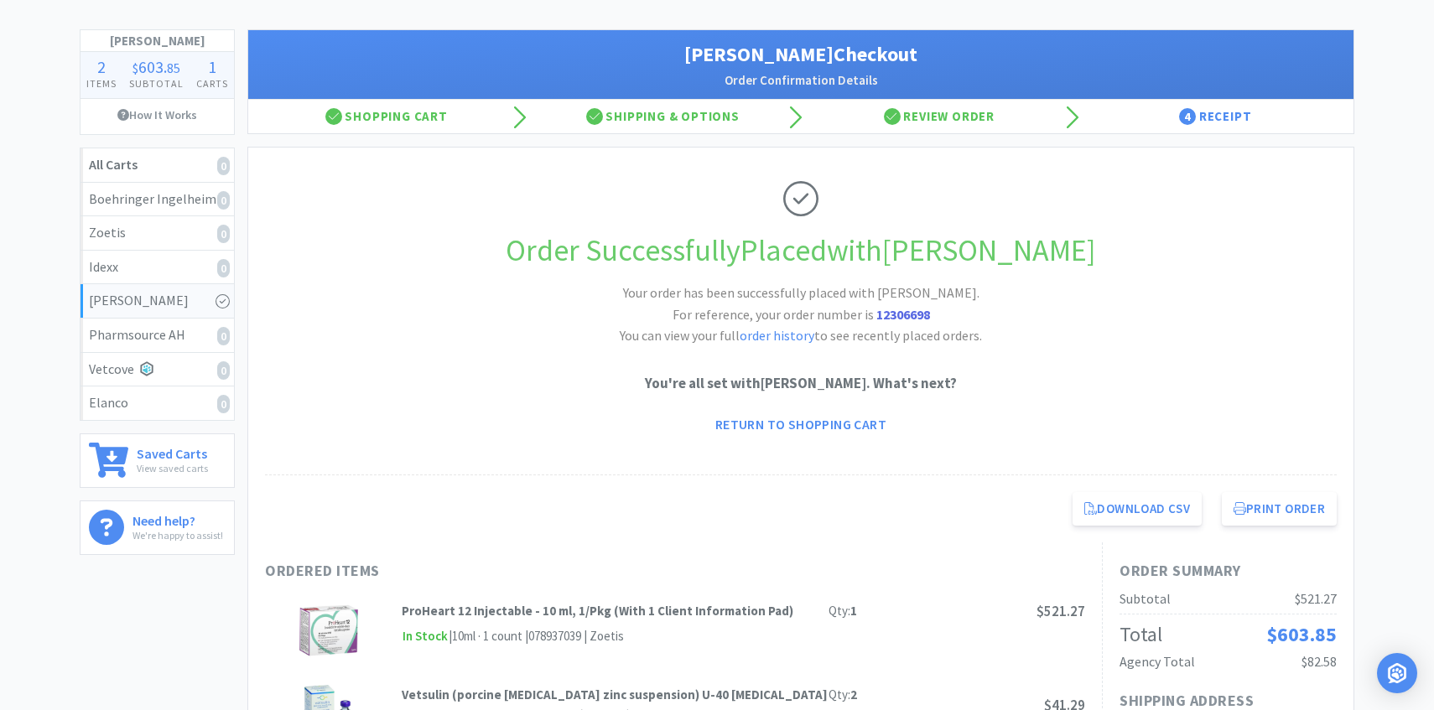
scroll to position [121, 0]
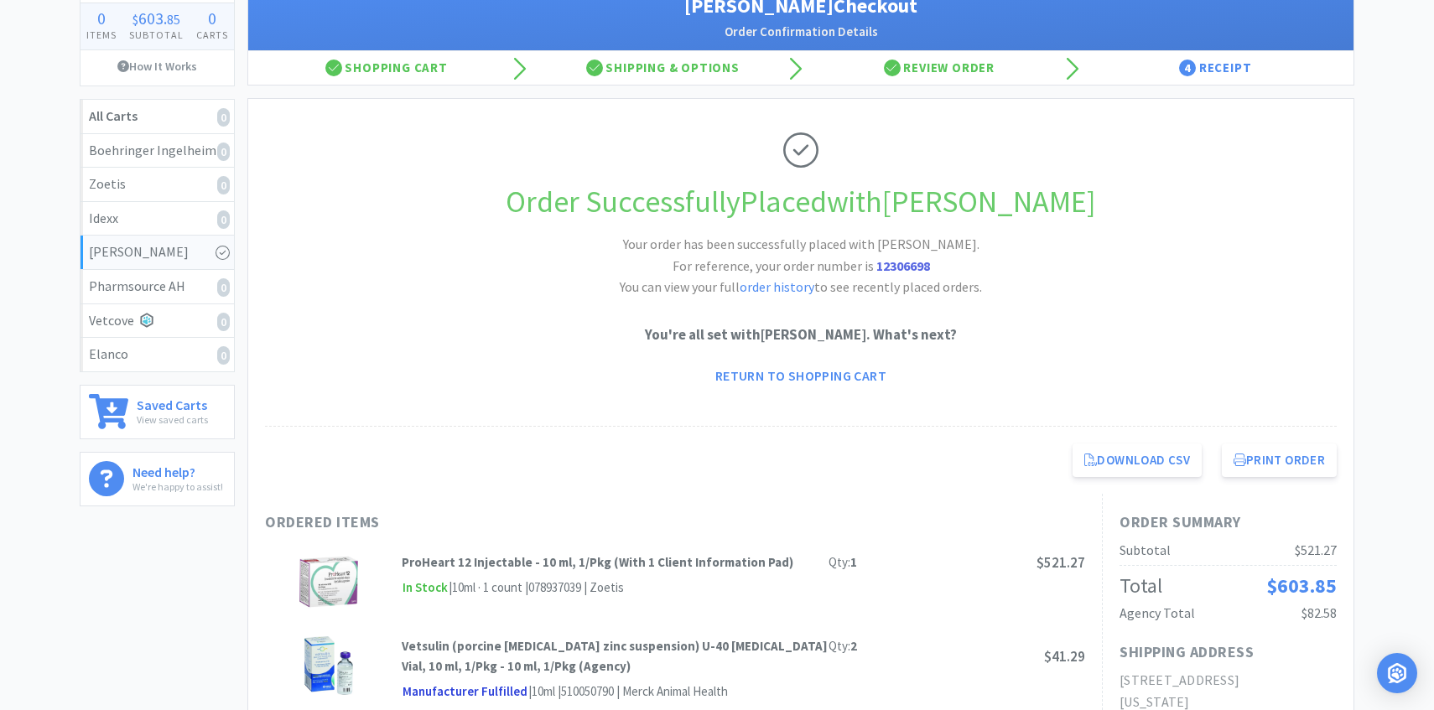
click at [322, 191] on h1 "Order Successfully Placed with Patterson" at bounding box center [801, 202] width 1072 height 49
